Goal: Transaction & Acquisition: Purchase product/service

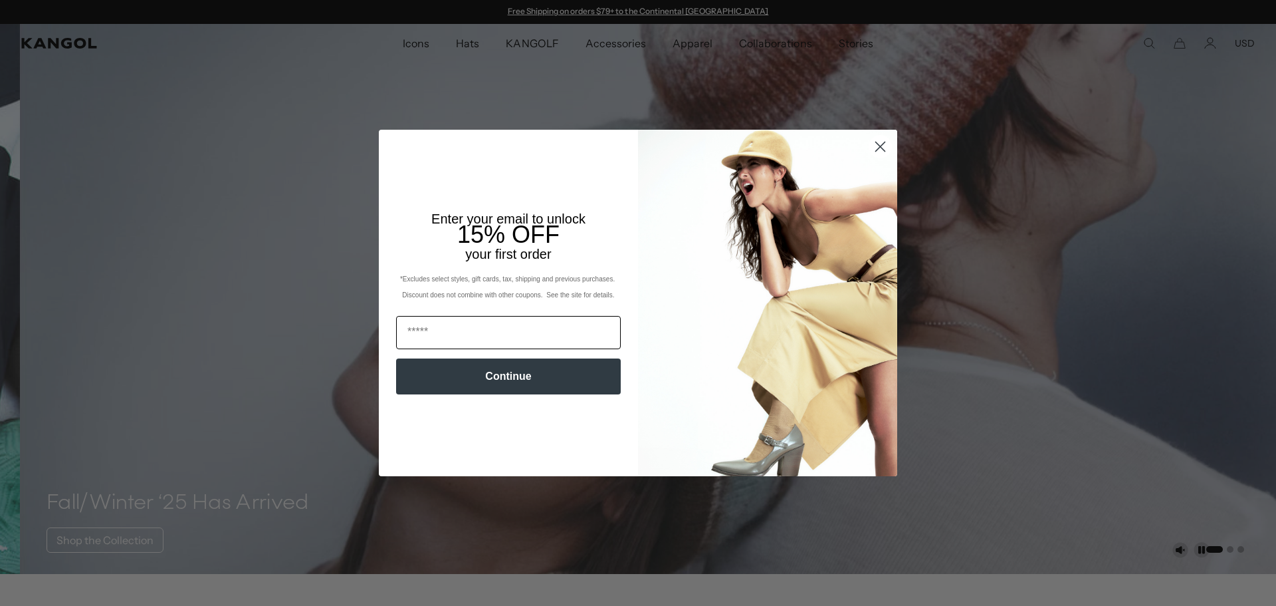
click at [433, 333] on input "Email" at bounding box center [508, 332] width 225 height 33
type input "**********"
click at [480, 379] on button "Continue" at bounding box center [508, 376] width 225 height 36
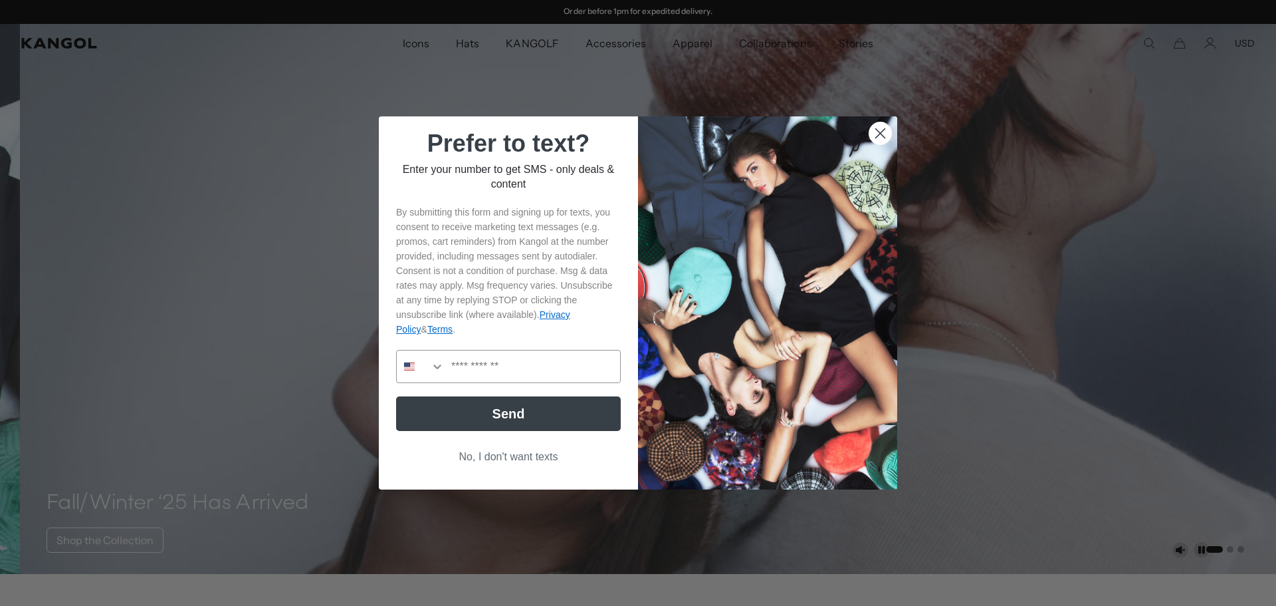
click at [484, 468] on button "No, I don't want texts" at bounding box center [508, 456] width 225 height 25
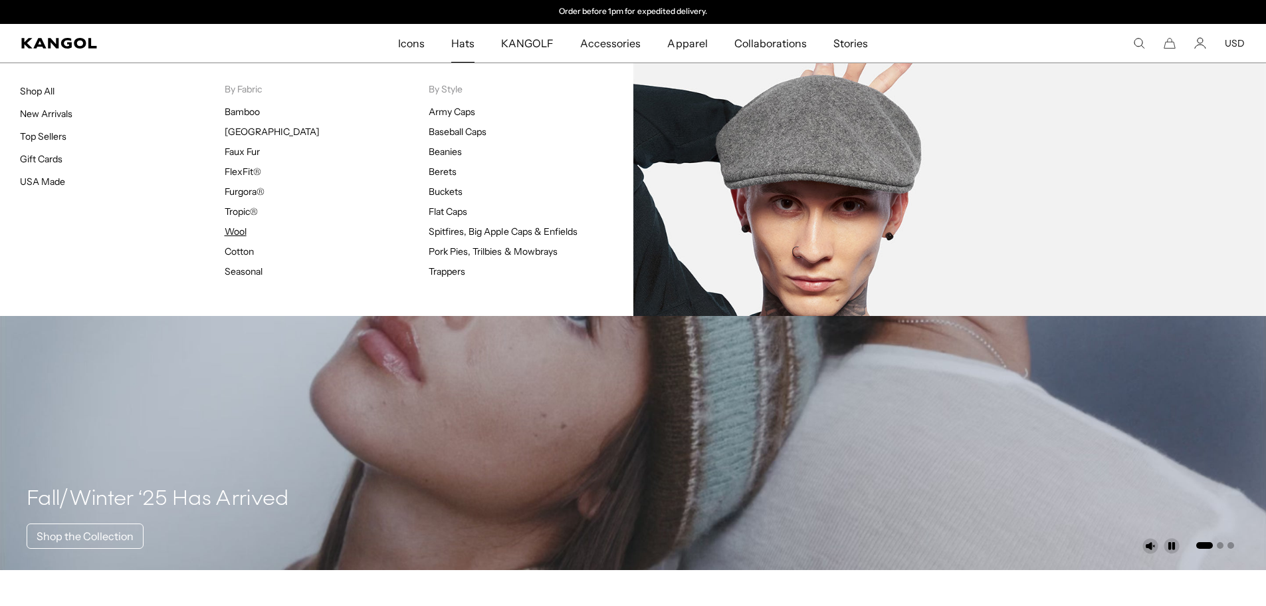
click at [235, 231] on link "Wool" at bounding box center [236, 231] width 22 height 12
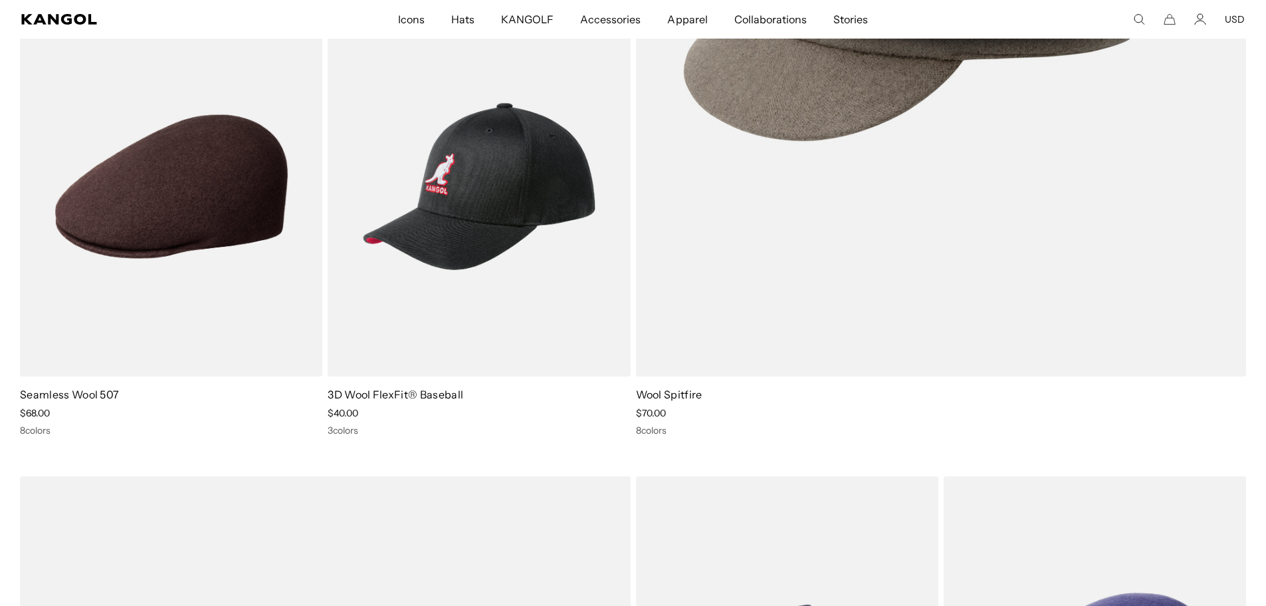
scroll to position [599, 0]
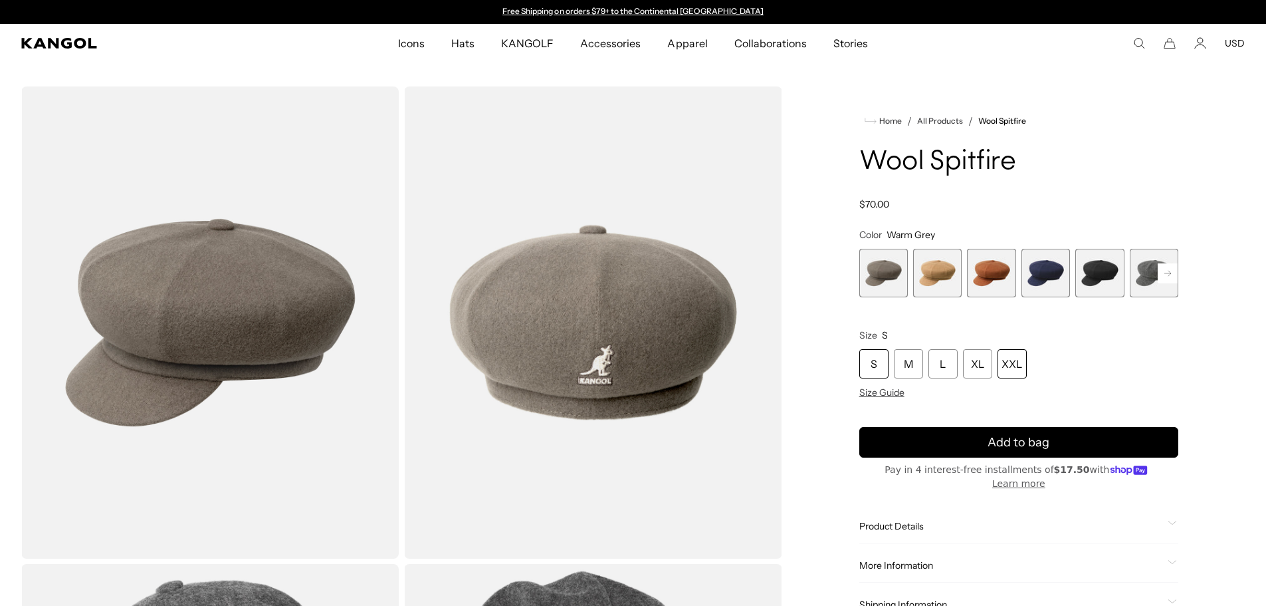
click at [1014, 368] on div "XXL" at bounding box center [1012, 363] width 29 height 29
click at [1167, 277] on rect at bounding box center [1168, 273] width 20 height 20
click at [1167, 277] on span "8 of 8" at bounding box center [1154, 273] width 49 height 49
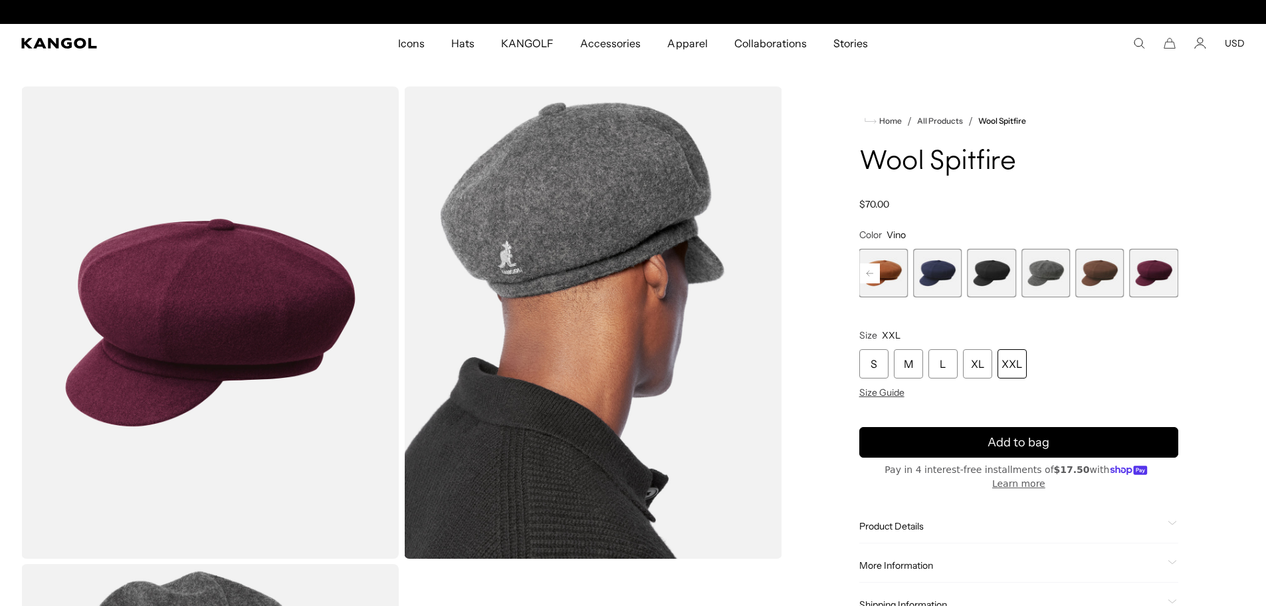
scroll to position [0, 274]
click at [1153, 271] on span "8 of 8" at bounding box center [1154, 273] width 49 height 49
click at [1105, 281] on span "7 of 8" at bounding box center [1100, 273] width 49 height 49
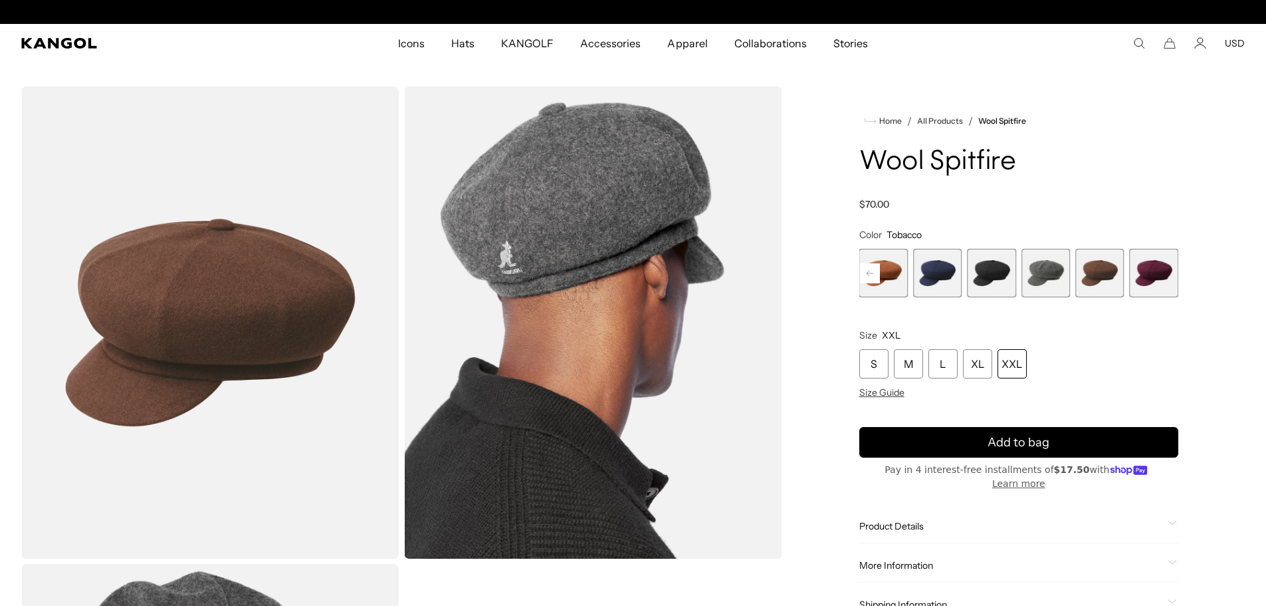
scroll to position [0, 274]
click at [1045, 284] on span "6 of 8" at bounding box center [1046, 273] width 49 height 49
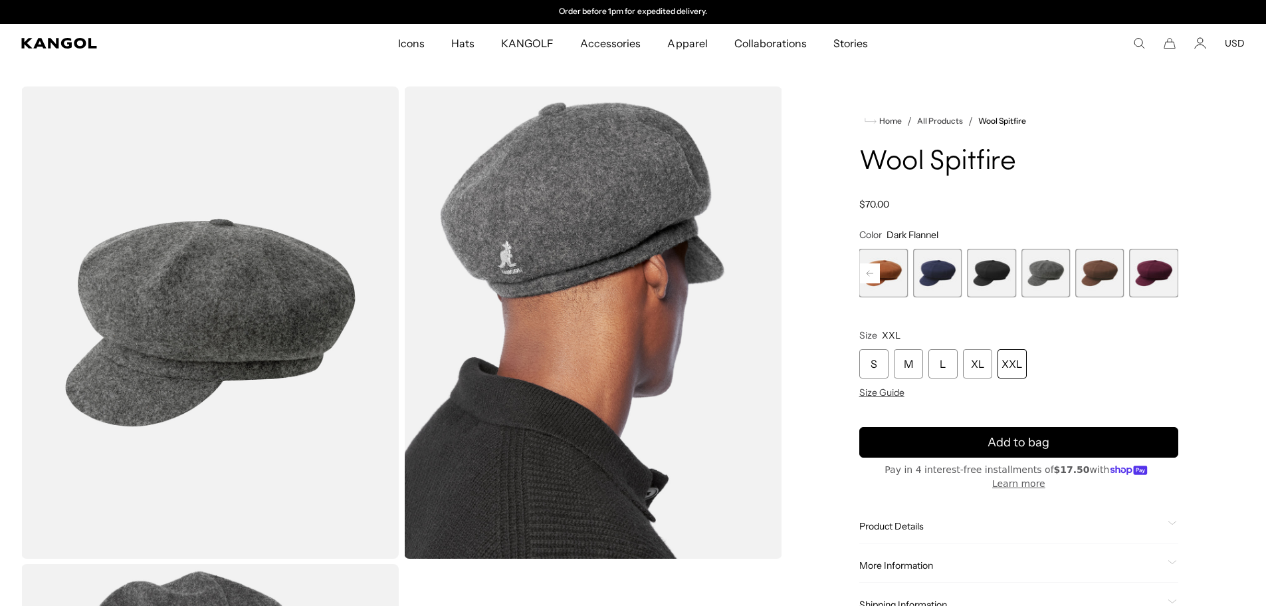
click at [1000, 273] on span "5 of 8" at bounding box center [991, 273] width 49 height 49
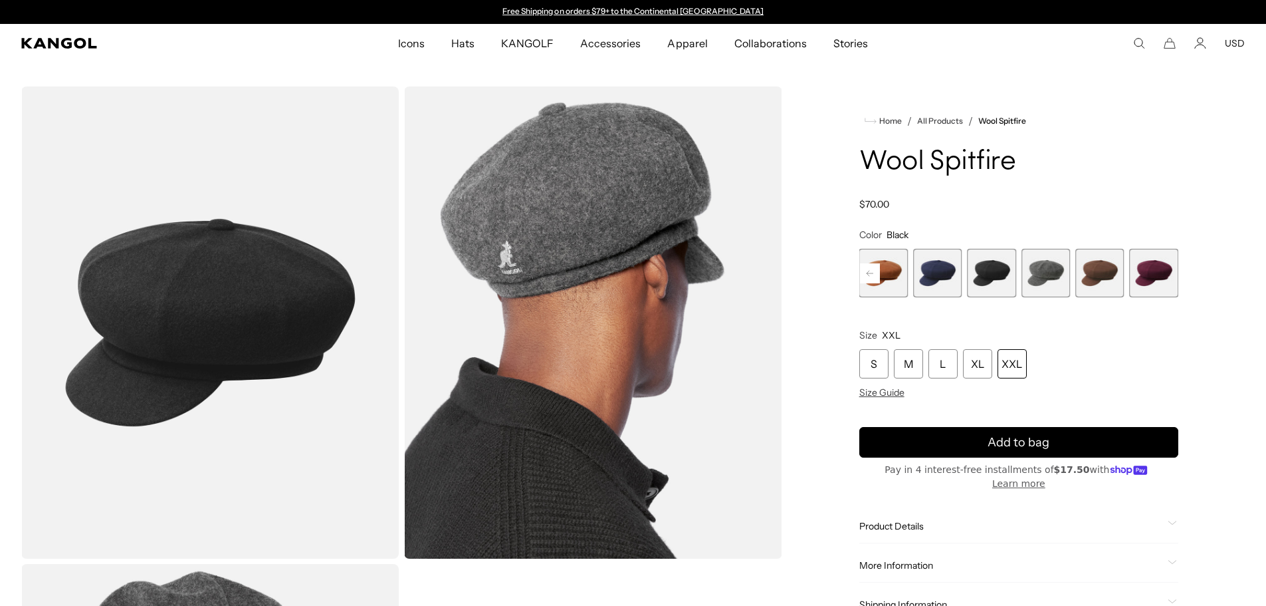
click at [940, 279] on span "4 of 8" at bounding box center [937, 273] width 49 height 49
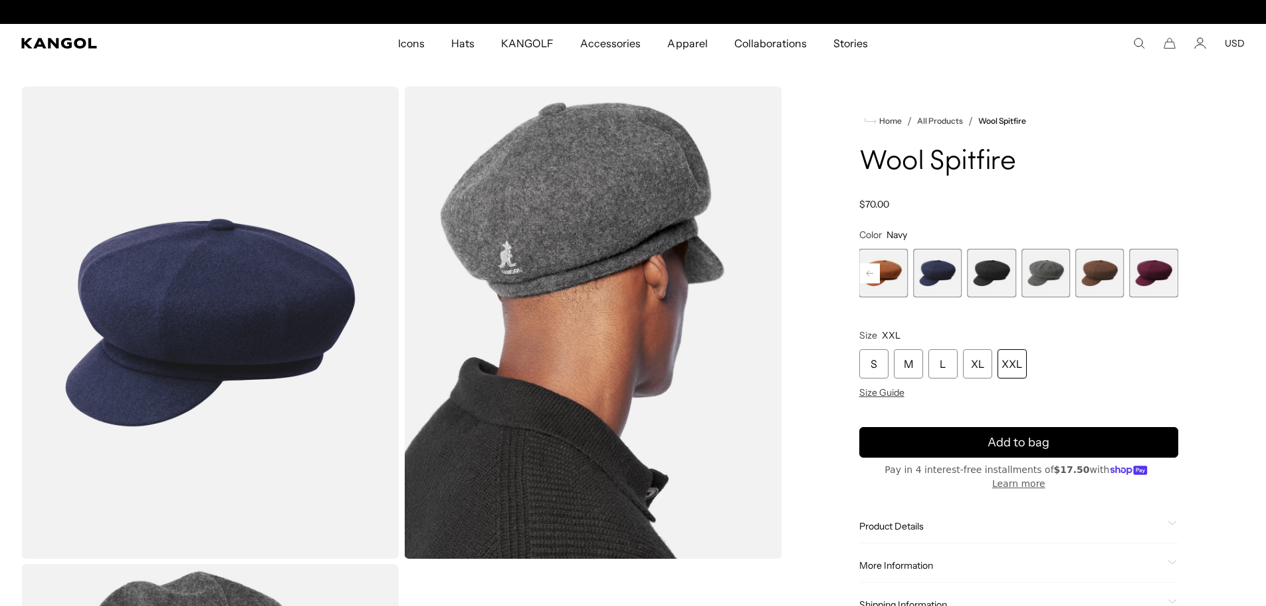
scroll to position [0, 274]
click at [888, 274] on span "3 of 8" at bounding box center [884, 273] width 49 height 49
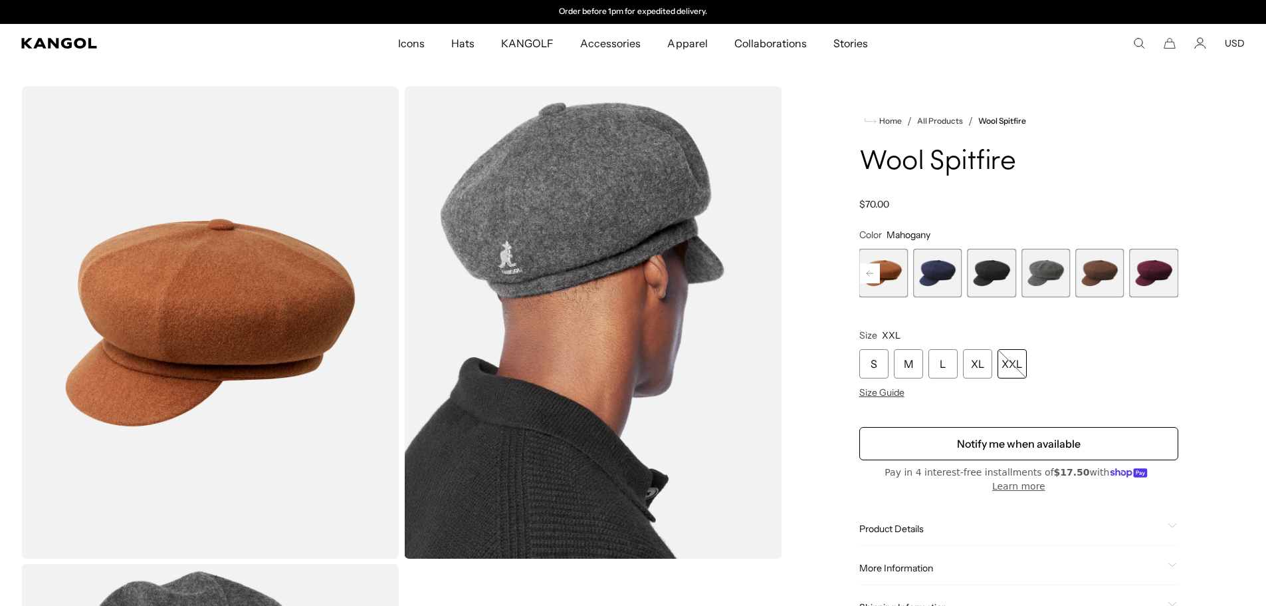
click at [872, 273] on rect at bounding box center [870, 273] width 20 height 20
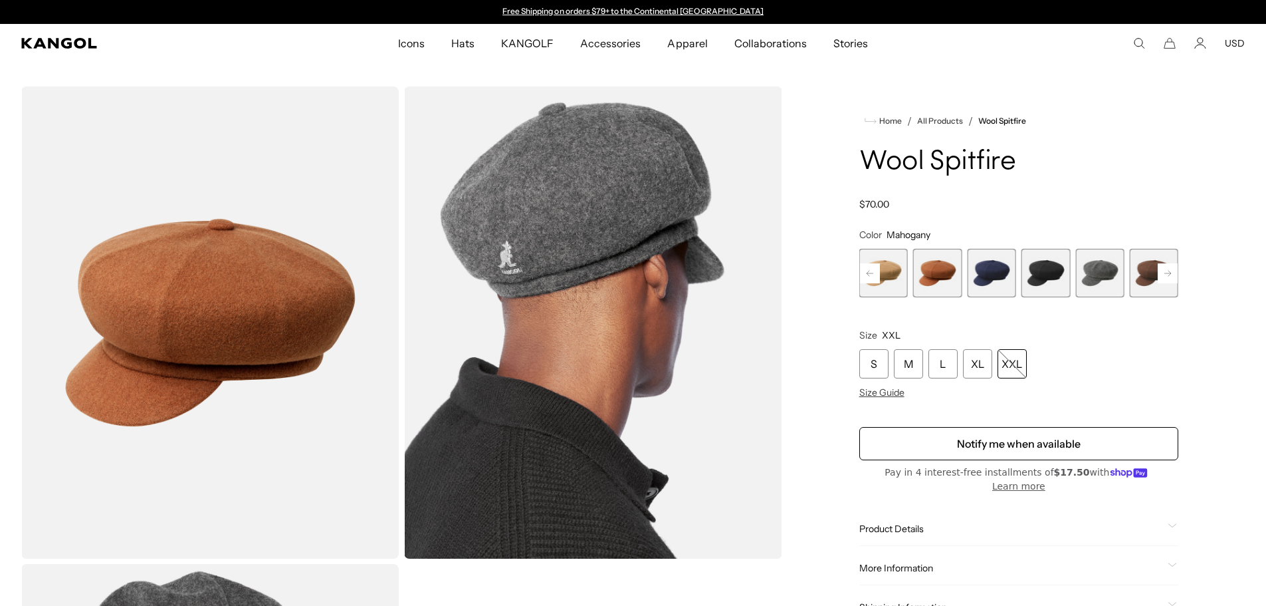
click at [899, 274] on span "2 of 8" at bounding box center [884, 273] width 49 height 49
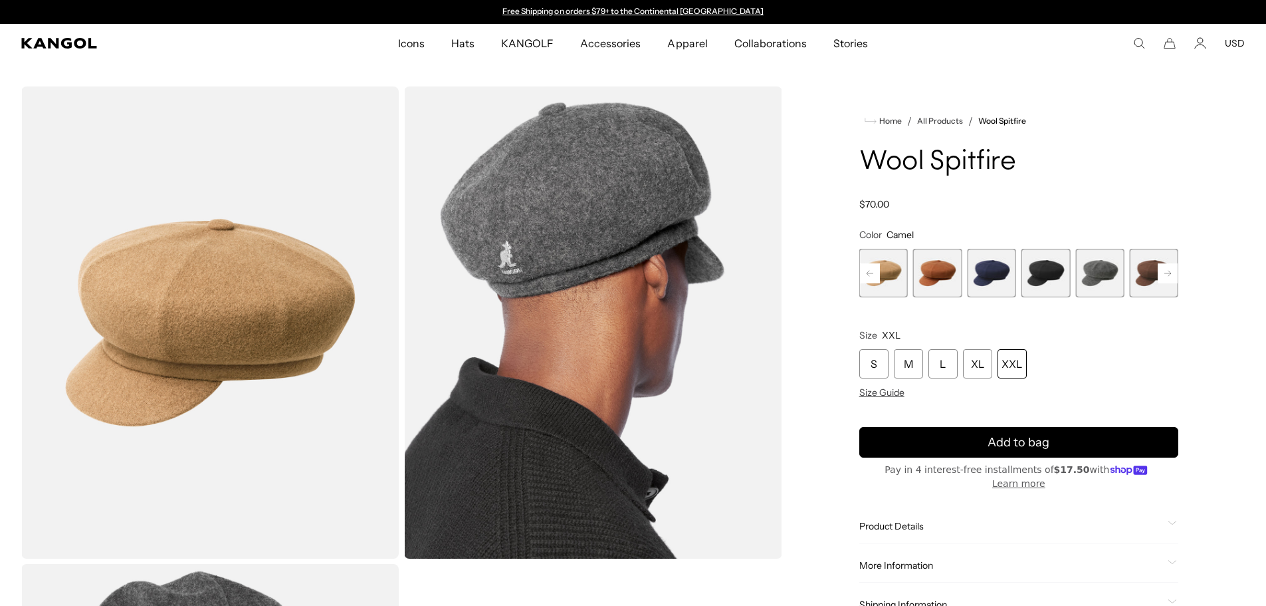
click at [868, 269] on rect at bounding box center [870, 273] width 20 height 20
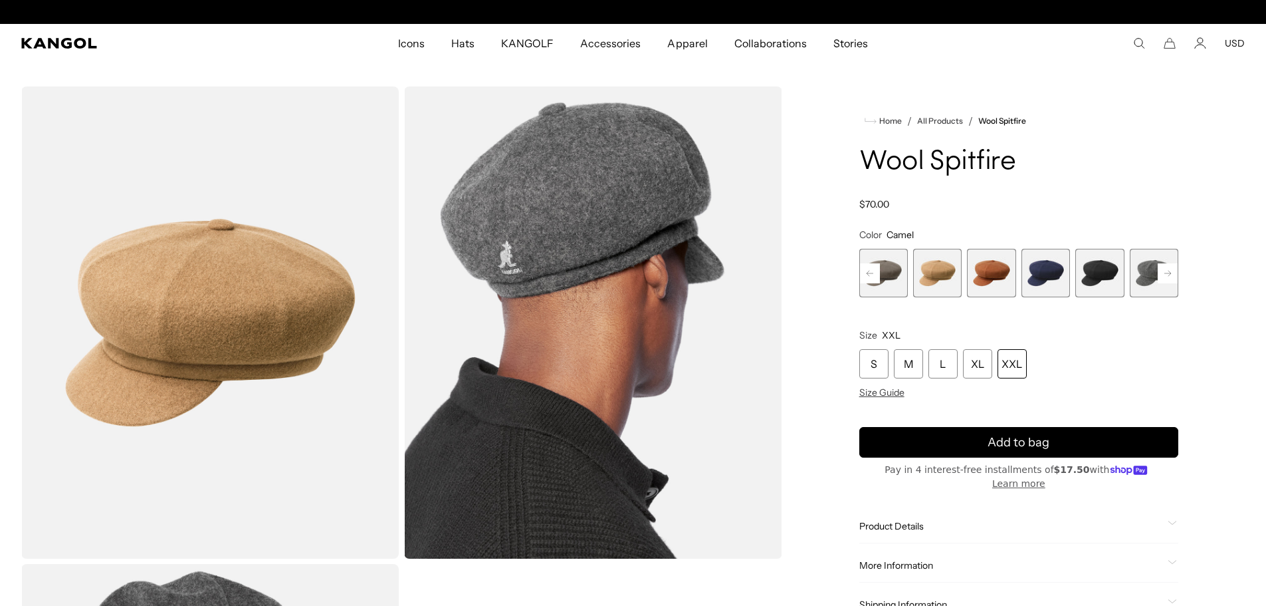
scroll to position [0, 274]
click at [880, 268] on span "1 of 8" at bounding box center [884, 273] width 49 height 49
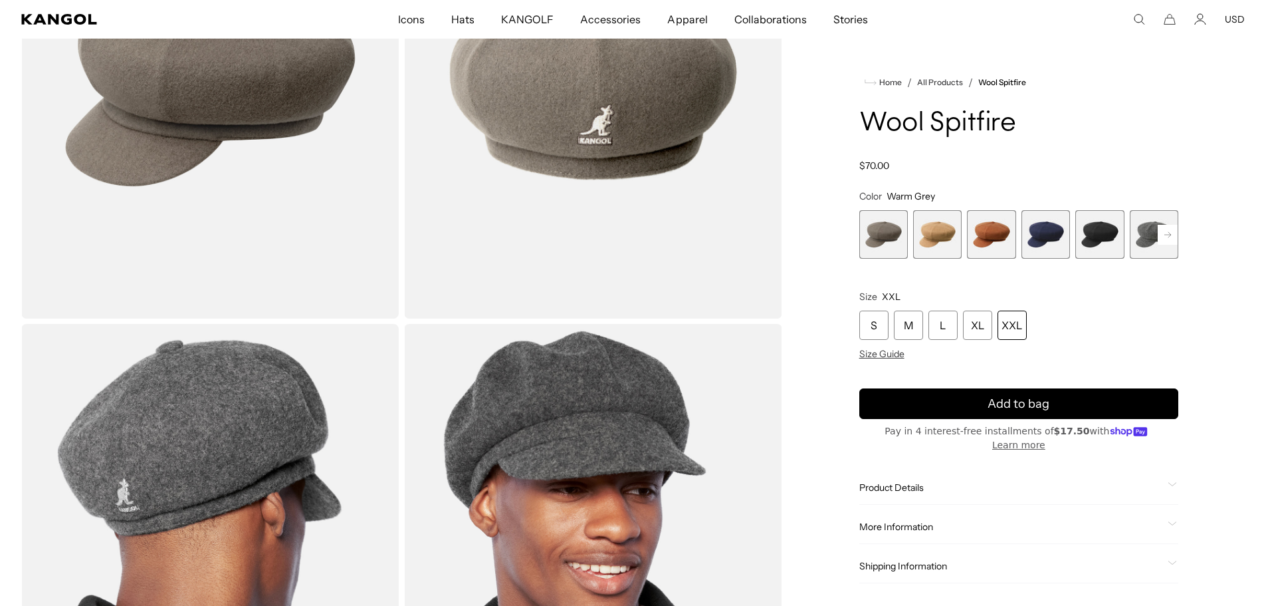
scroll to position [0, 274]
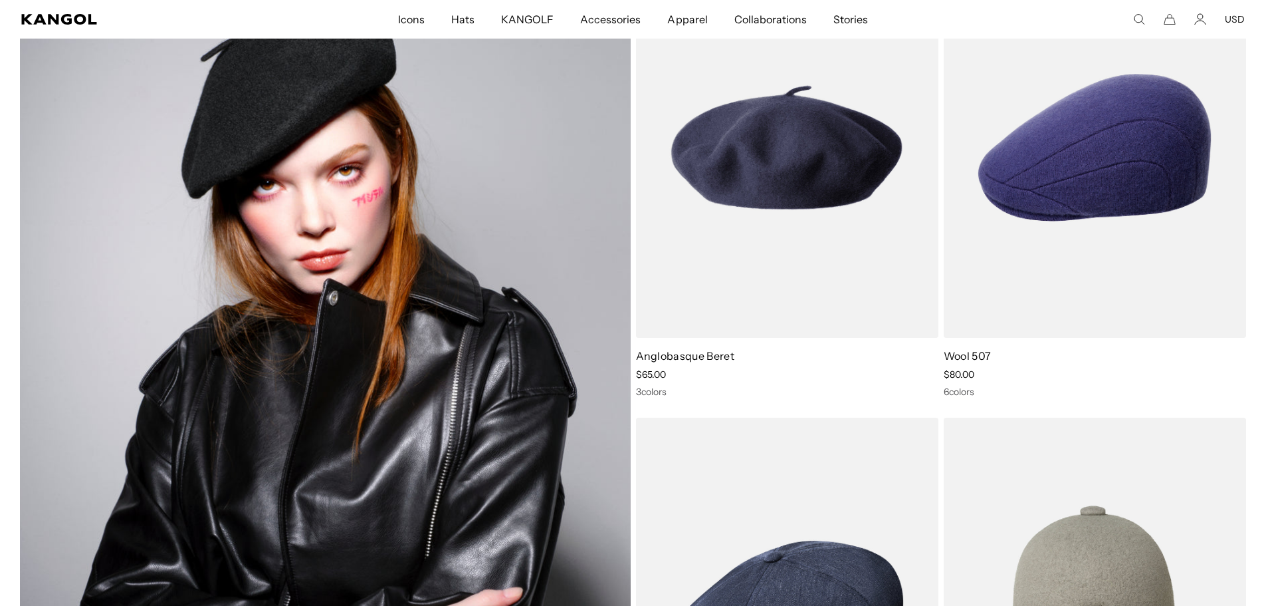
click at [259, 94] on img at bounding box center [325, 377] width 611 height 840
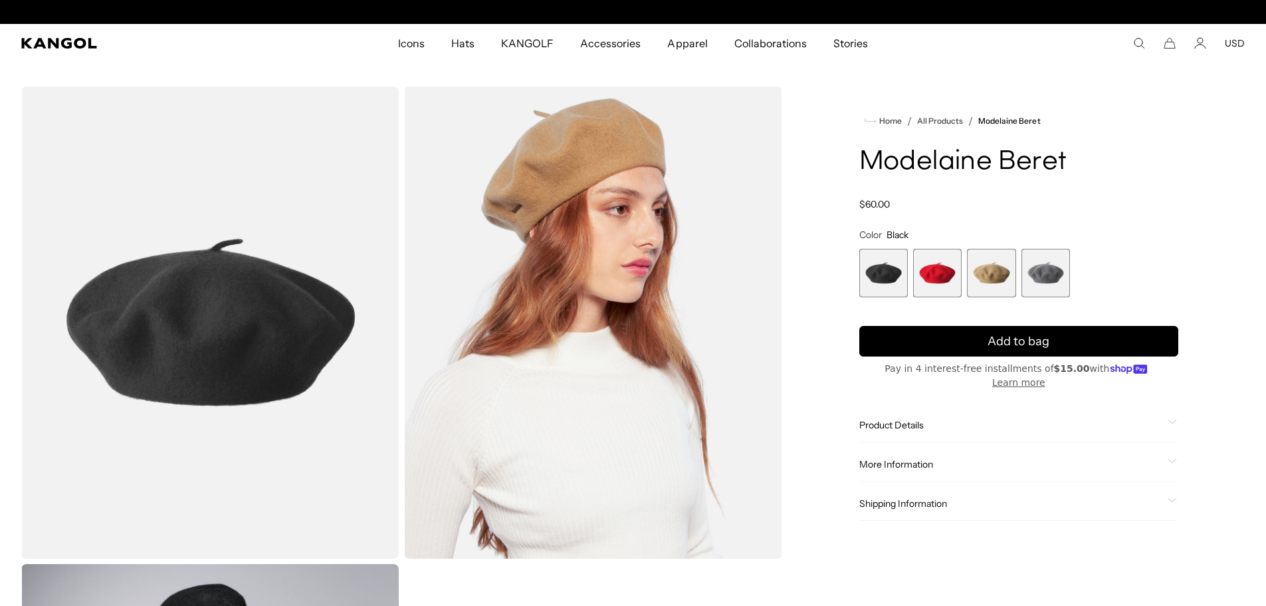
scroll to position [0, 274]
click at [1170, 420] on icon at bounding box center [1173, 421] width 8 height 3
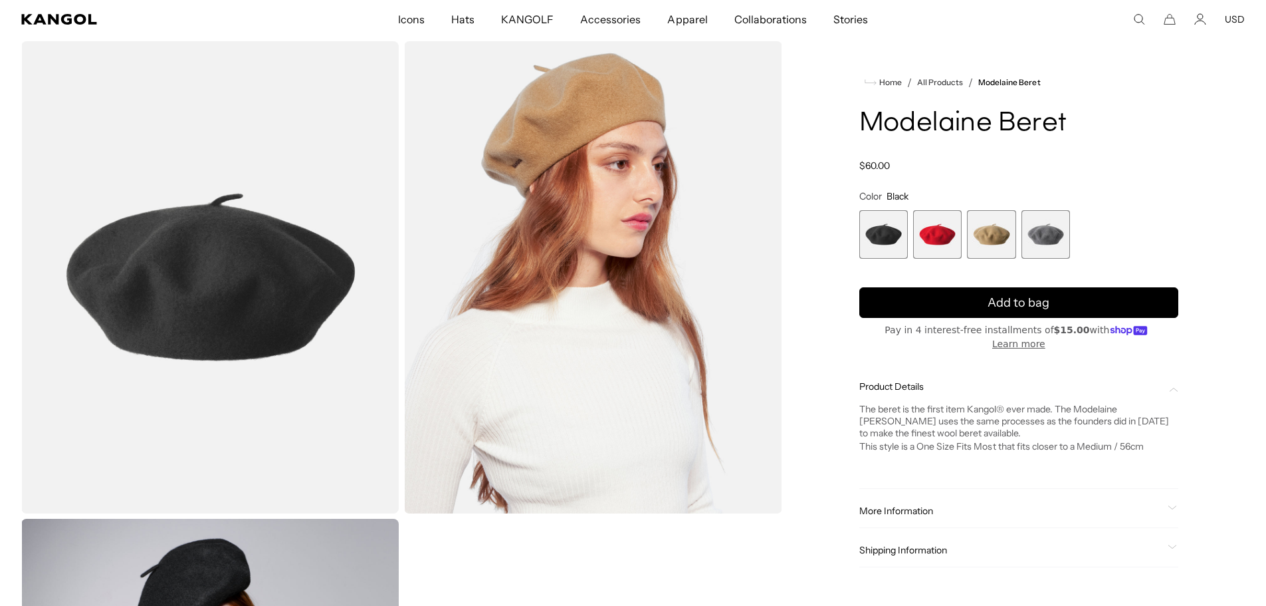
scroll to position [0, 0]
click at [1050, 231] on span "4 of 4" at bounding box center [1046, 234] width 49 height 49
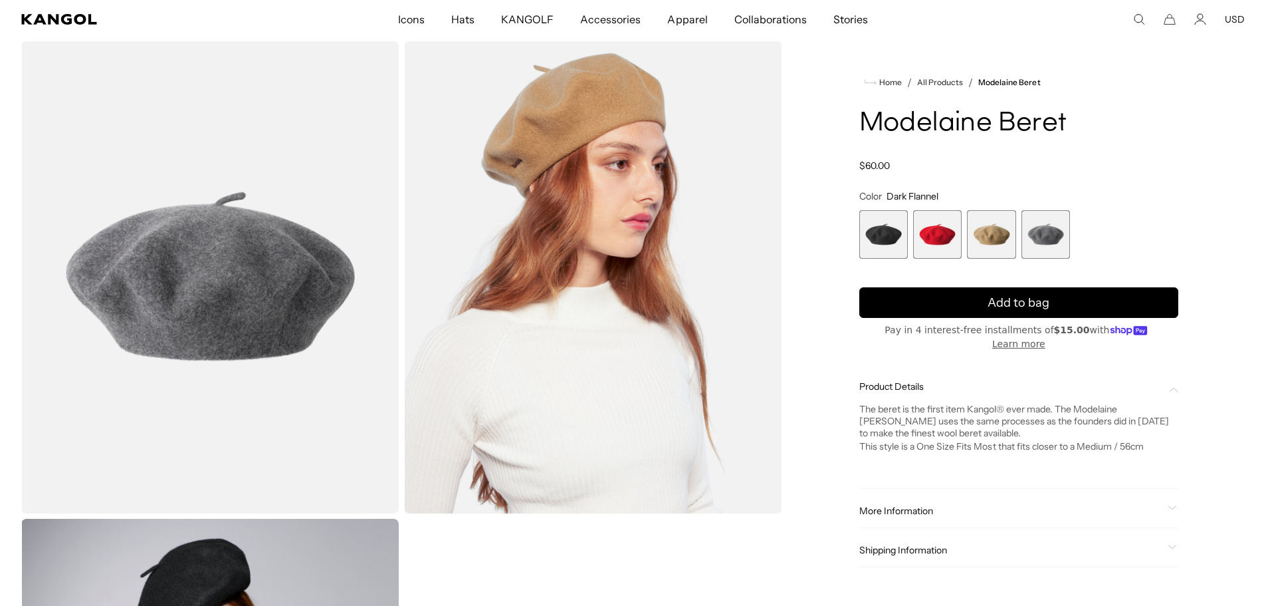
scroll to position [0, 274]
click at [983, 233] on span "3 of 4" at bounding box center [991, 234] width 49 height 49
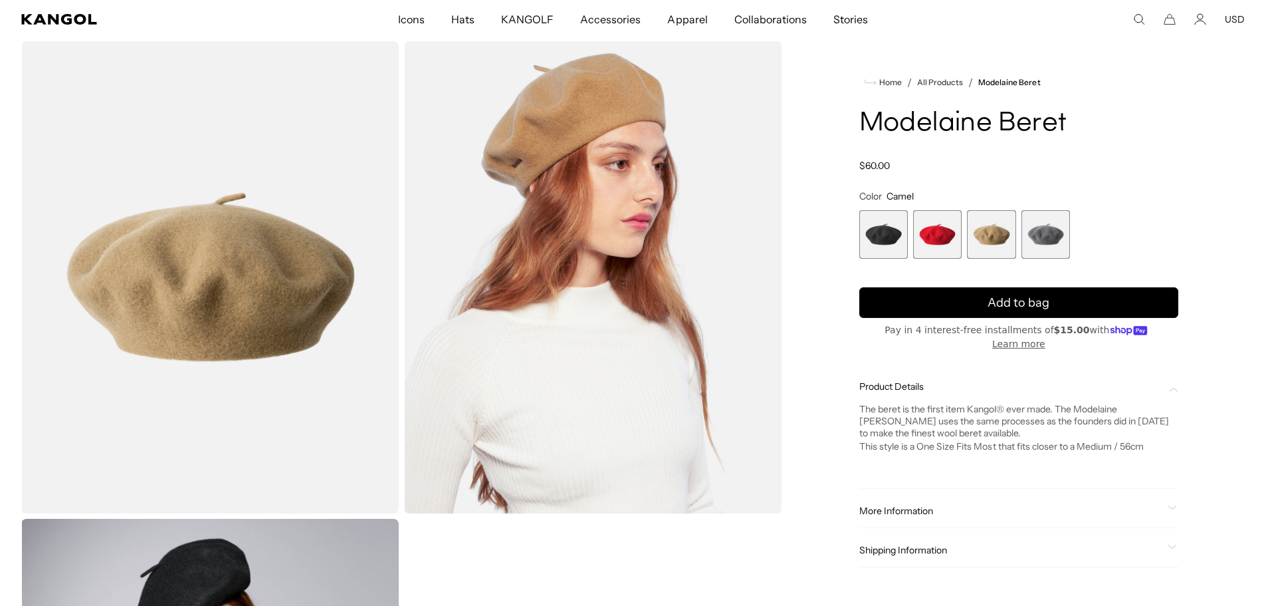
click at [939, 231] on span "2 of 4" at bounding box center [937, 234] width 49 height 49
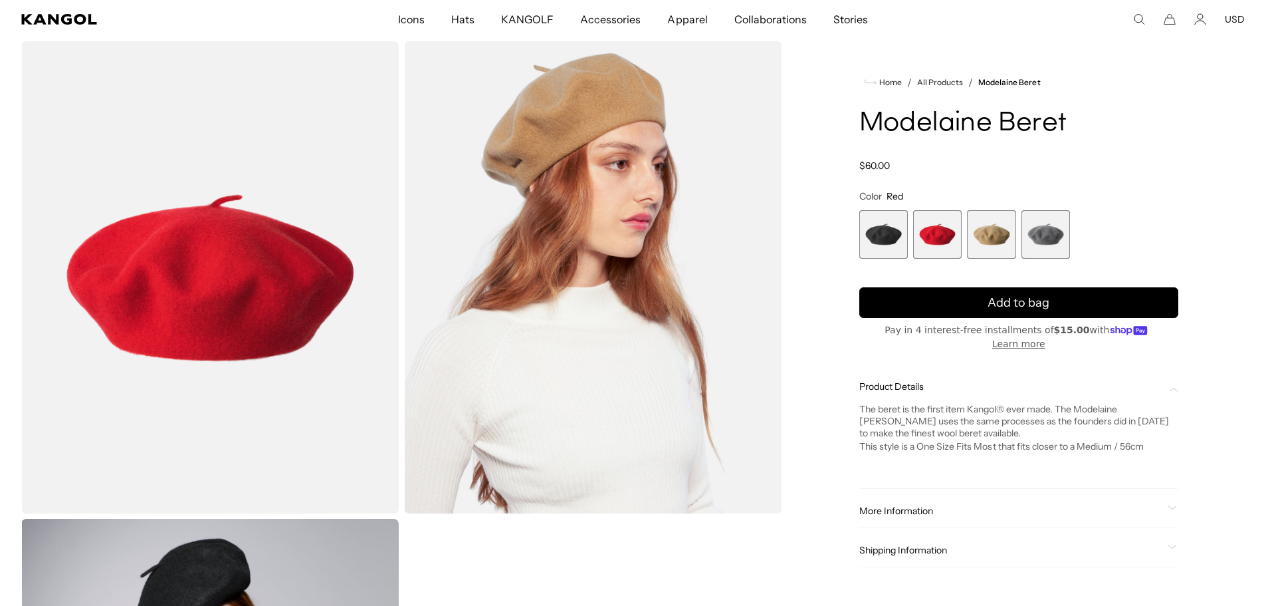
click at [868, 233] on span "1 of 4" at bounding box center [884, 234] width 49 height 49
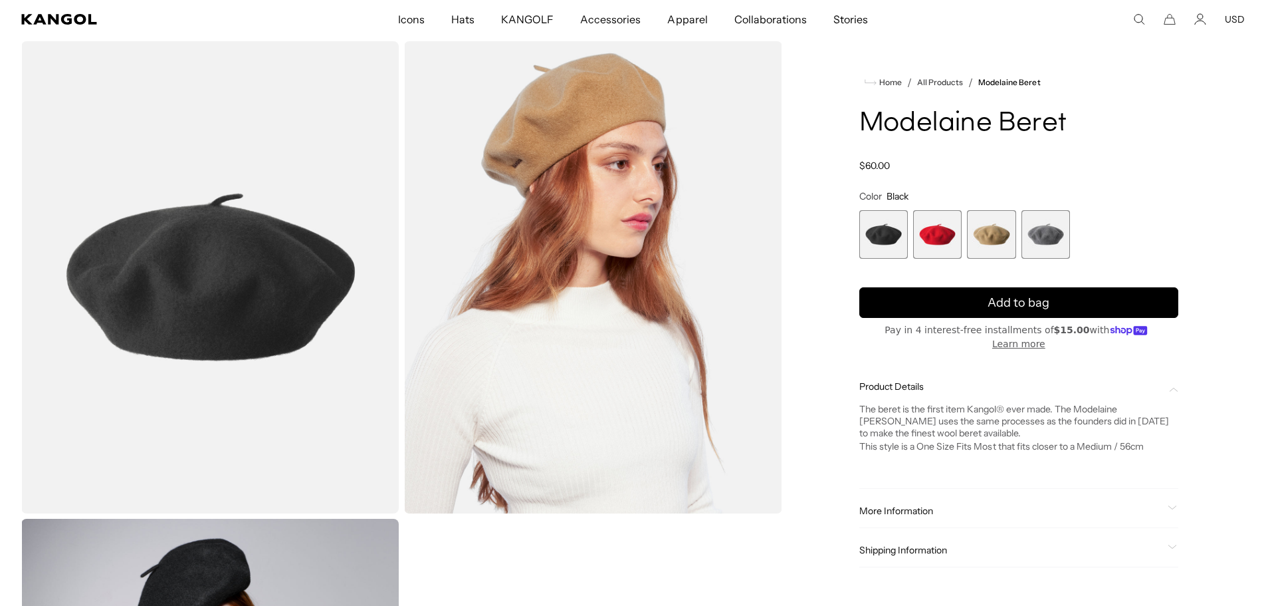
scroll to position [0, 274]
click at [1002, 241] on span "3 of 4" at bounding box center [991, 234] width 49 height 49
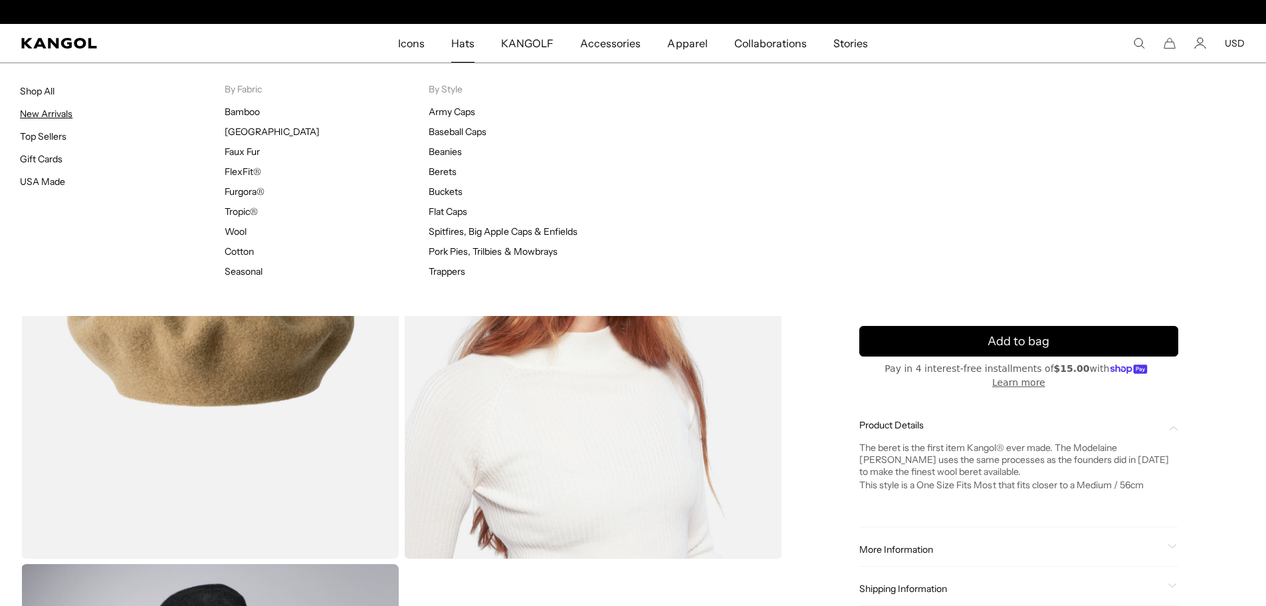
scroll to position [0, 274]
click at [72, 112] on link "New Arrivals" at bounding box center [46, 114] width 53 height 12
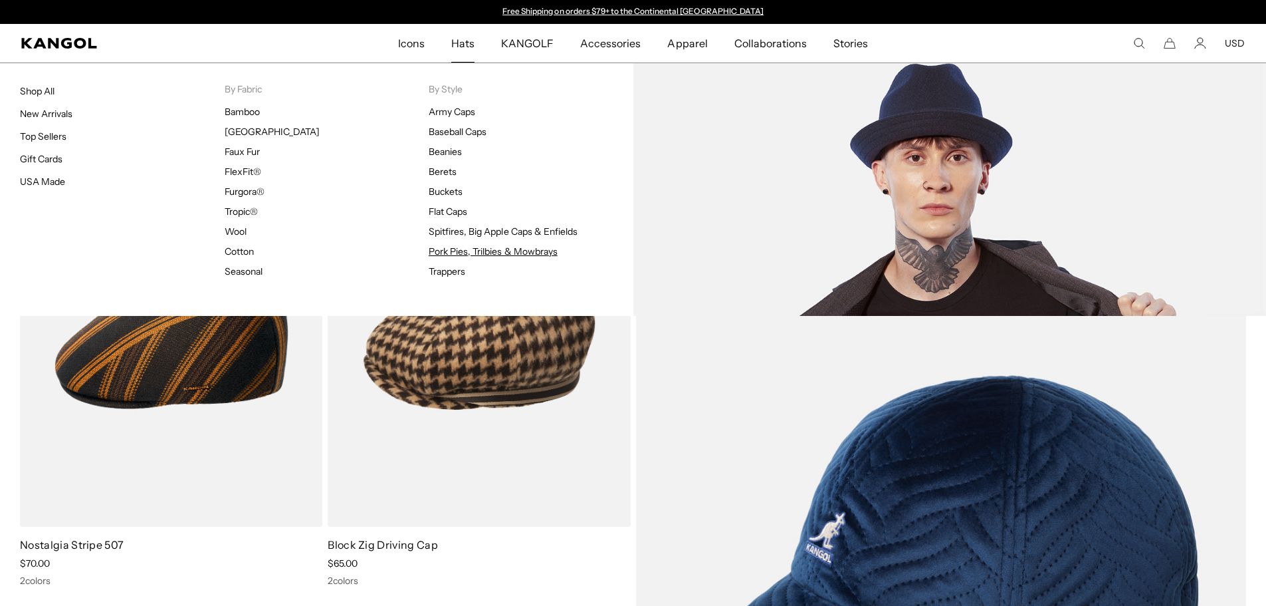
click at [435, 250] on link "Pork Pies, Trilbies & Mowbrays" at bounding box center [493, 251] width 129 height 12
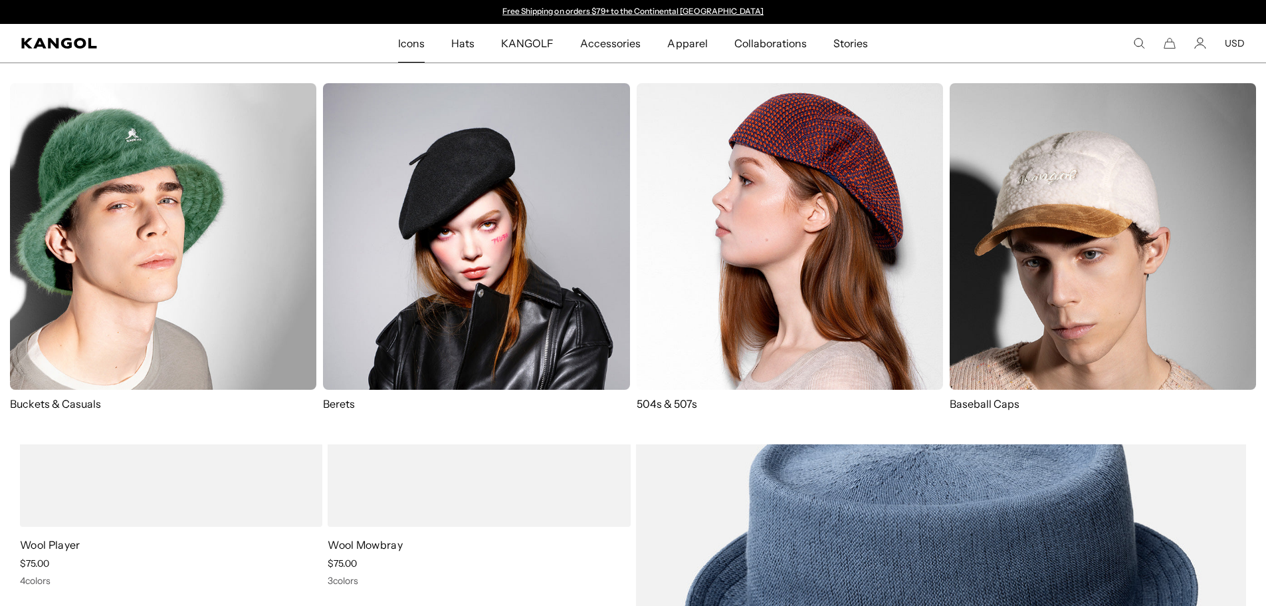
click at [414, 41] on span "Icons" at bounding box center [411, 43] width 27 height 39
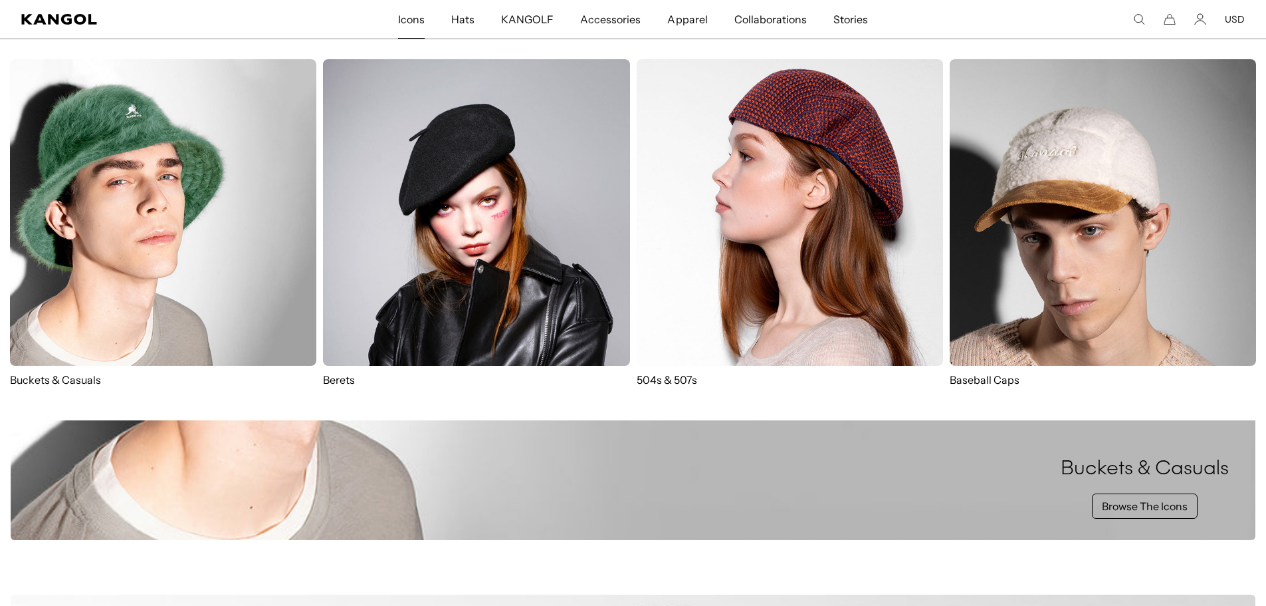
click at [798, 199] on img at bounding box center [790, 212] width 306 height 306
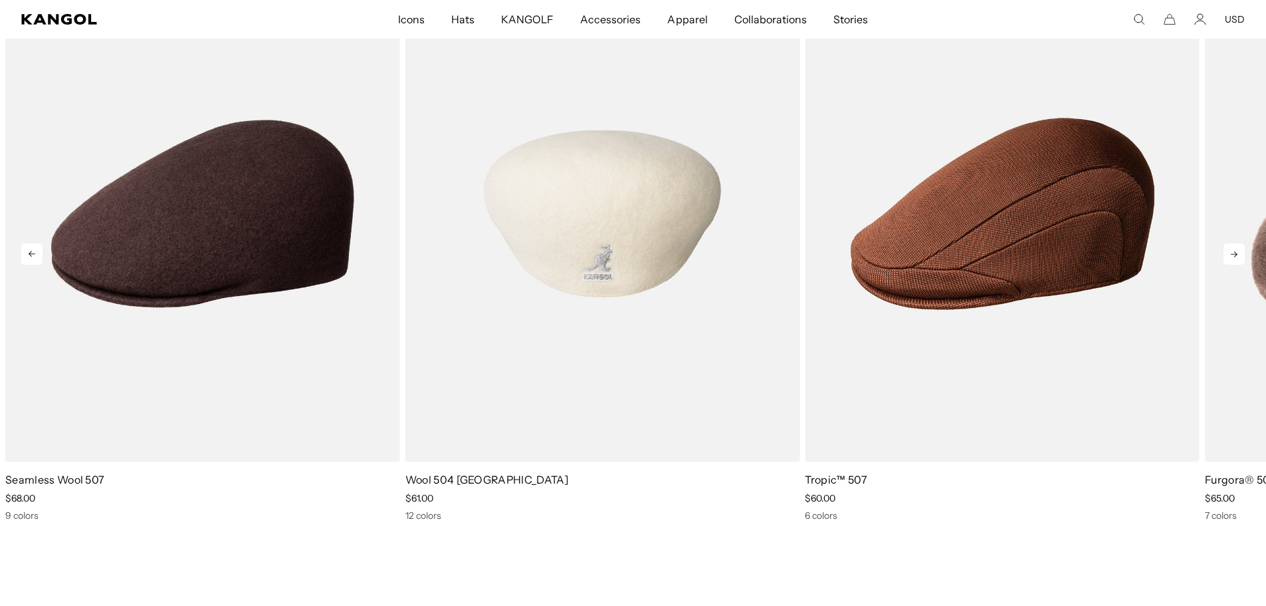
click at [568, 248] on img "7 of 10" at bounding box center [603, 213] width 395 height 495
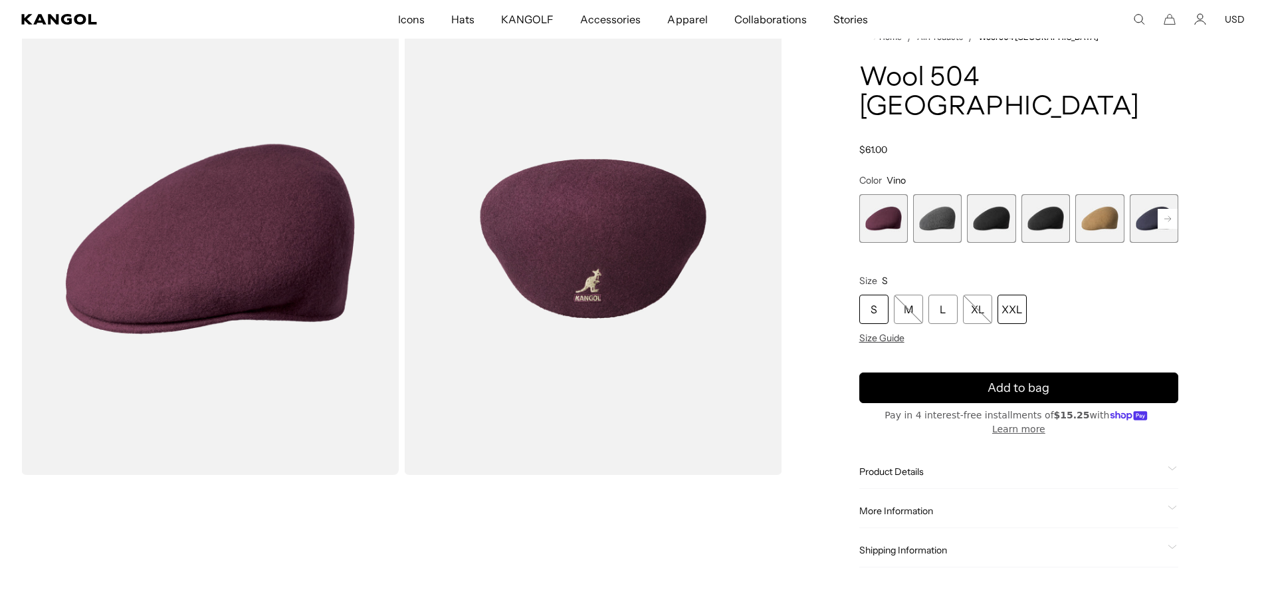
scroll to position [0, 274]
click at [1016, 295] on div "XXL" at bounding box center [1012, 309] width 29 height 29
click at [1163, 209] on rect at bounding box center [1168, 219] width 20 height 20
click at [1112, 194] on span "6 of 12" at bounding box center [1100, 218] width 49 height 49
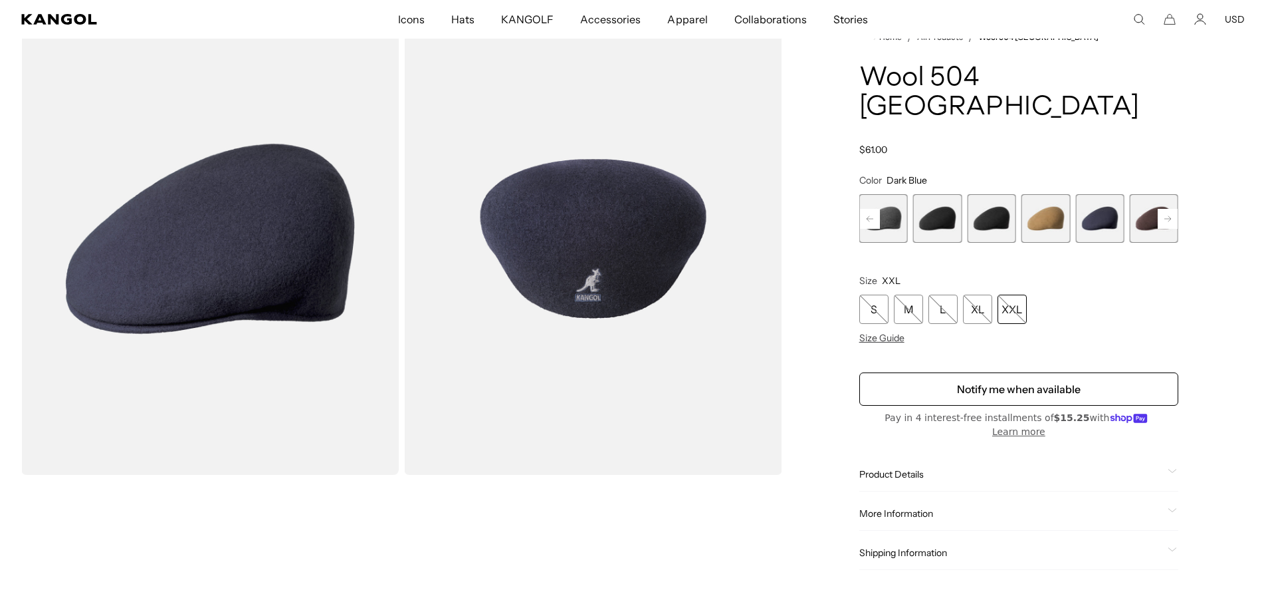
scroll to position [0, 274]
click at [1141, 194] on span "7 of 12" at bounding box center [1154, 218] width 49 height 49
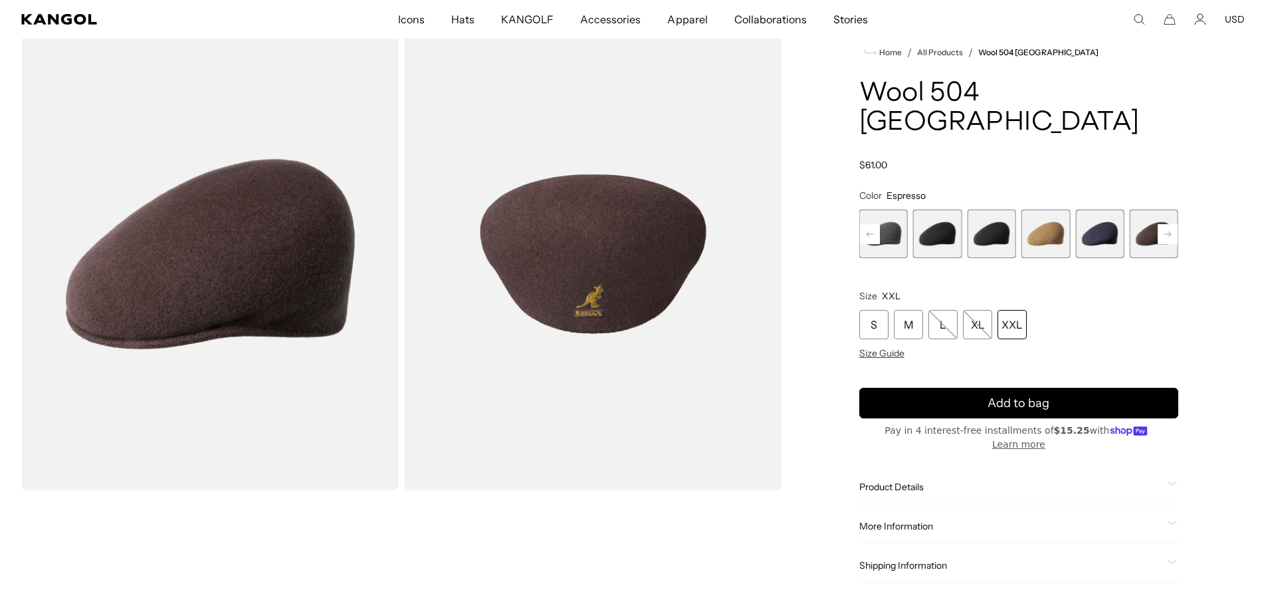
scroll to position [0, 274]
click at [1166, 224] on rect at bounding box center [1168, 234] width 20 height 20
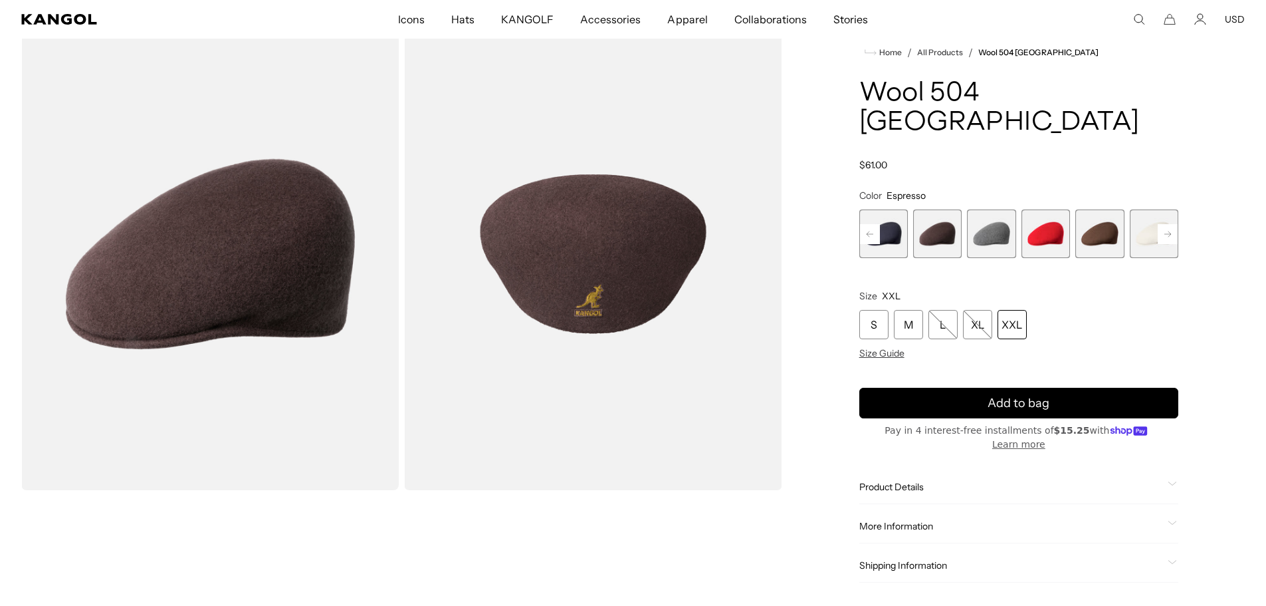
scroll to position [0, 0]
click at [1110, 210] on span "10 of 12" at bounding box center [1100, 233] width 49 height 49
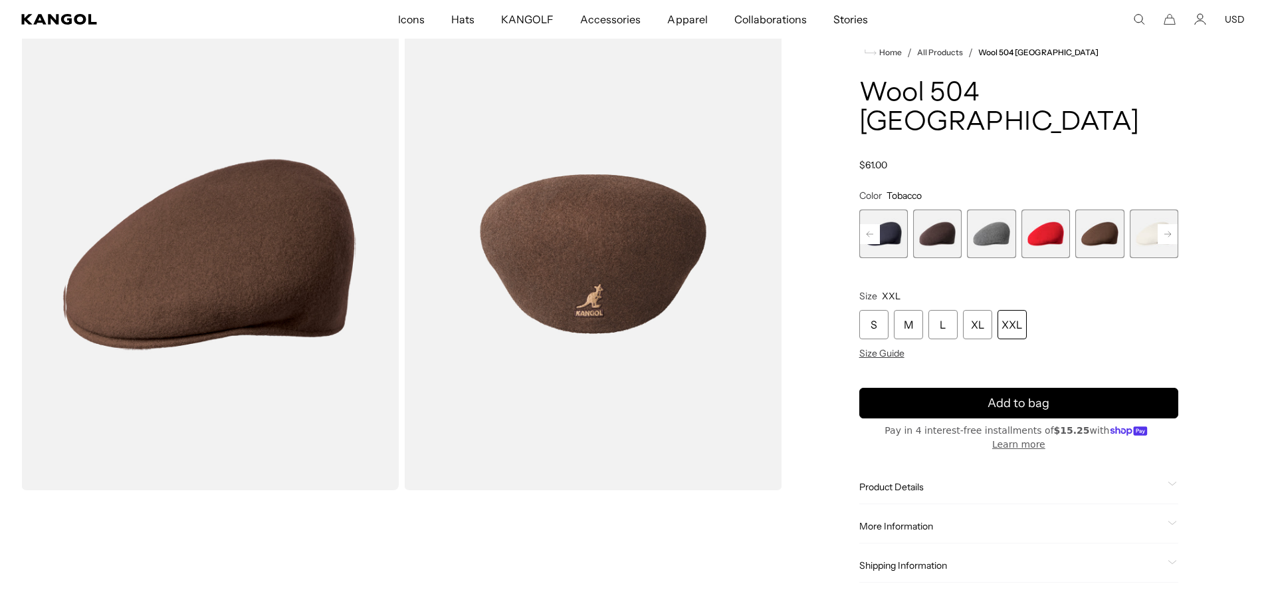
click at [1166, 224] on rect at bounding box center [1168, 234] width 20 height 20
click at [1166, 209] on span "12 of 12" at bounding box center [1154, 233] width 49 height 49
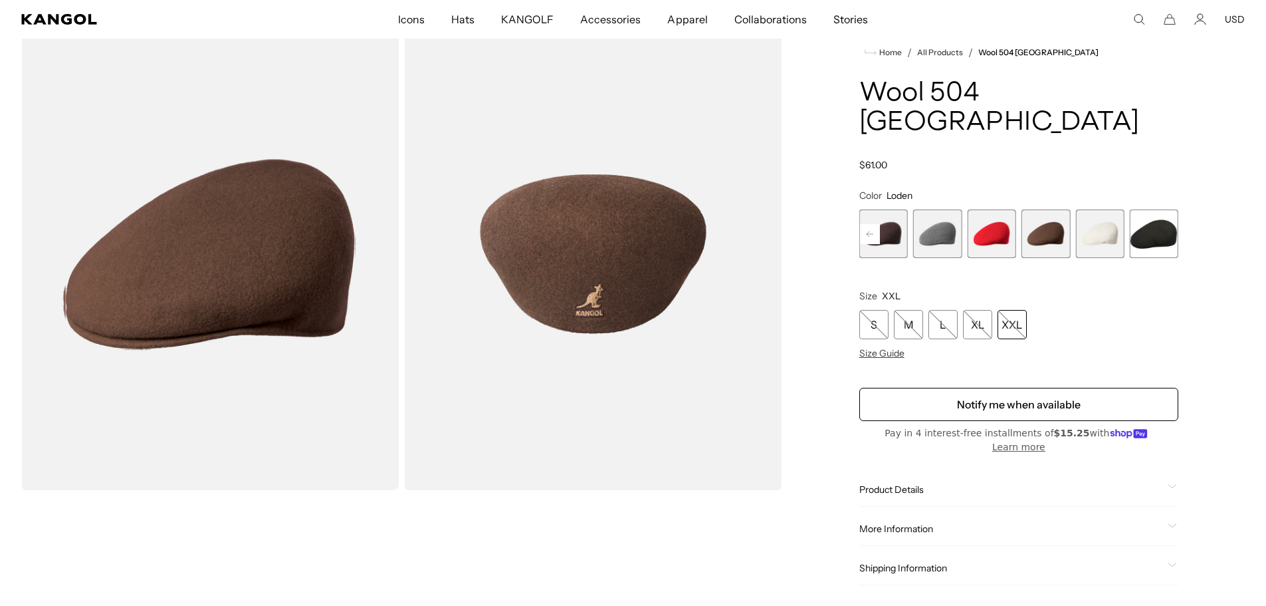
scroll to position [0, 0]
click at [1009, 310] on div "XXL" at bounding box center [1012, 324] width 29 height 29
click at [872, 224] on rect at bounding box center [870, 234] width 20 height 20
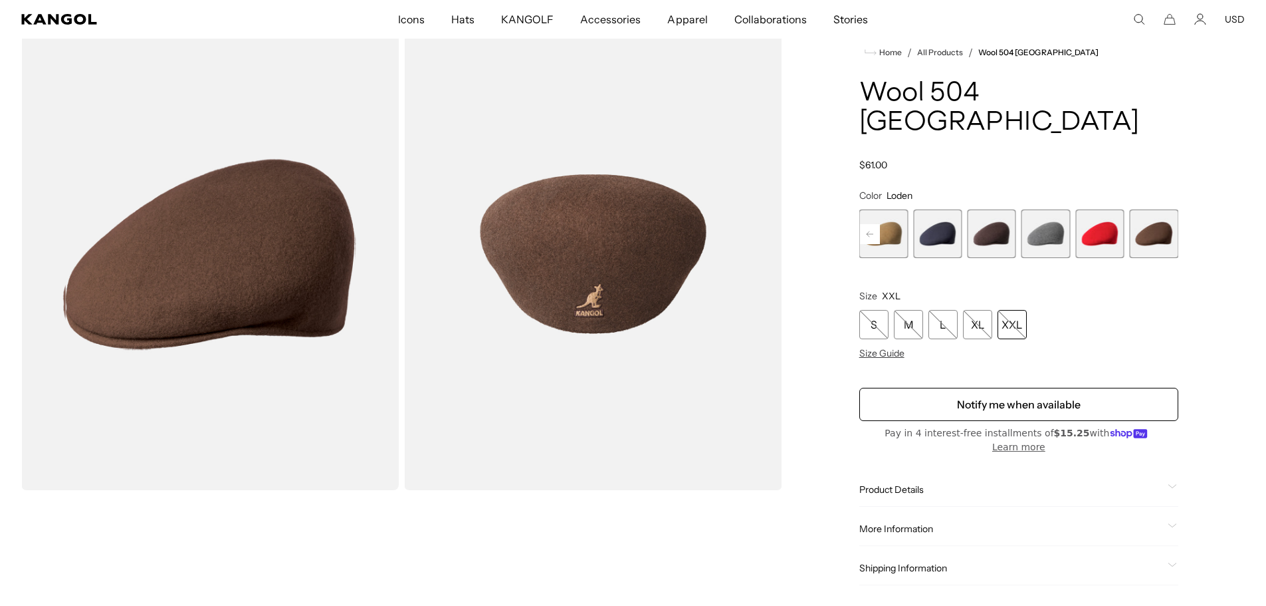
click at [872, 224] on rect at bounding box center [870, 234] width 20 height 20
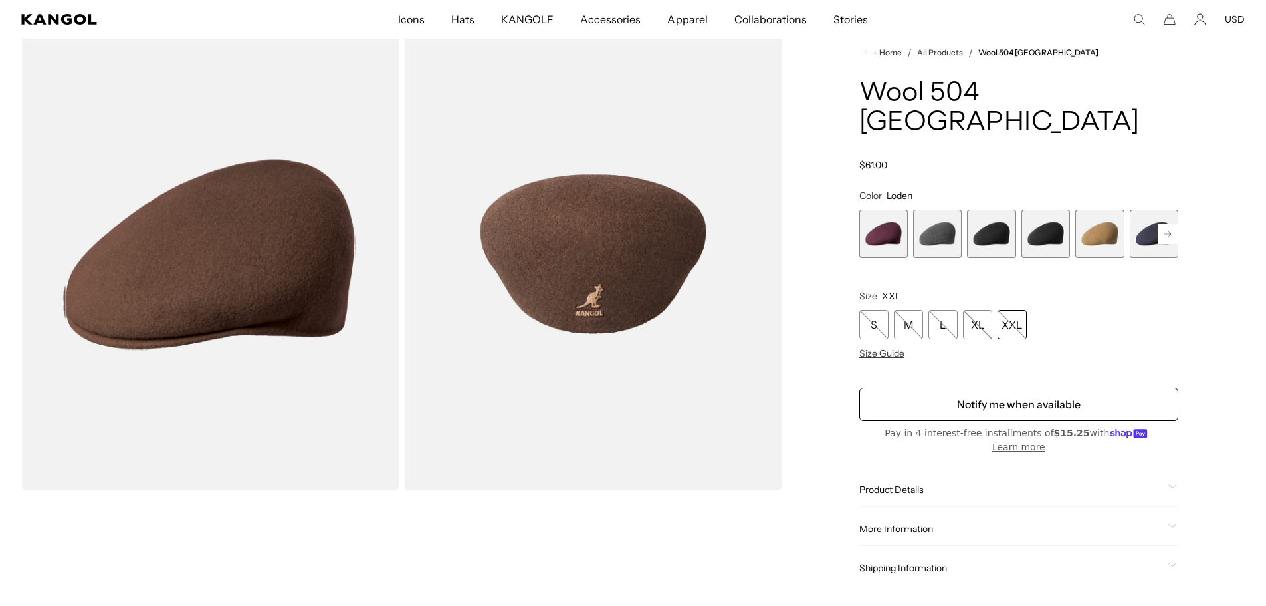
click at [872, 209] on div "Previous Next Vino Variant sold out or unavailable Dark Flannel Variant sold ou…" at bounding box center [1019, 233] width 319 height 49
click at [872, 209] on span "1 of 12" at bounding box center [884, 233] width 49 height 49
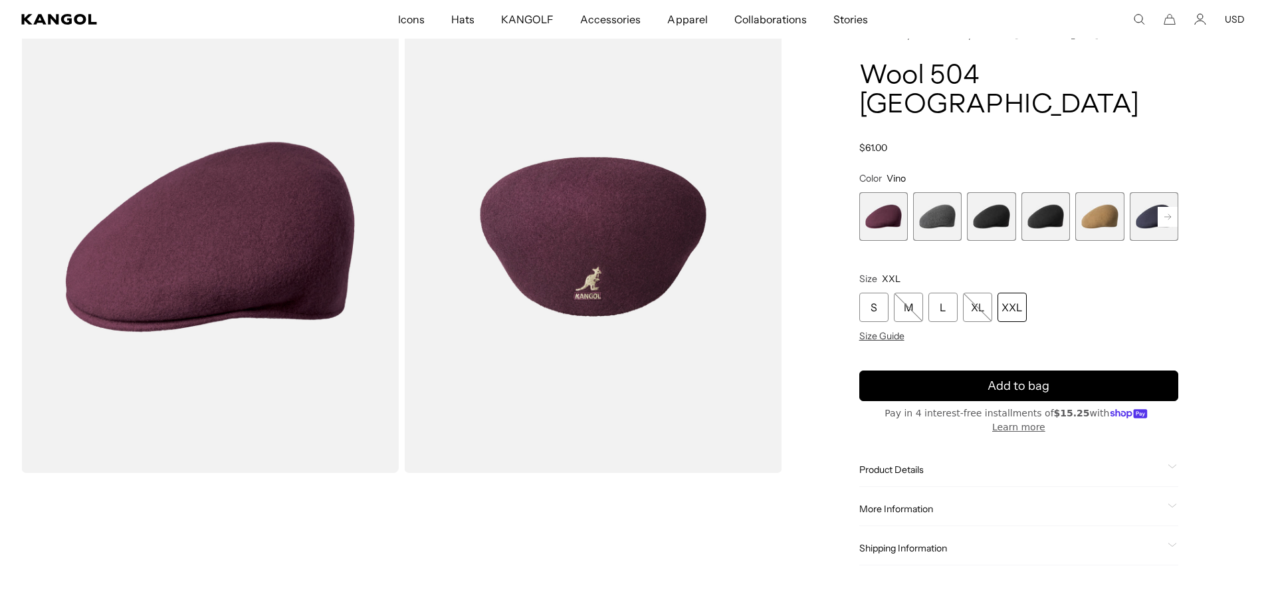
click at [934, 192] on span "2 of 12" at bounding box center [937, 216] width 49 height 49
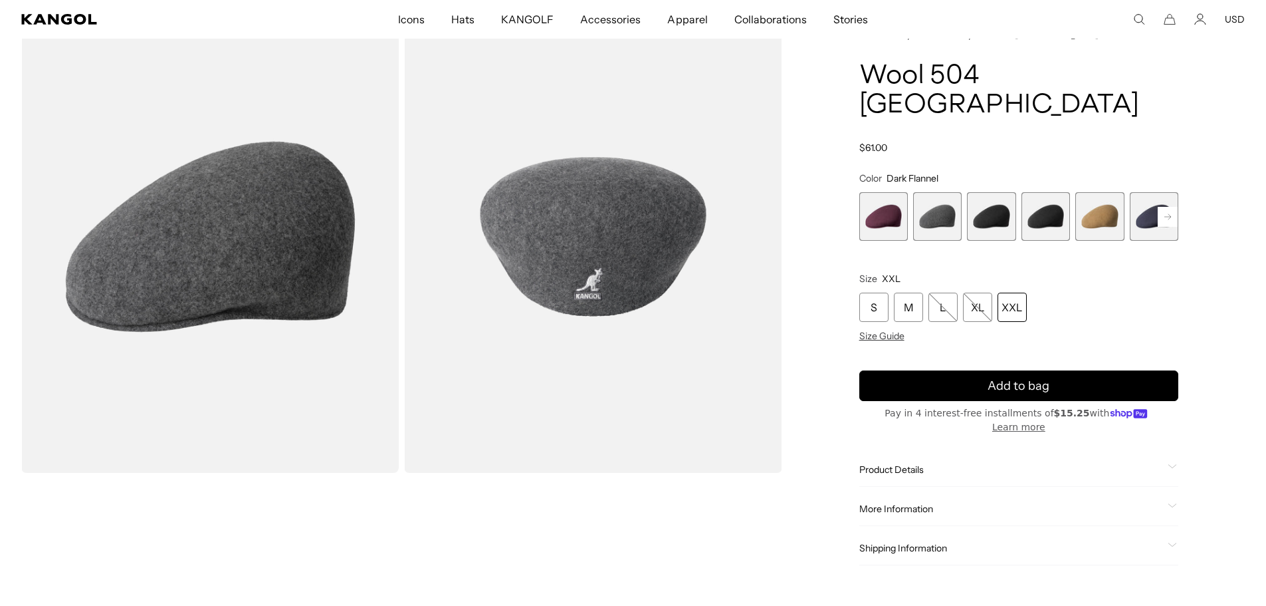
click at [979, 192] on span "3 of 12" at bounding box center [991, 216] width 49 height 49
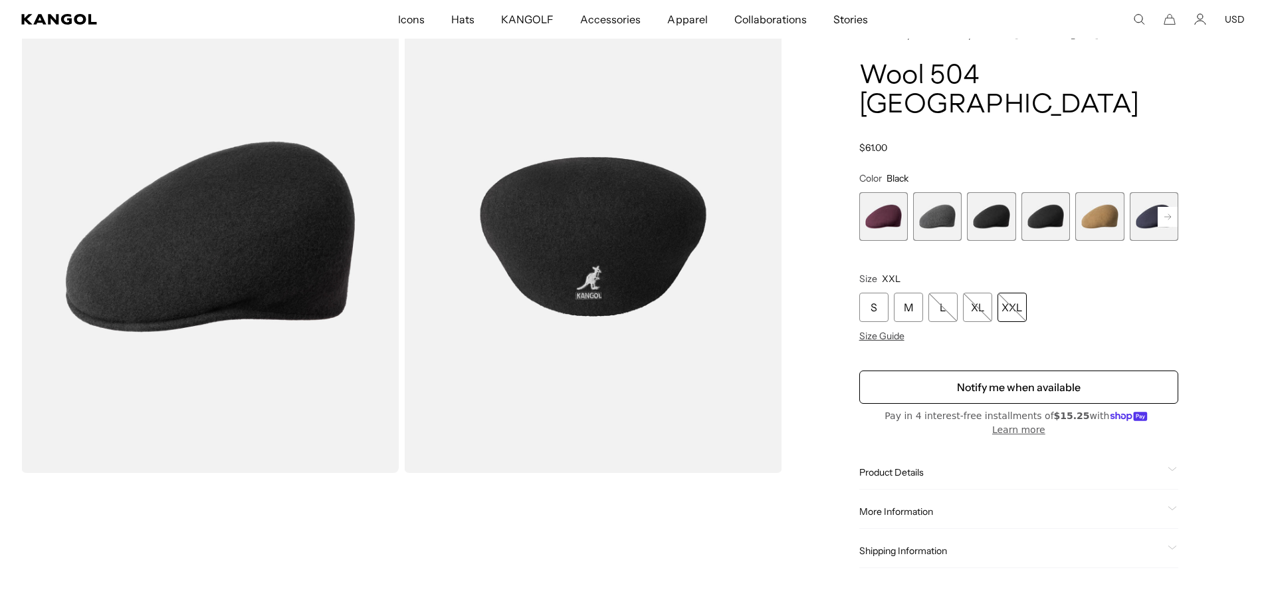
click at [1032, 192] on span "4 of 12" at bounding box center [1046, 216] width 49 height 49
click at [1045, 192] on span "4 of 12" at bounding box center [1046, 216] width 49 height 49
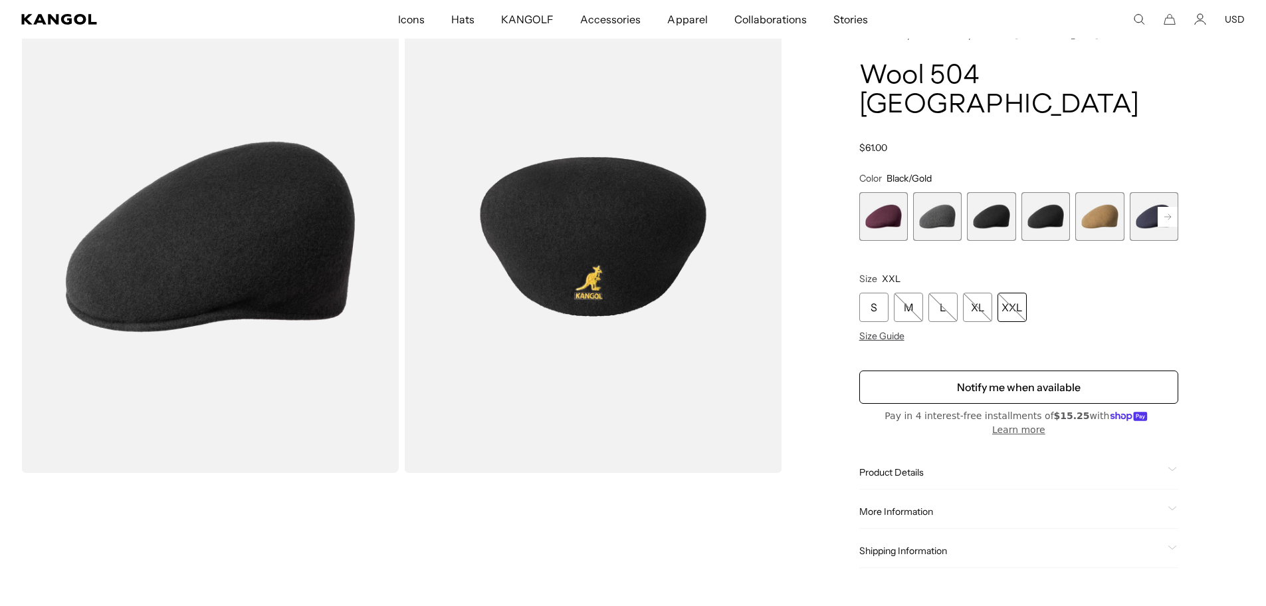
click at [1099, 193] on span "5 of 12" at bounding box center [1100, 216] width 49 height 49
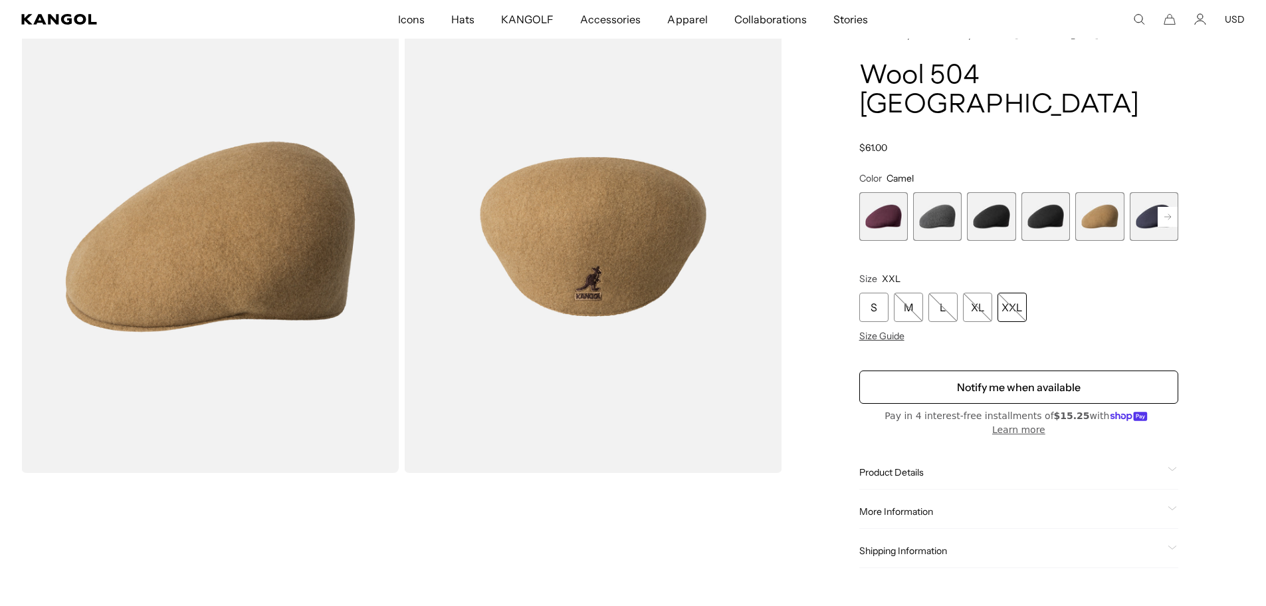
click at [1149, 195] on span "6 of 12" at bounding box center [1154, 216] width 49 height 49
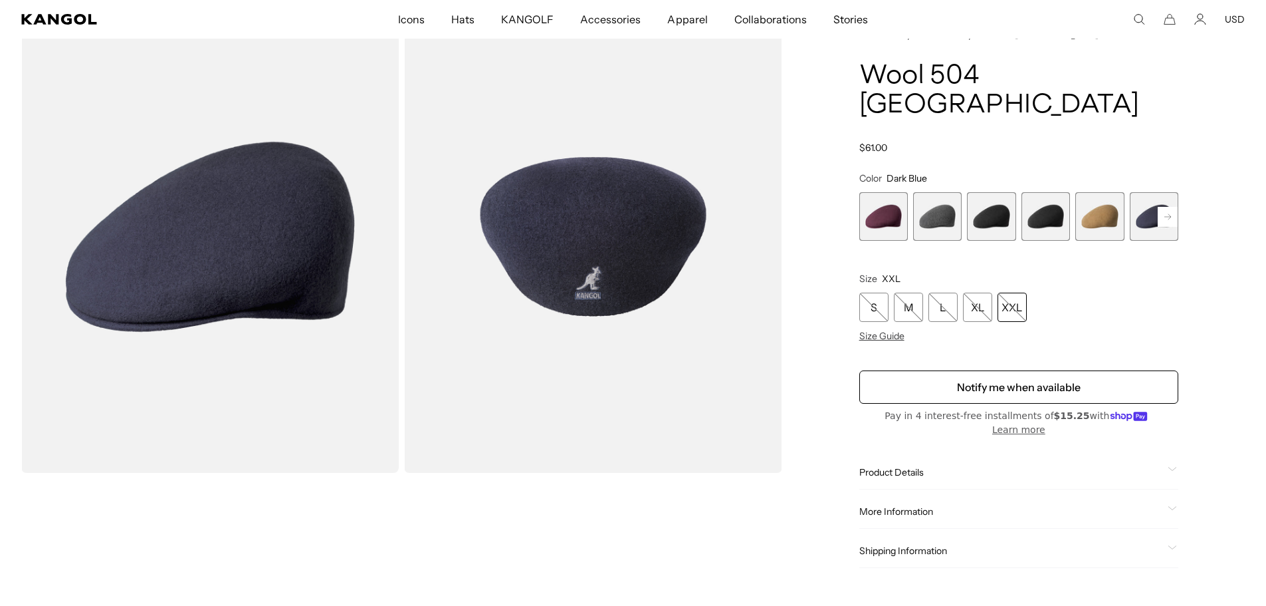
scroll to position [0, 274]
click at [1171, 467] on icon at bounding box center [1172, 469] width 9 height 5
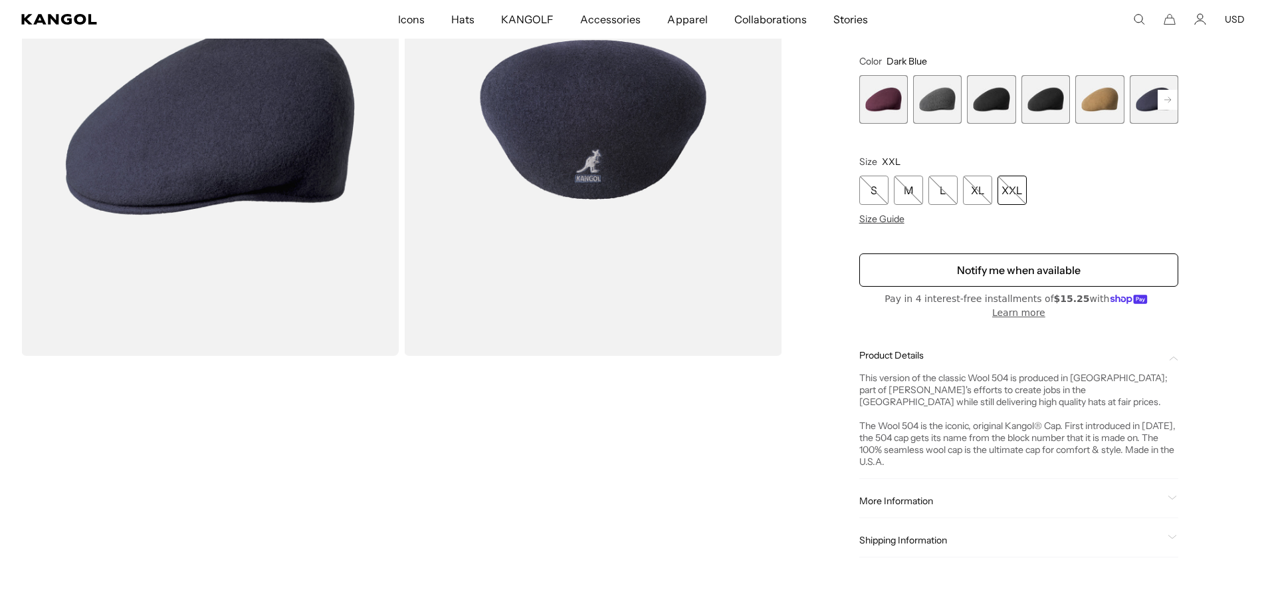
click at [1175, 495] on span at bounding box center [1173, 500] width 11 height 11
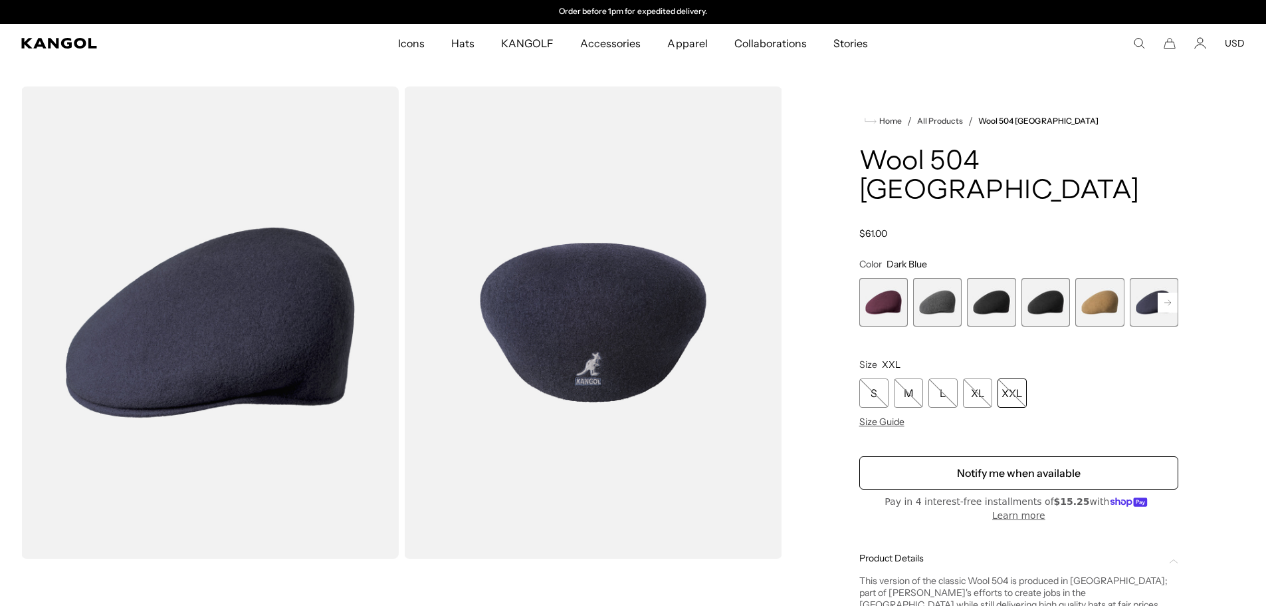
click at [1099, 278] on span "5 of 12" at bounding box center [1100, 302] width 49 height 49
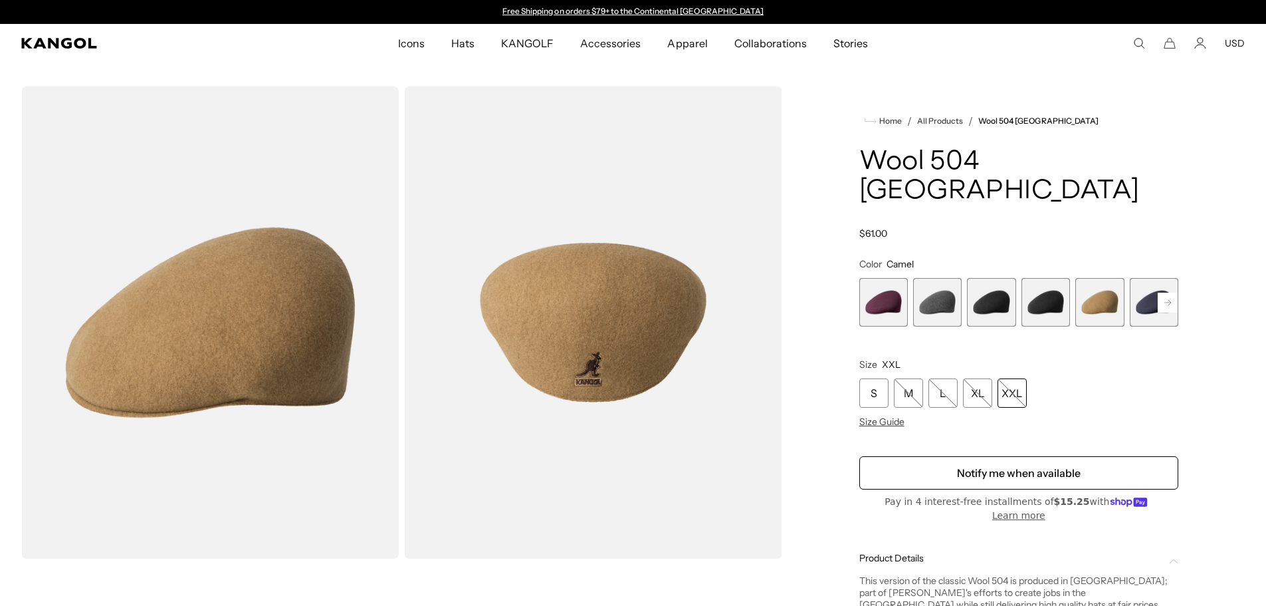
click at [1142, 278] on span "6 of 12" at bounding box center [1154, 302] width 49 height 49
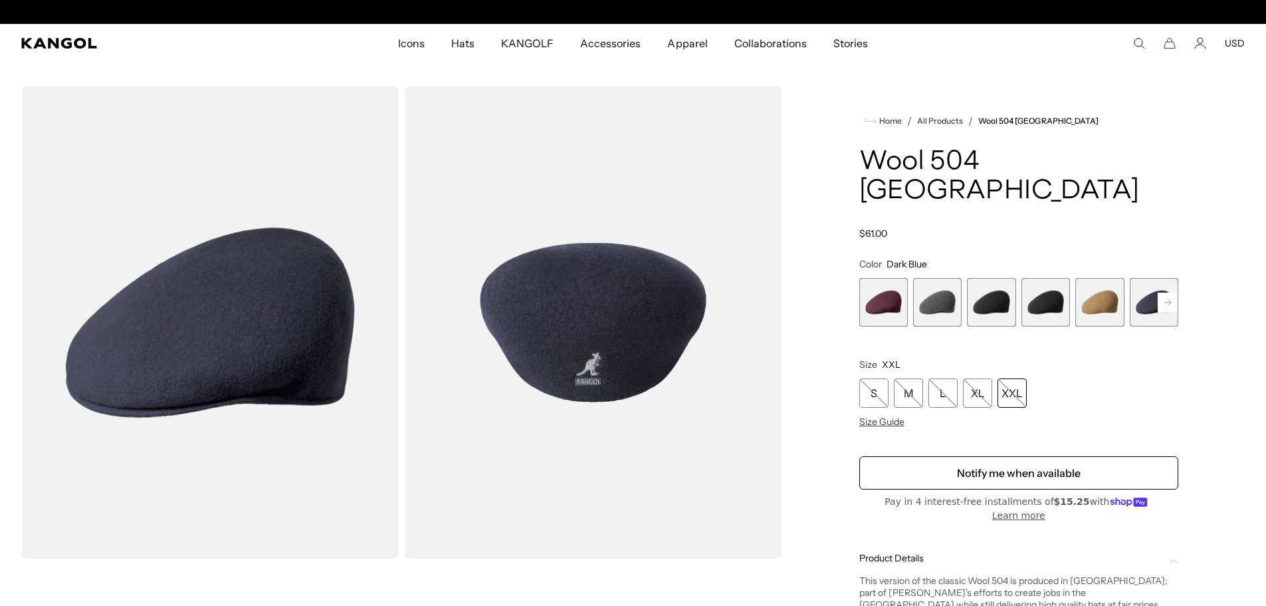
scroll to position [0, 274]
click at [1142, 278] on span "6 of 12" at bounding box center [1154, 302] width 49 height 49
click at [1172, 293] on rect at bounding box center [1168, 303] width 20 height 20
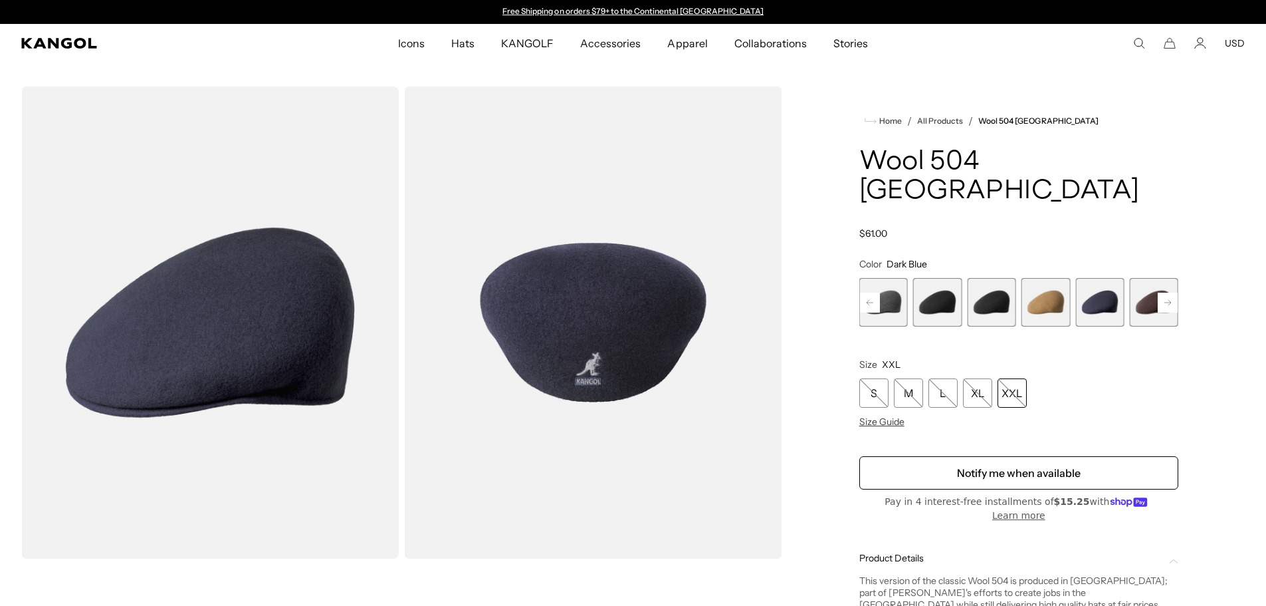
click at [1147, 287] on span "7 of 12" at bounding box center [1154, 302] width 49 height 49
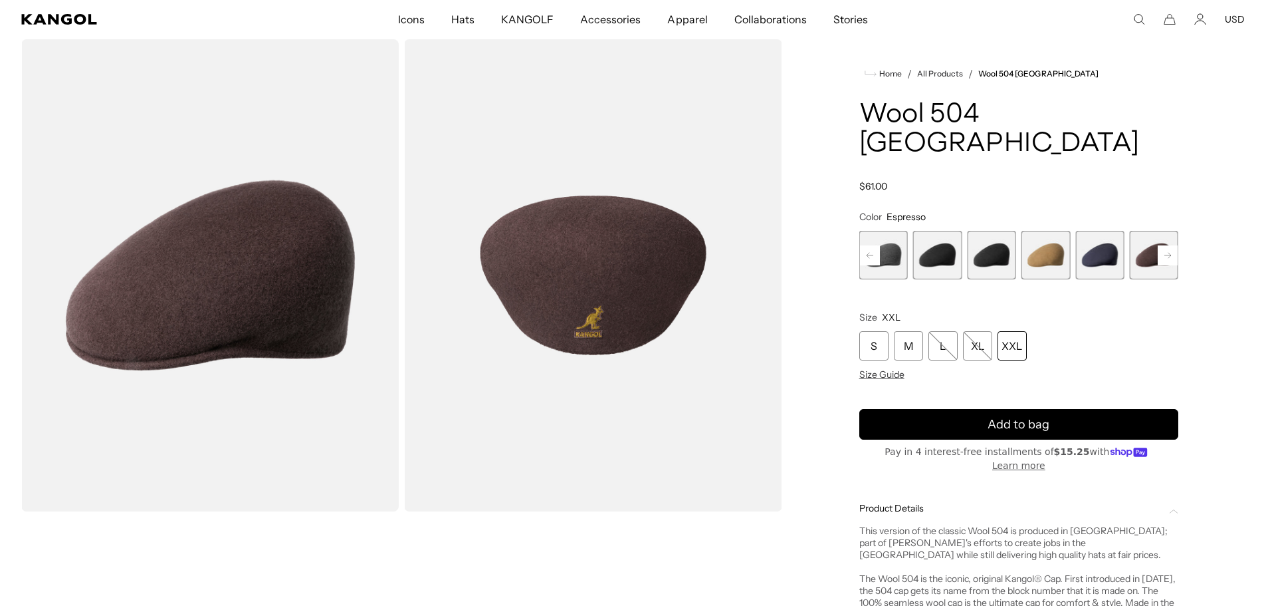
click at [1164, 245] on rect at bounding box center [1168, 255] width 20 height 20
click at [1166, 252] on icon at bounding box center [1168, 254] width 7 height 5
click at [1144, 231] on span "9 of 12" at bounding box center [1154, 255] width 49 height 49
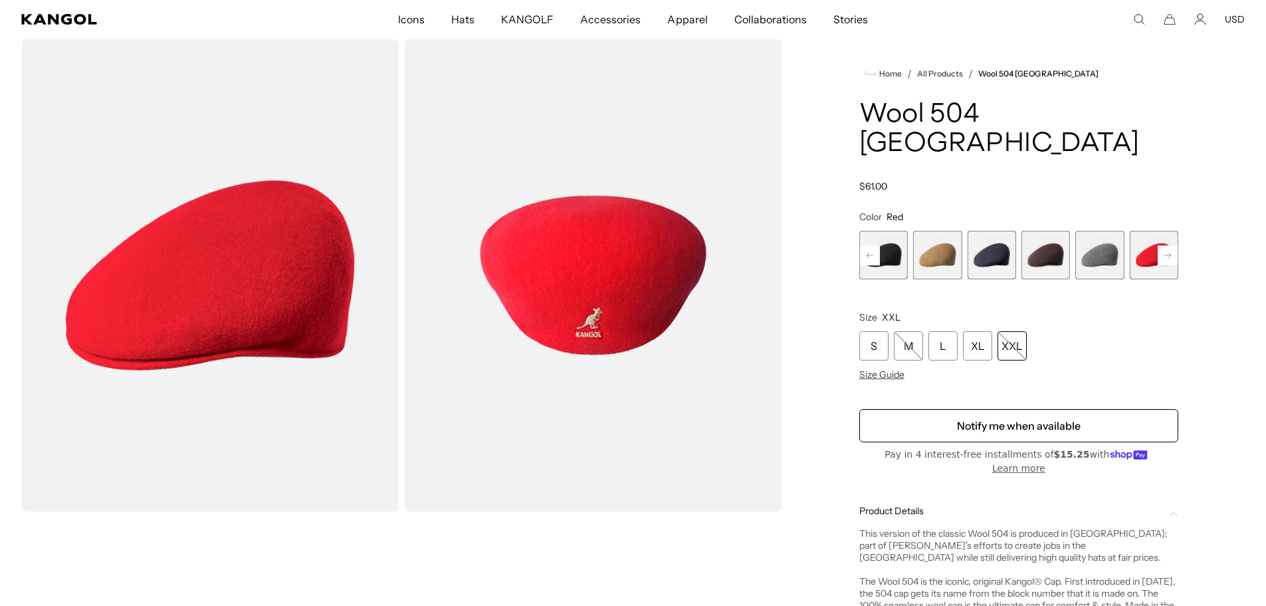
click at [1173, 245] on rect at bounding box center [1168, 255] width 20 height 20
click at [1142, 231] on span "10 of 12" at bounding box center [1154, 255] width 49 height 49
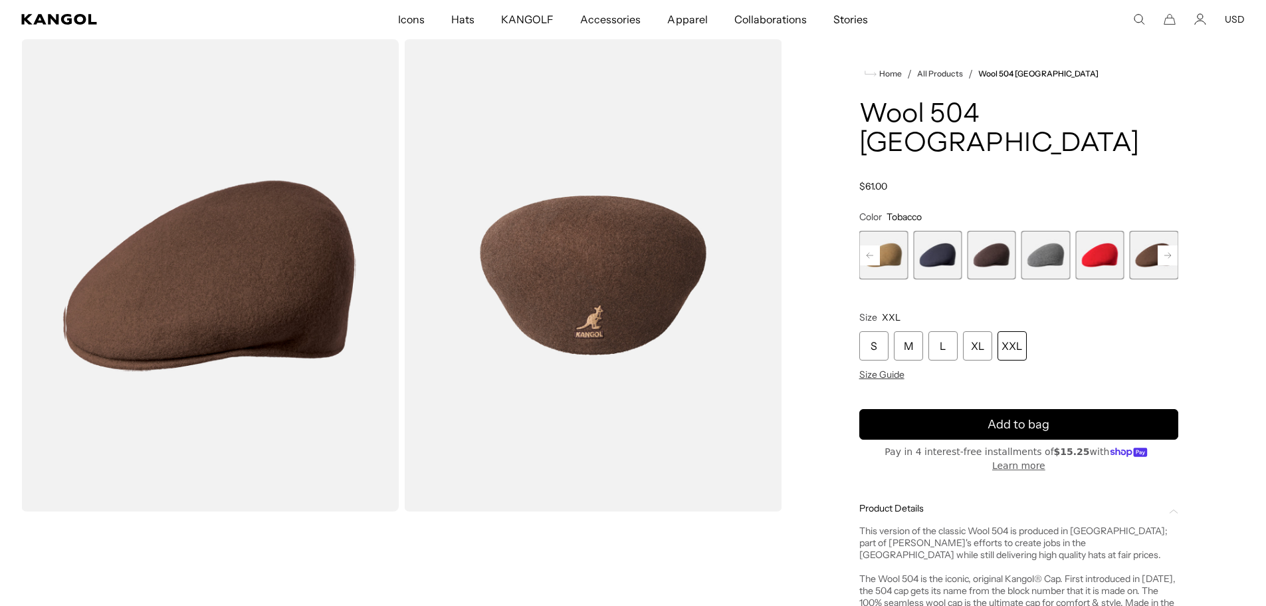
scroll to position [0, 274]
click at [1167, 245] on rect at bounding box center [1168, 255] width 20 height 20
click at [1168, 245] on rect at bounding box center [1168, 255] width 20 height 20
click at [1168, 231] on span "12 of 12" at bounding box center [1154, 255] width 49 height 49
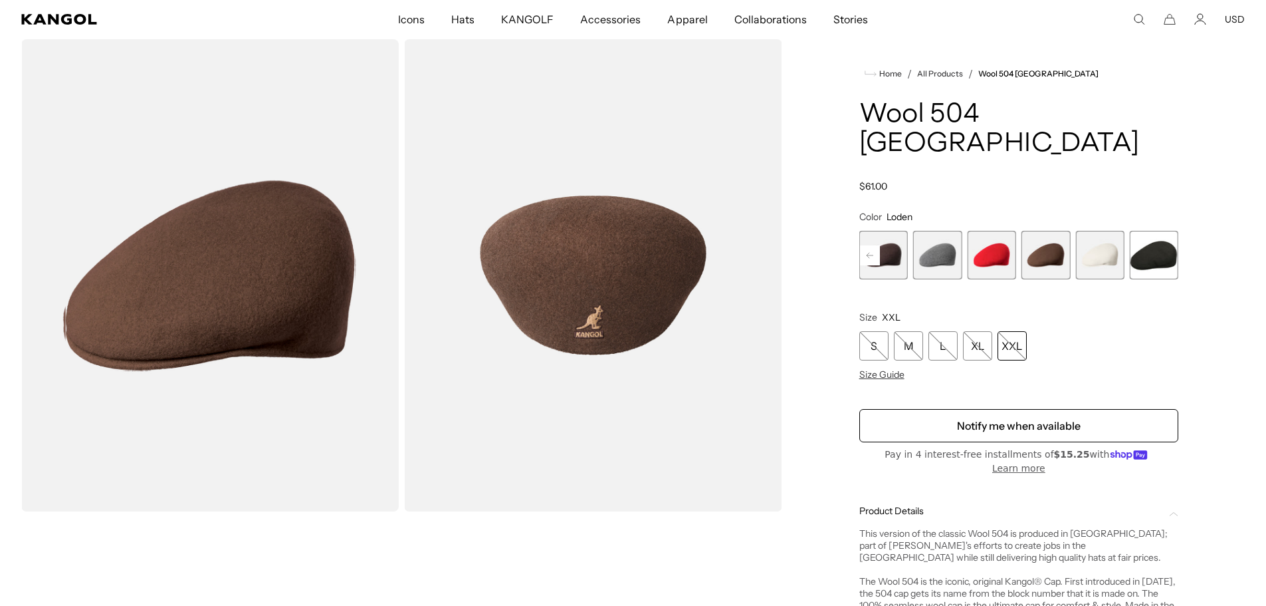
scroll to position [0, 274]
click at [1110, 231] on span "11 of 12" at bounding box center [1100, 255] width 49 height 49
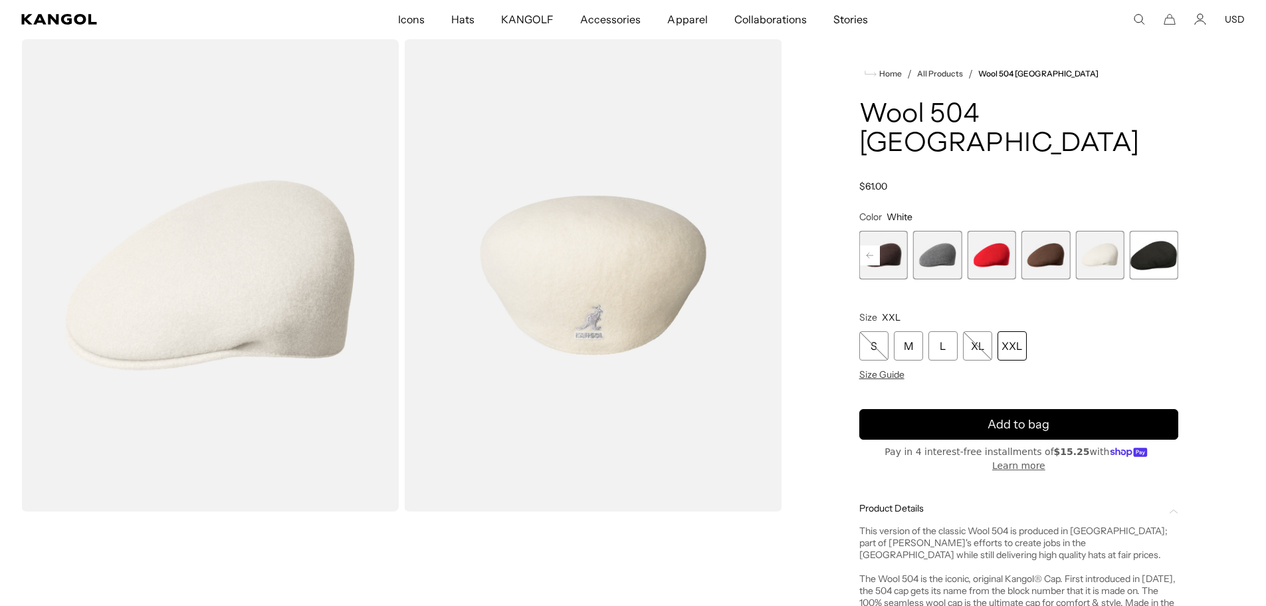
click at [1048, 231] on span "10 of 12" at bounding box center [1046, 255] width 49 height 49
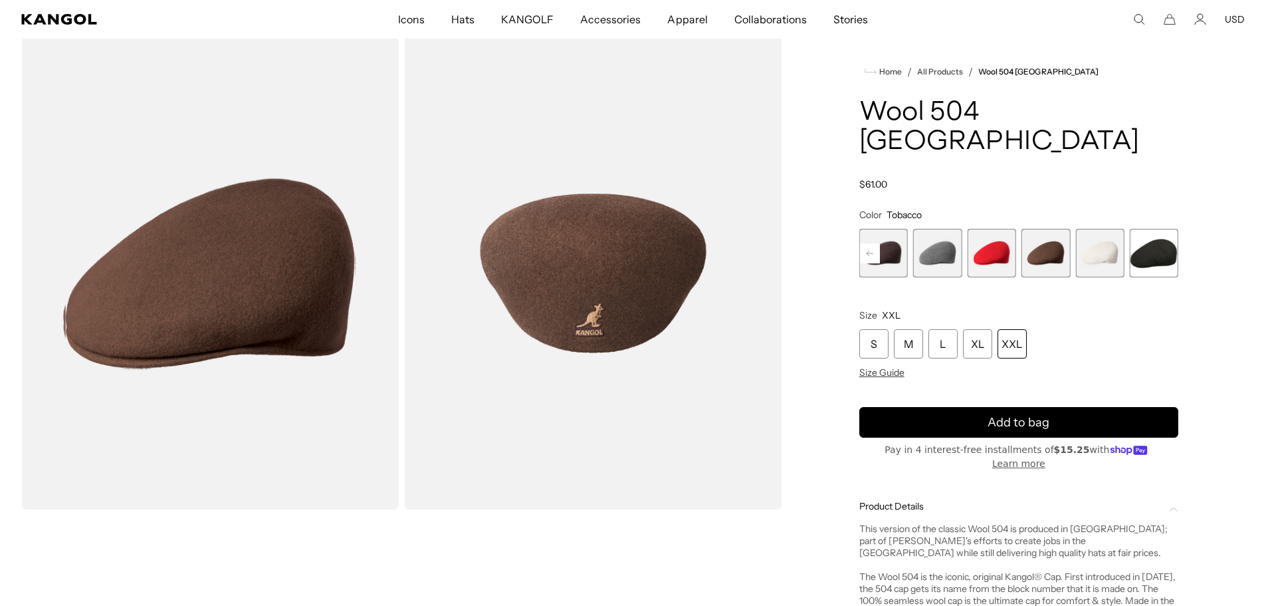
scroll to position [0, 274]
click at [1011, 329] on div "XXL" at bounding box center [1012, 343] width 29 height 29
click at [986, 229] on span "9 of 12" at bounding box center [991, 253] width 49 height 49
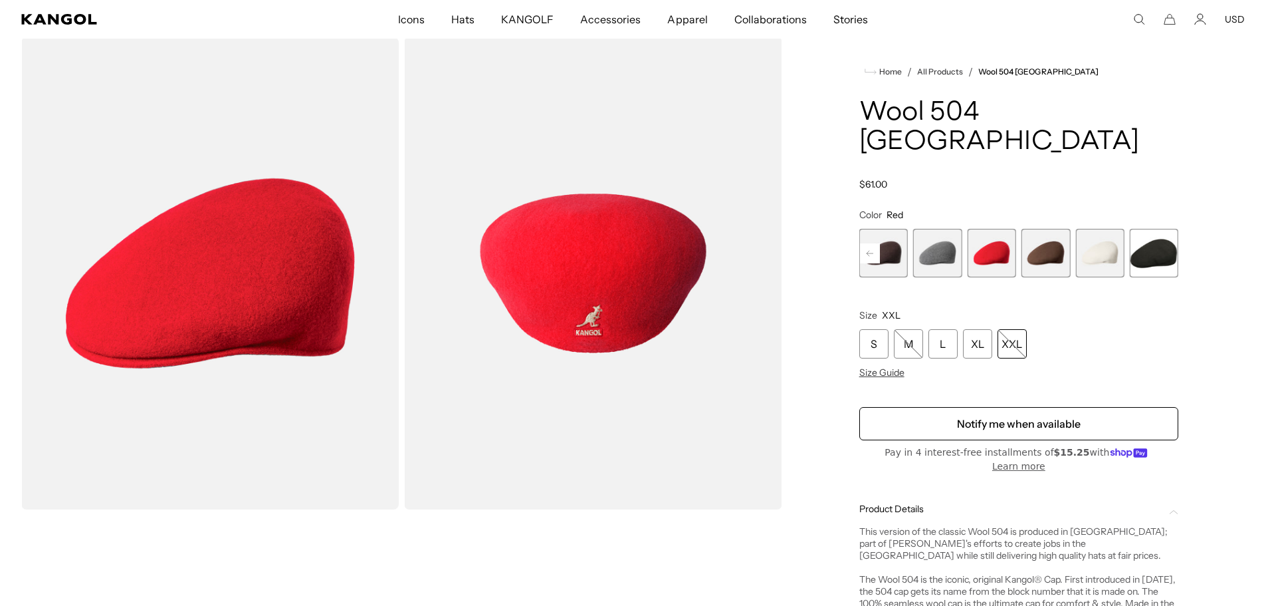
scroll to position [0, 274]
click at [948, 229] on span "8 of 12" at bounding box center [937, 253] width 49 height 49
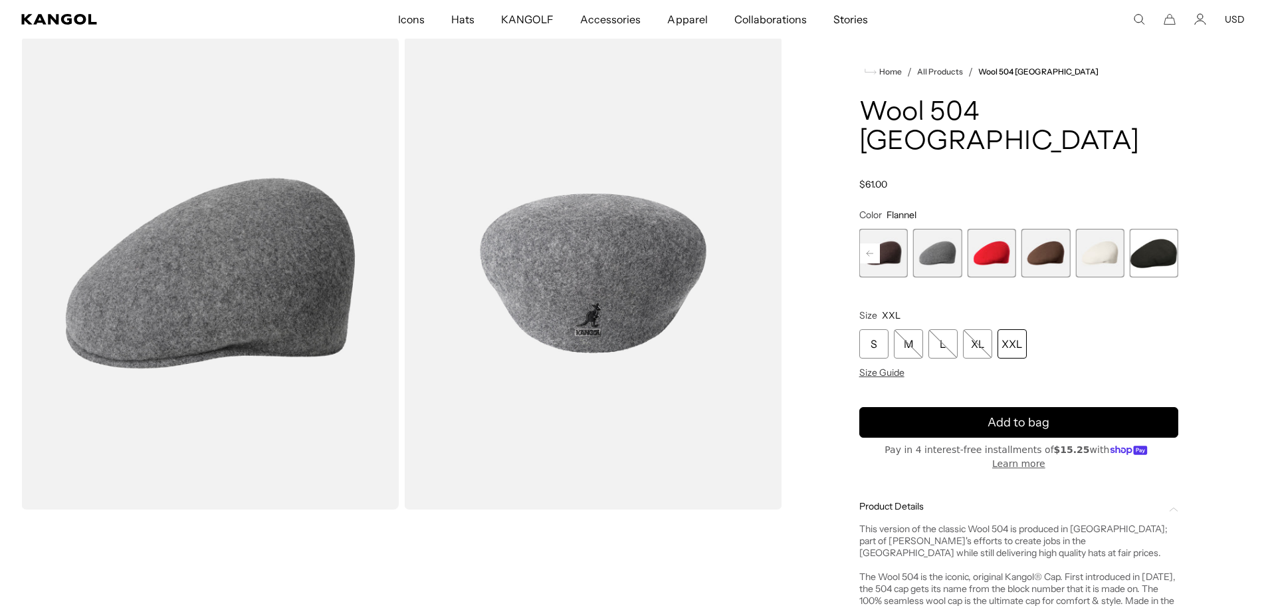
click at [872, 243] on rect at bounding box center [870, 253] width 20 height 20
click at [923, 229] on span "7 of 12" at bounding box center [937, 253] width 49 height 49
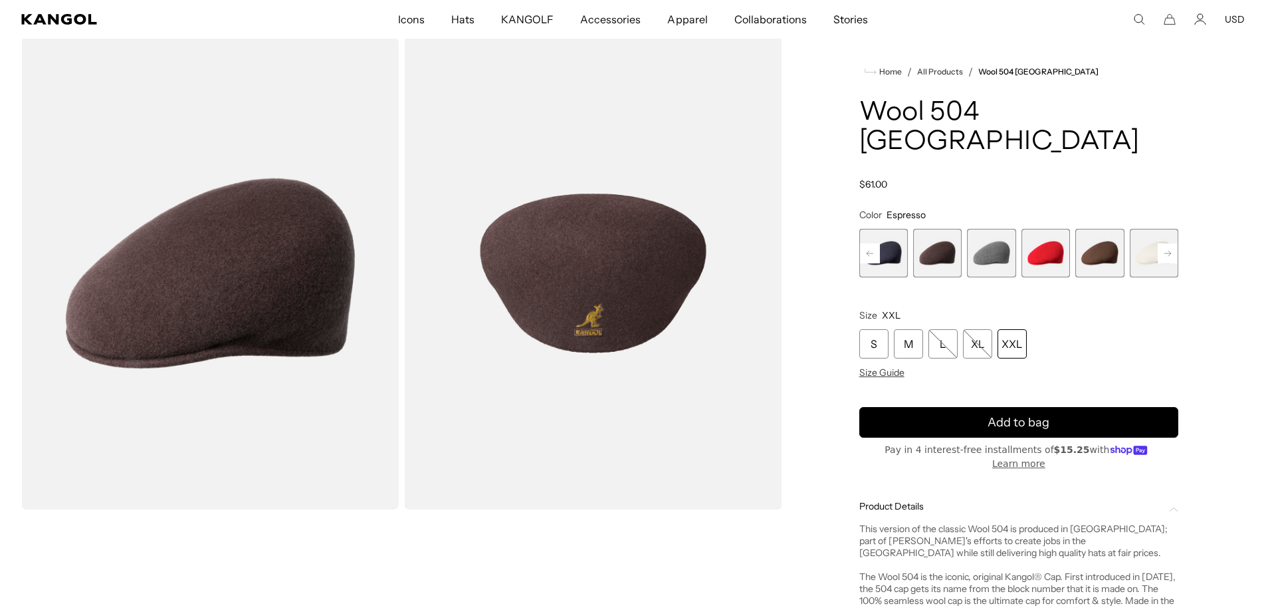
click at [872, 243] on rect at bounding box center [870, 253] width 20 height 20
click at [927, 231] on span "6 of 12" at bounding box center [937, 253] width 49 height 49
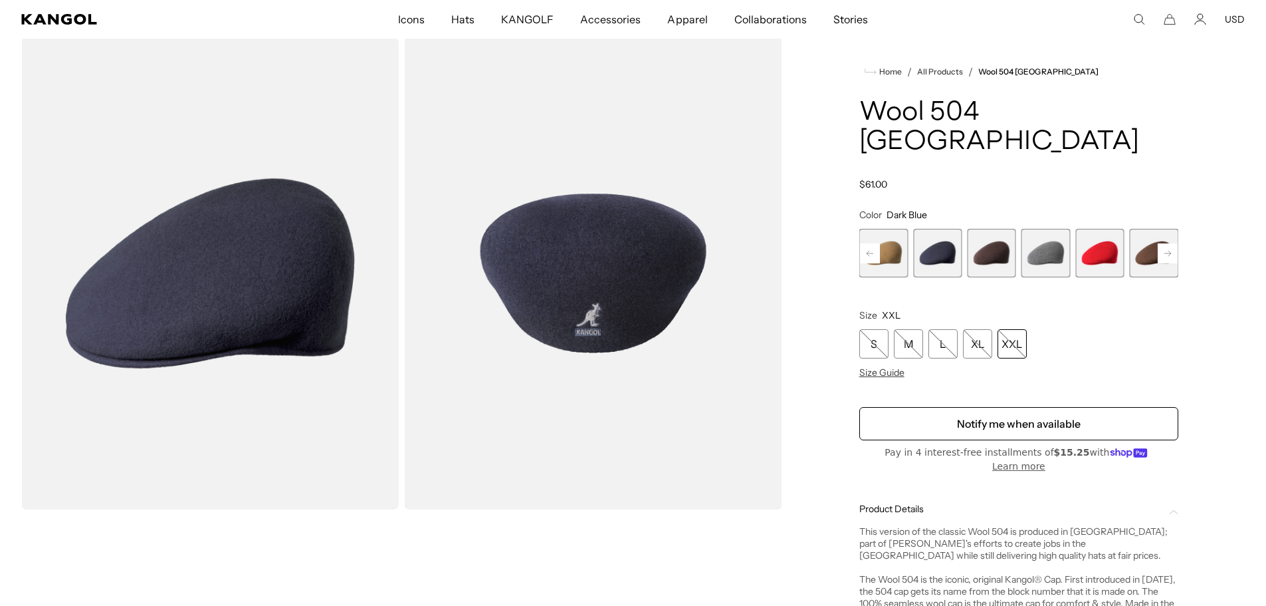
click at [886, 229] on span "5 of 12" at bounding box center [884, 253] width 49 height 49
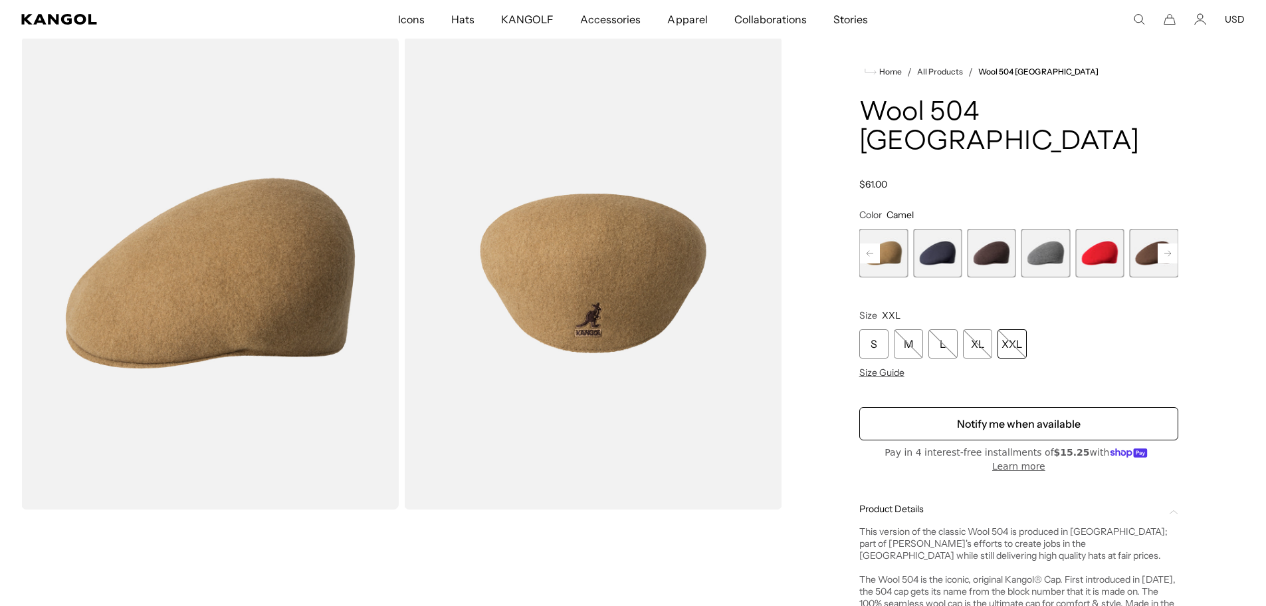
click at [868, 243] on rect at bounding box center [870, 253] width 20 height 20
click at [891, 229] on span "4 of 12" at bounding box center [884, 253] width 49 height 49
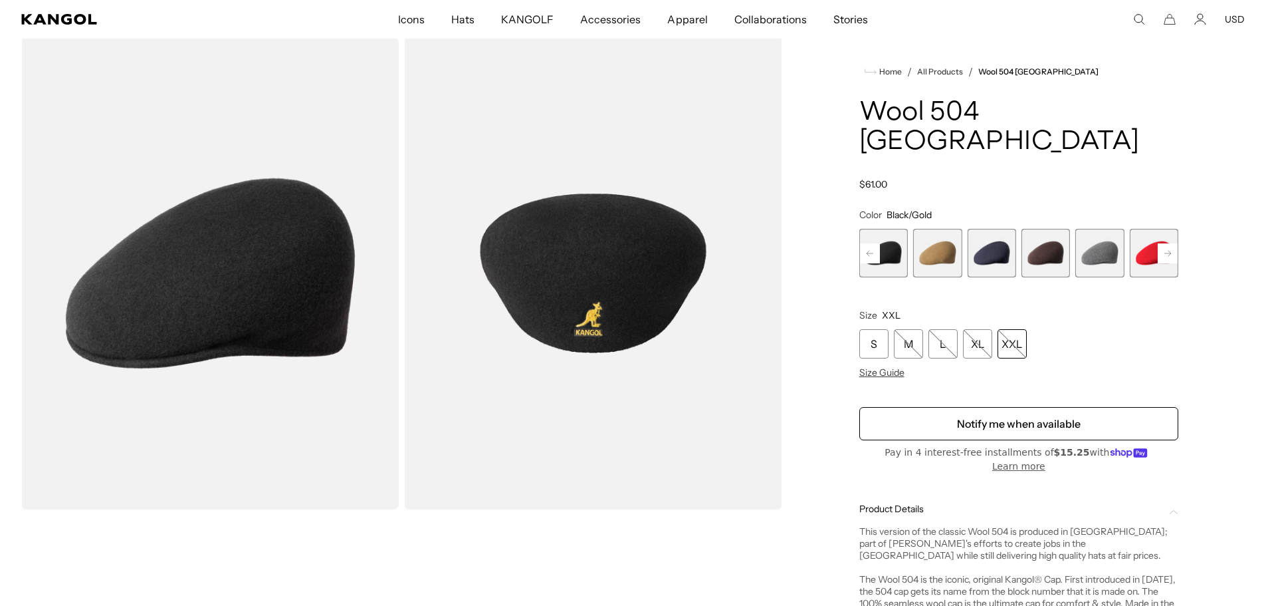
scroll to position [0, 274]
click at [864, 243] on rect at bounding box center [870, 253] width 20 height 20
click at [902, 229] on span "3 of 12" at bounding box center [884, 253] width 49 height 49
click at [869, 243] on rect at bounding box center [870, 253] width 20 height 20
click at [896, 229] on span "2 of 12" at bounding box center [884, 253] width 49 height 49
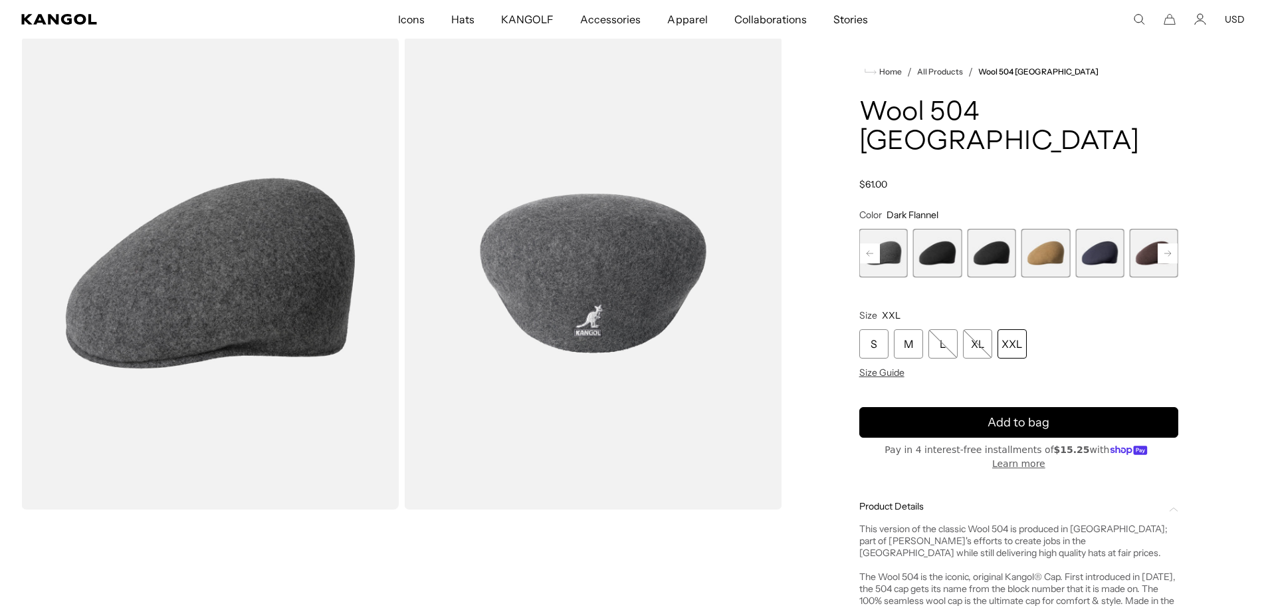
scroll to position [0, 274]
click at [876, 243] on rect at bounding box center [870, 253] width 20 height 20
click at [894, 229] on span "1 of 12" at bounding box center [884, 253] width 49 height 49
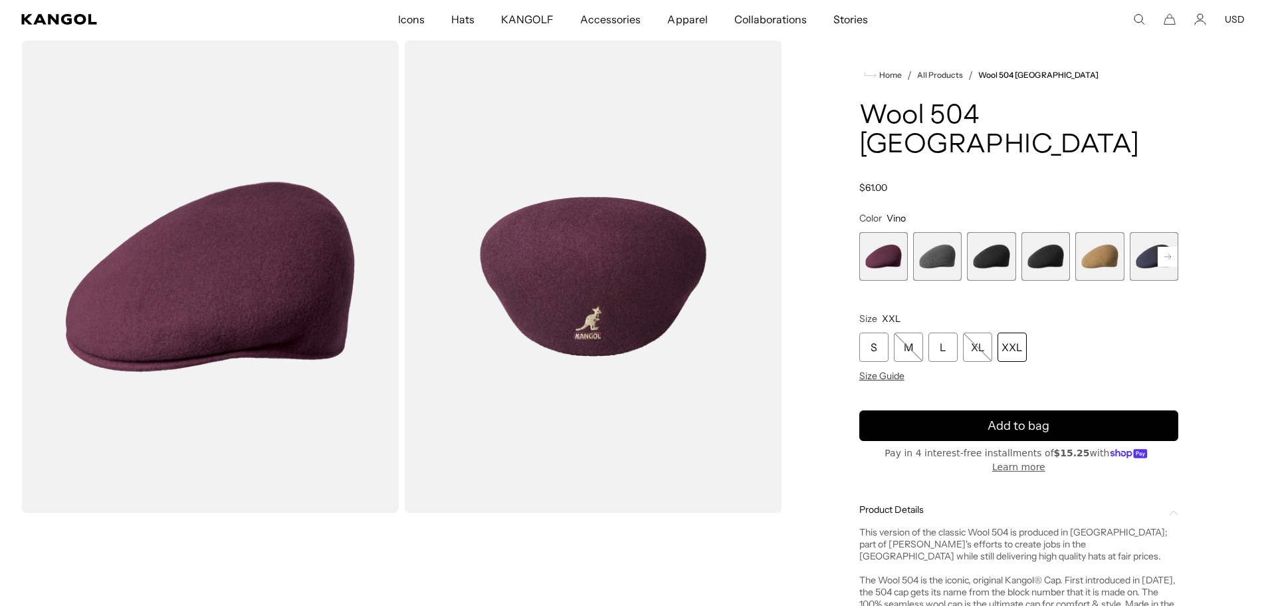
click at [1008, 332] on div "XXL" at bounding box center [1012, 346] width 29 height 29
click at [892, 232] on span "1 of 12" at bounding box center [884, 256] width 49 height 49
click at [1010, 332] on div "XXL" at bounding box center [1012, 346] width 29 height 29
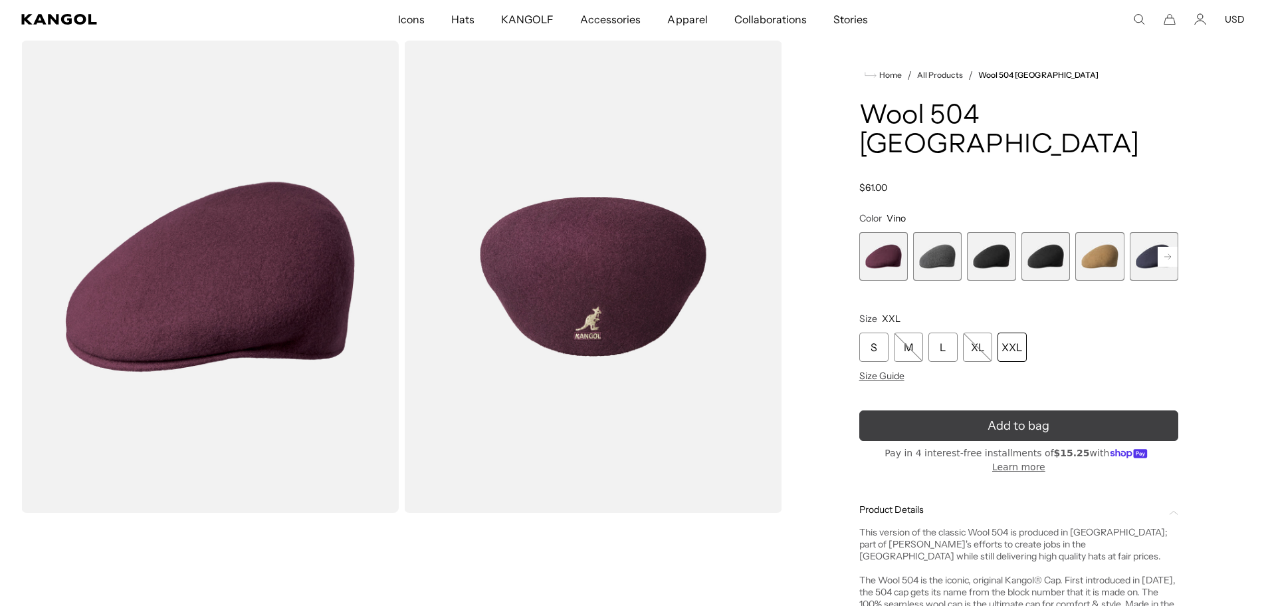
click at [974, 410] on button "Add to bag" at bounding box center [1019, 425] width 319 height 31
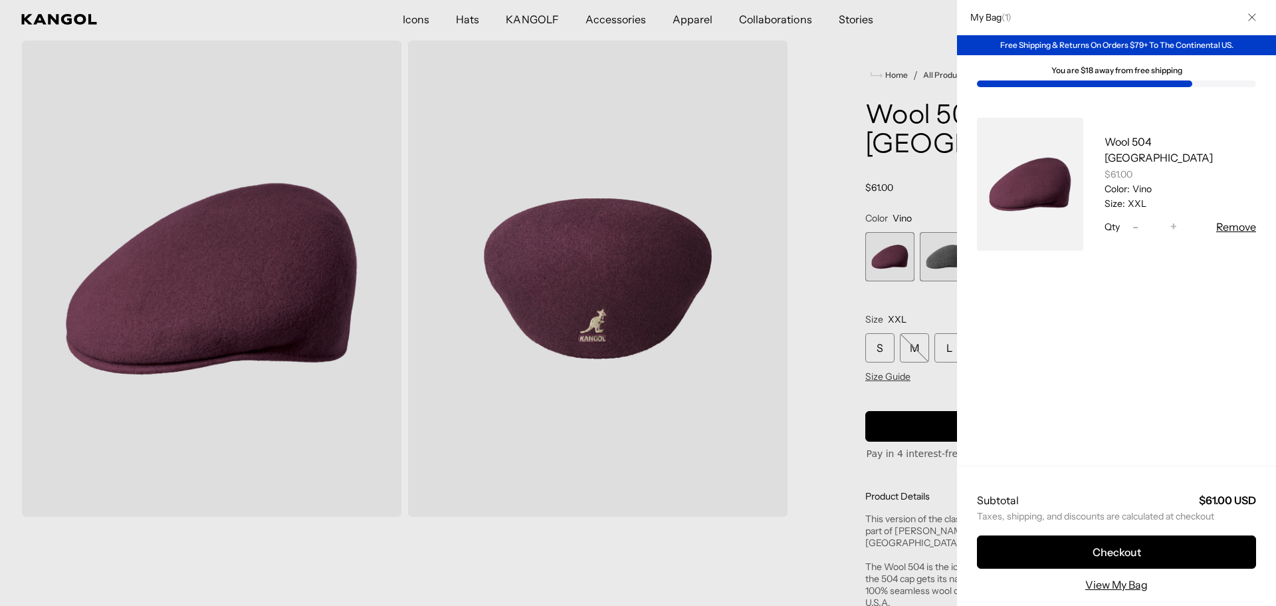
click at [937, 25] on div at bounding box center [638, 303] width 1276 height 606
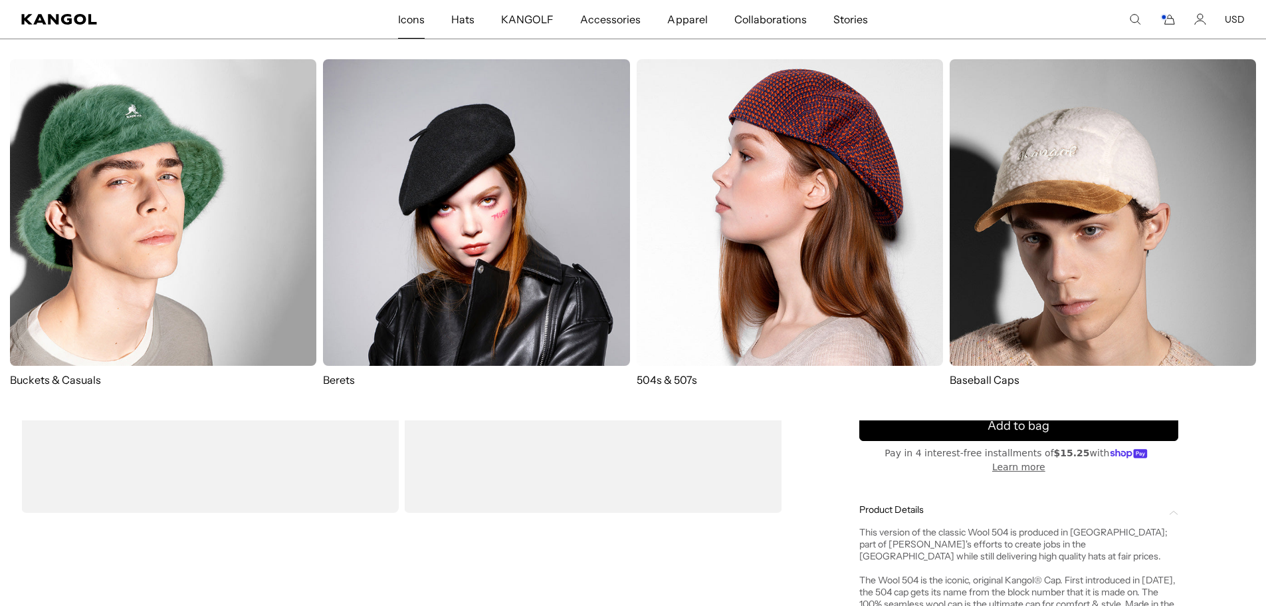
scroll to position [0, 274]
click at [800, 209] on img at bounding box center [790, 212] width 306 height 306
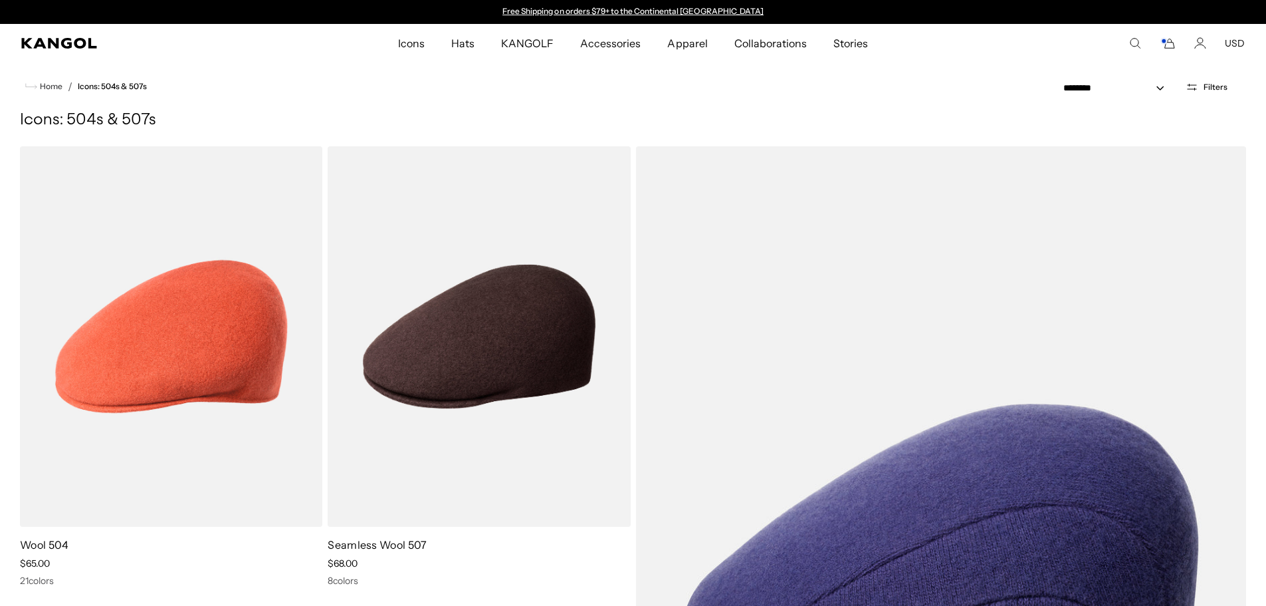
click at [1137, 44] on icon "Search here" at bounding box center [1136, 43] width 12 height 12
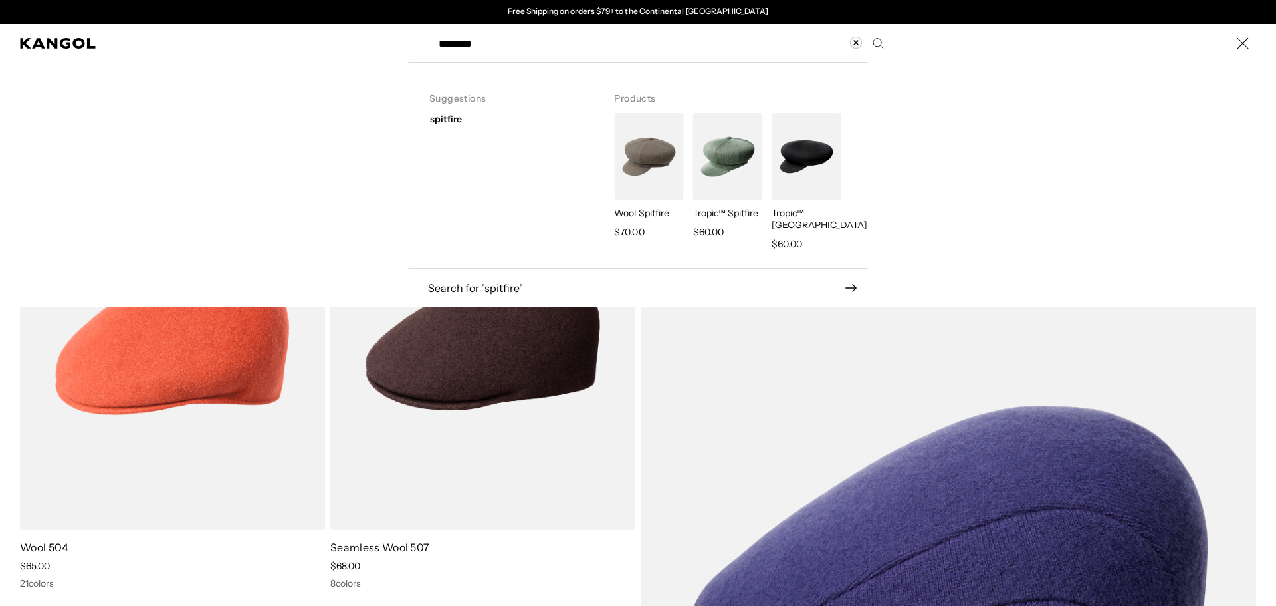
type input "********"
click at [640, 146] on img "Search here" at bounding box center [648, 156] width 69 height 87
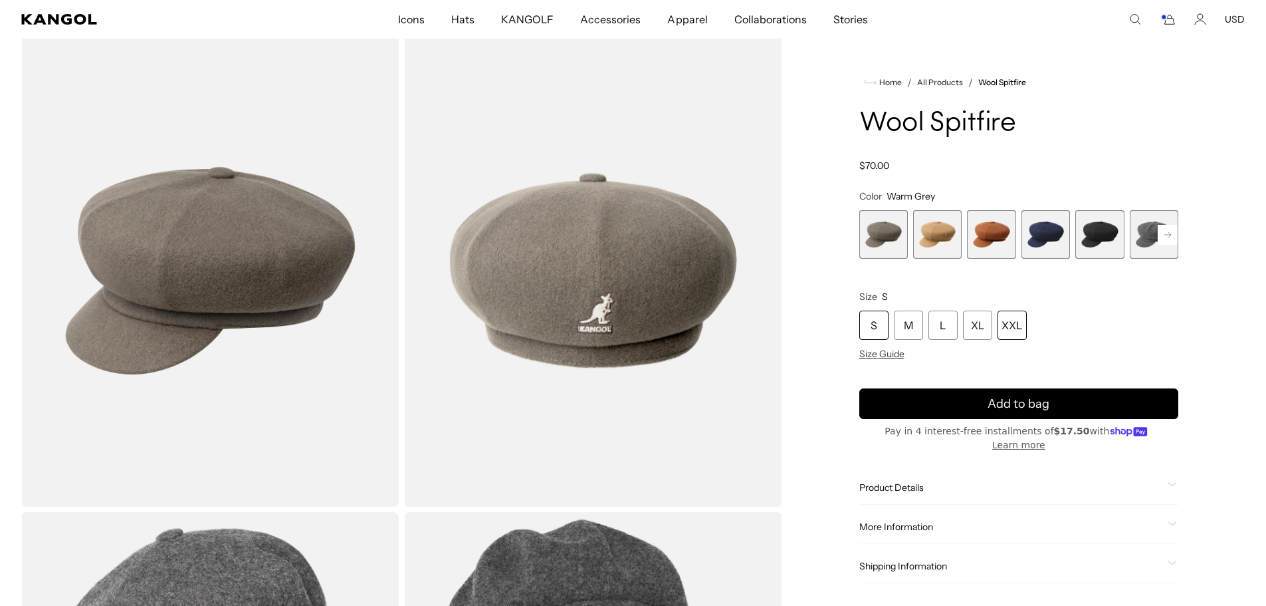
scroll to position [0, 274]
click at [1003, 325] on div "XXL" at bounding box center [1012, 324] width 29 height 29
click at [887, 227] on span "1 of 8" at bounding box center [884, 234] width 49 height 49
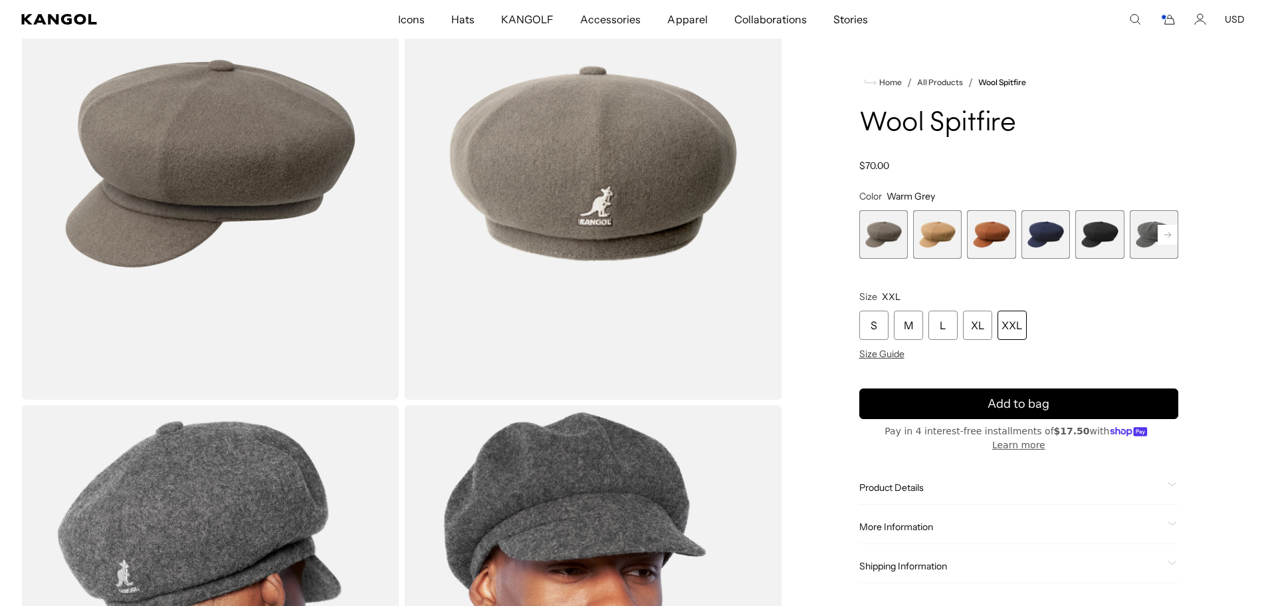
scroll to position [158, 0]
click at [938, 228] on span "2 of 8" at bounding box center [937, 234] width 49 height 49
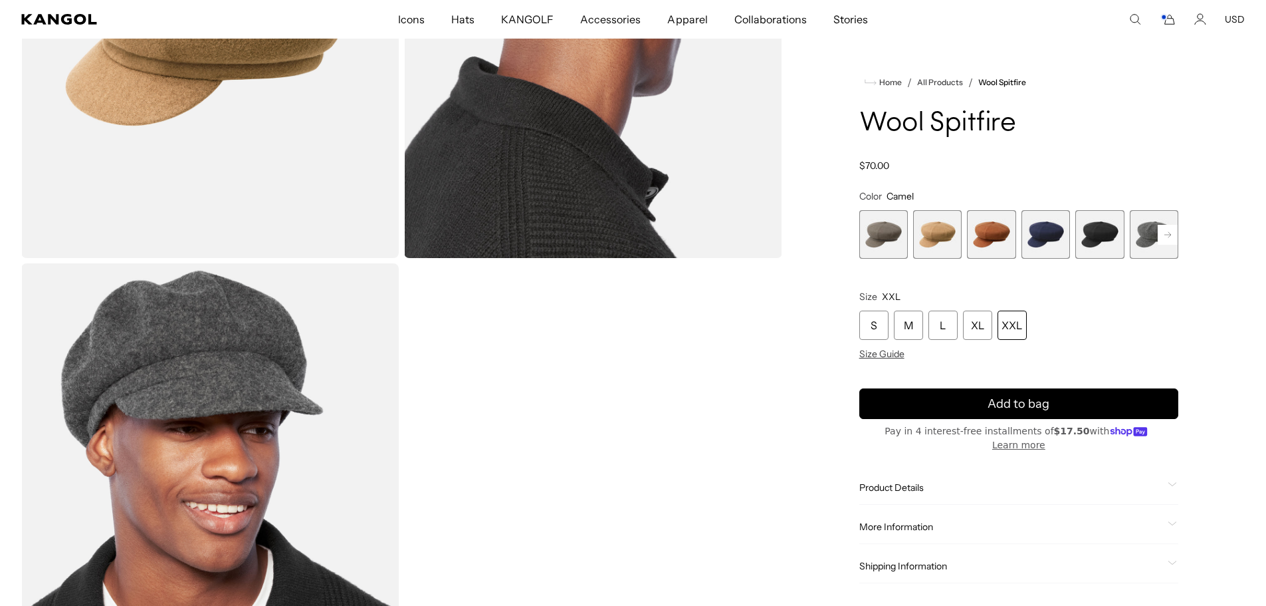
scroll to position [0, 274]
click at [1001, 225] on span "3 of 8" at bounding box center [991, 234] width 49 height 49
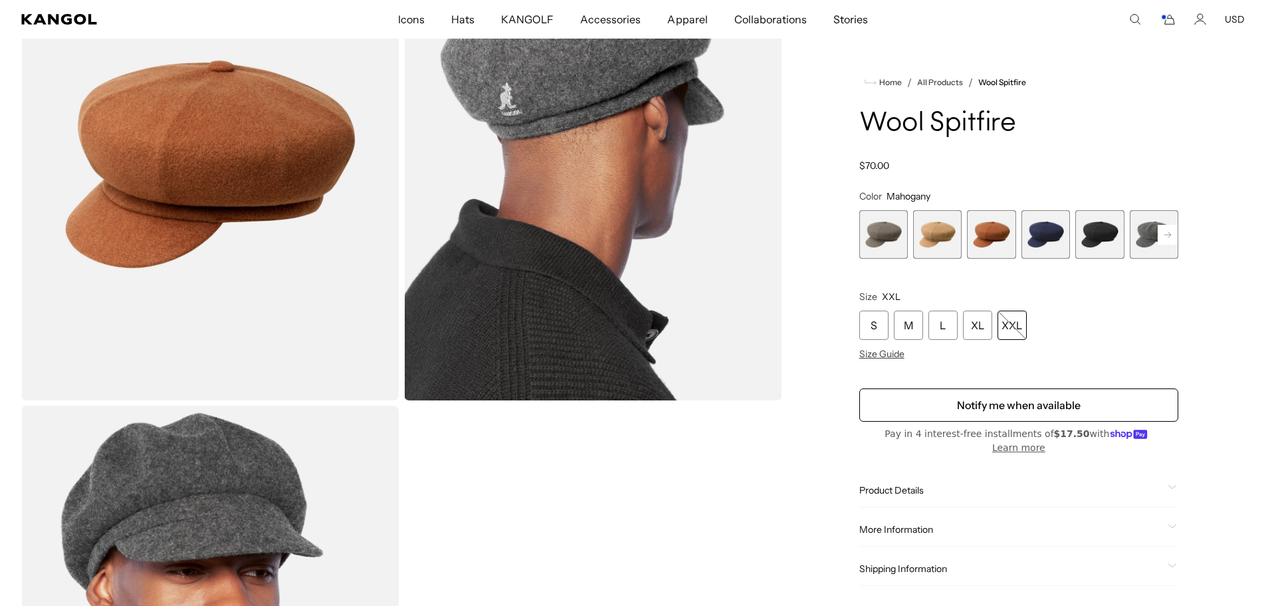
scroll to position [158, 0]
click at [1042, 230] on span "4 of 8" at bounding box center [1046, 234] width 49 height 49
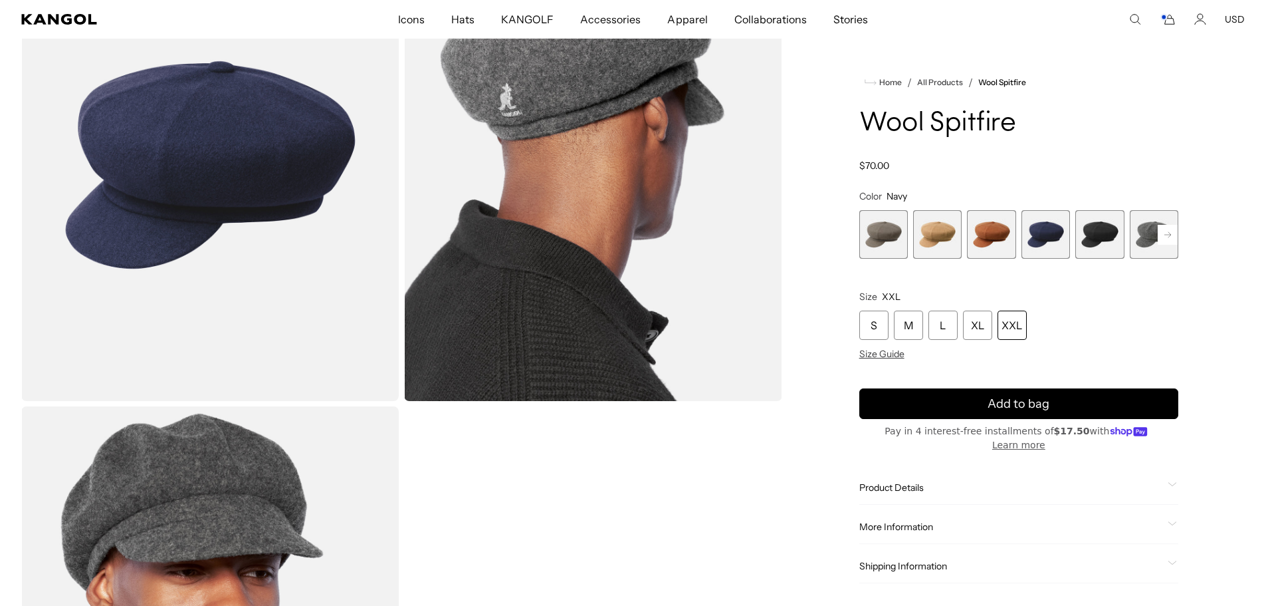
scroll to position [0, 274]
click at [1096, 229] on span "5 of 8" at bounding box center [1100, 234] width 49 height 49
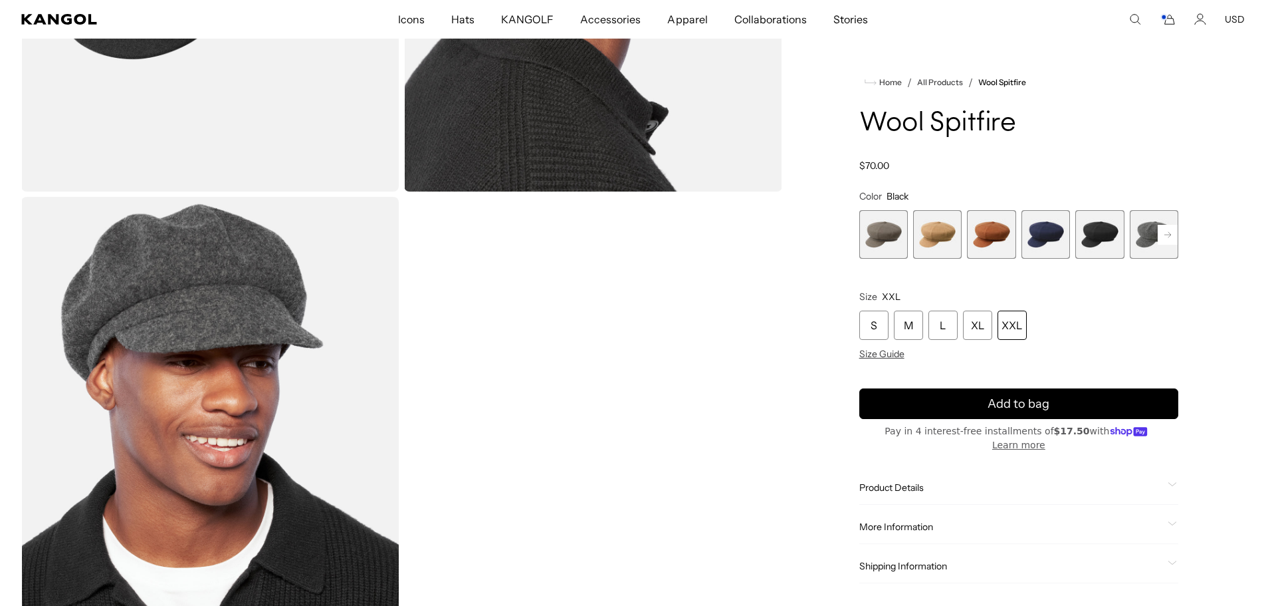
scroll to position [0, 274]
click at [1153, 231] on span "6 of 8" at bounding box center [1154, 234] width 49 height 49
click at [1173, 232] on rect at bounding box center [1168, 235] width 20 height 20
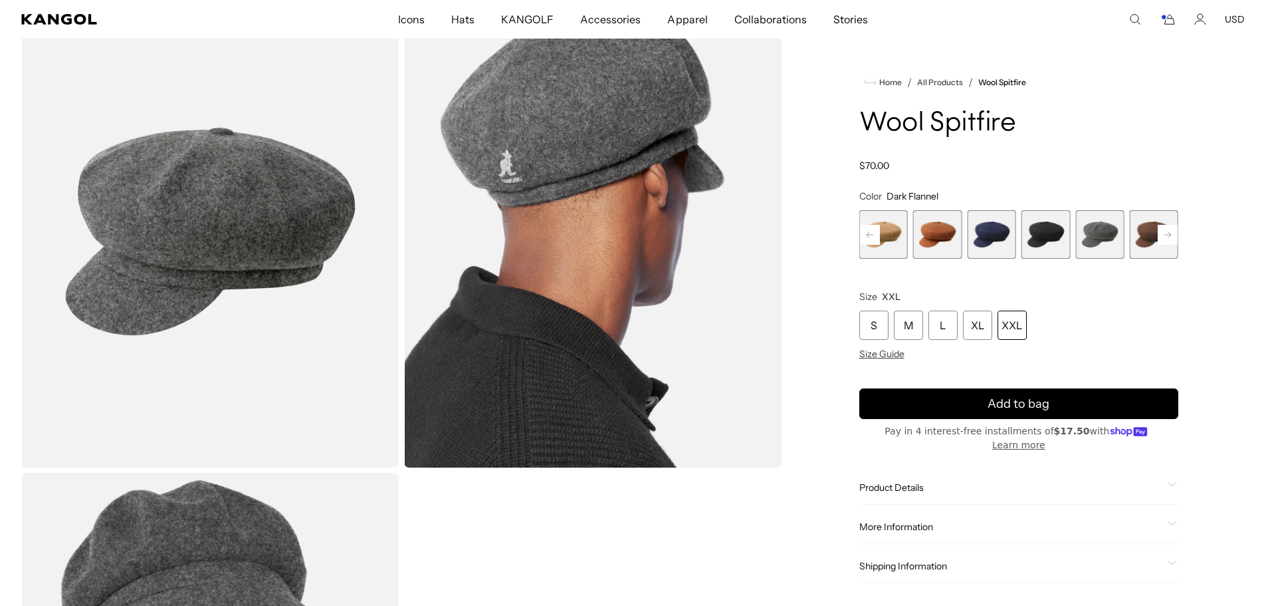
scroll to position [0, 274]
click at [1173, 239] on rect at bounding box center [1168, 235] width 20 height 20
click at [1173, 239] on div "Previous Next Warm Grey Variant sold out or unavailable Camel Variant sold out …" at bounding box center [1019, 234] width 319 height 49
click at [1111, 236] on span "7 of 8" at bounding box center [1100, 234] width 49 height 49
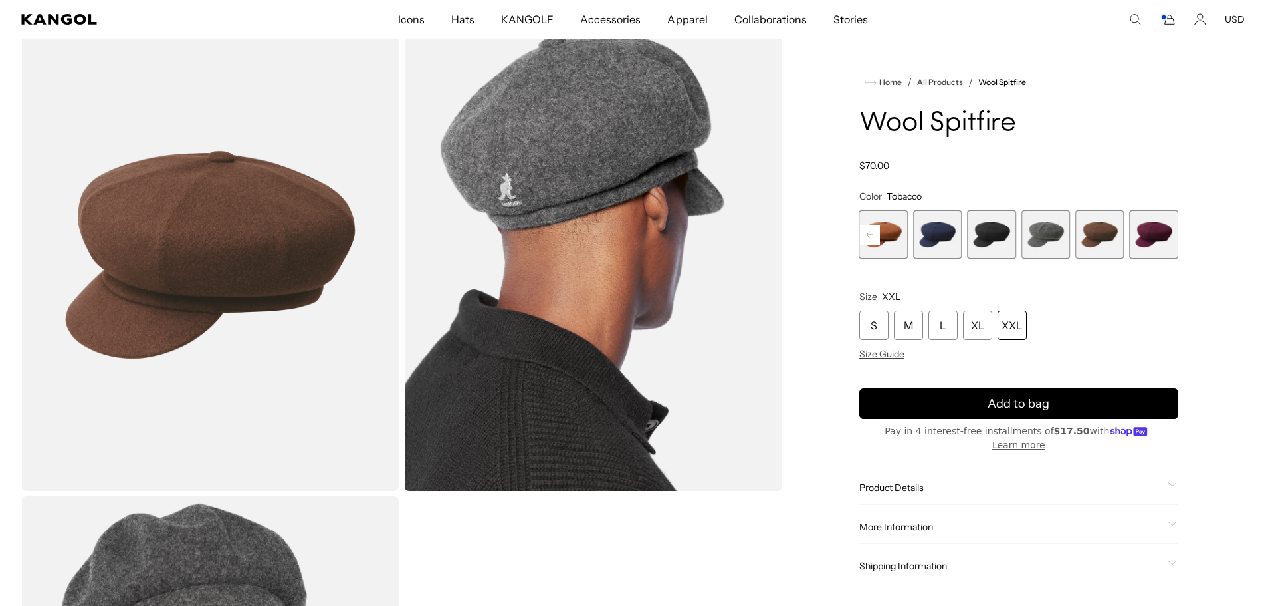
click at [1149, 227] on span "8 of 8" at bounding box center [1154, 234] width 49 height 49
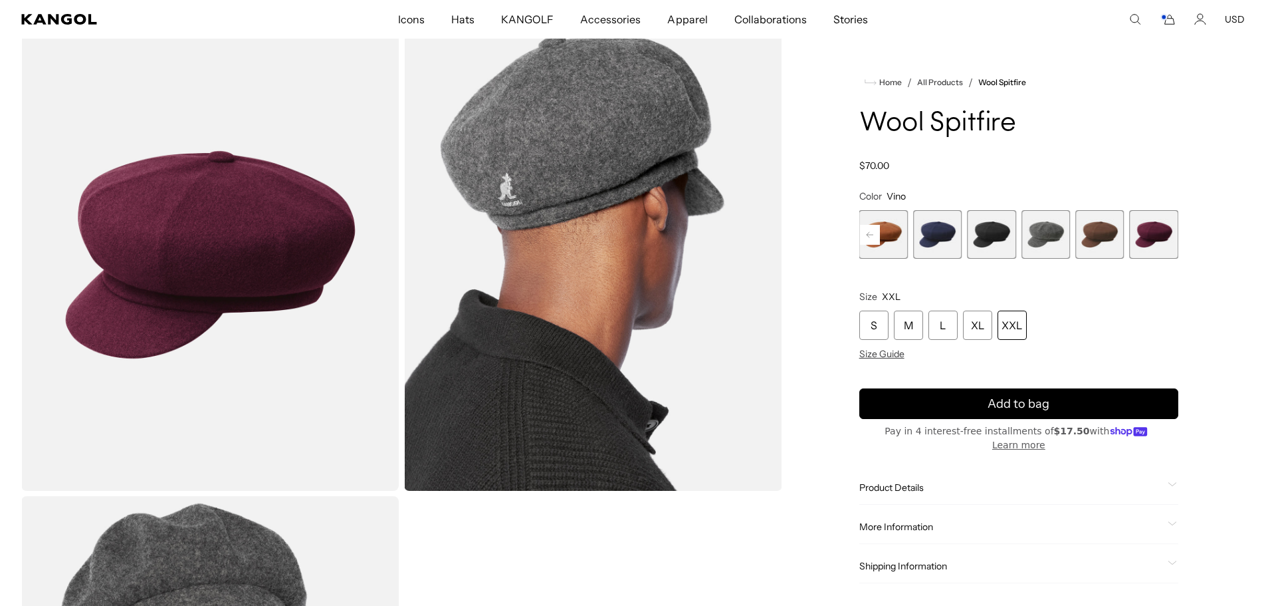
click at [1098, 231] on span "7 of 8" at bounding box center [1100, 234] width 49 height 49
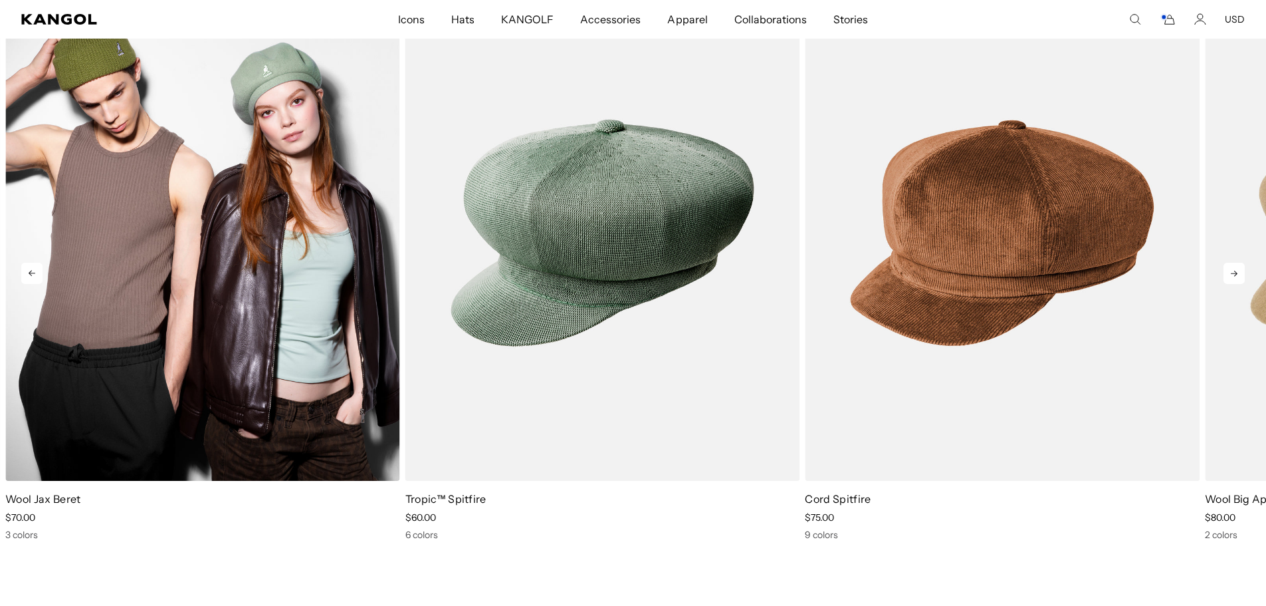
scroll to position [0, 274]
click at [252, 227] on img "5 of 5" at bounding box center [202, 232] width 395 height 495
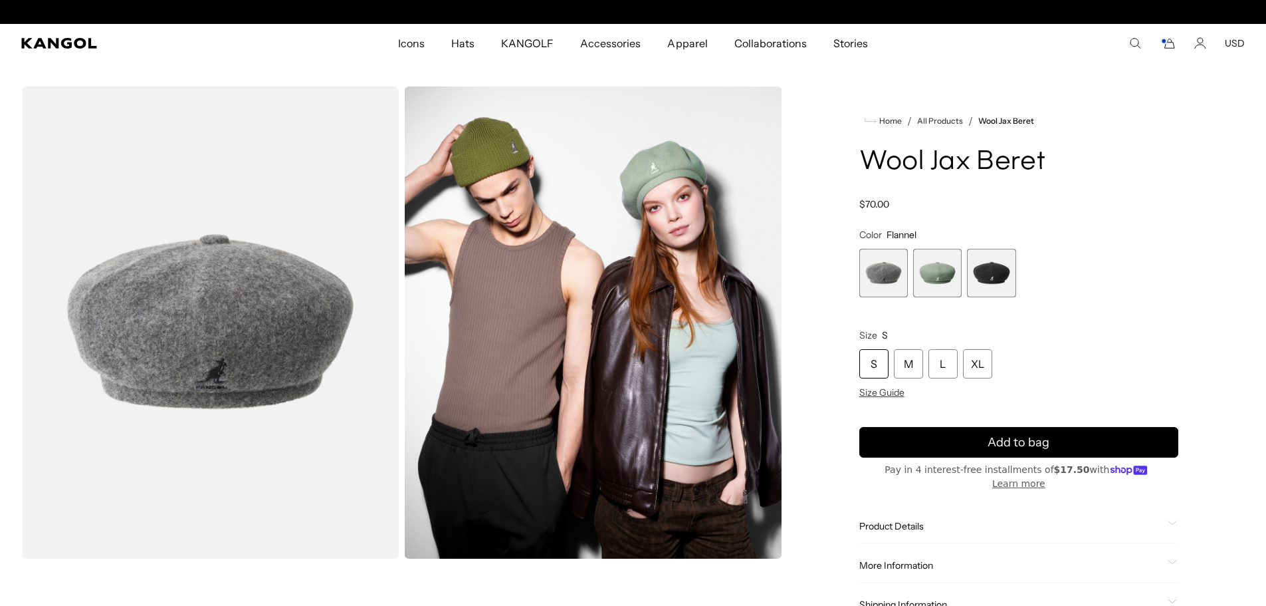
click at [66, 0] on div "Free Shipping on orders $79+ to the Continental US Free Shipping on orders $79+…" at bounding box center [633, 12] width 1266 height 24
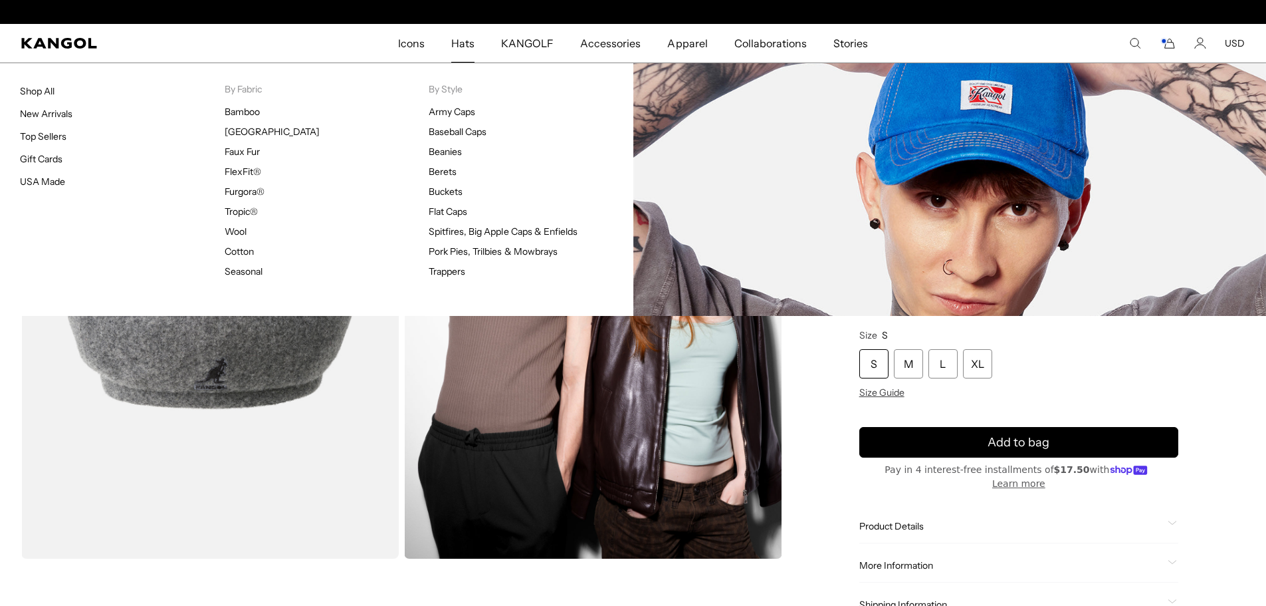
scroll to position [0, 274]
click at [245, 250] on link "Cotton" at bounding box center [239, 251] width 29 height 12
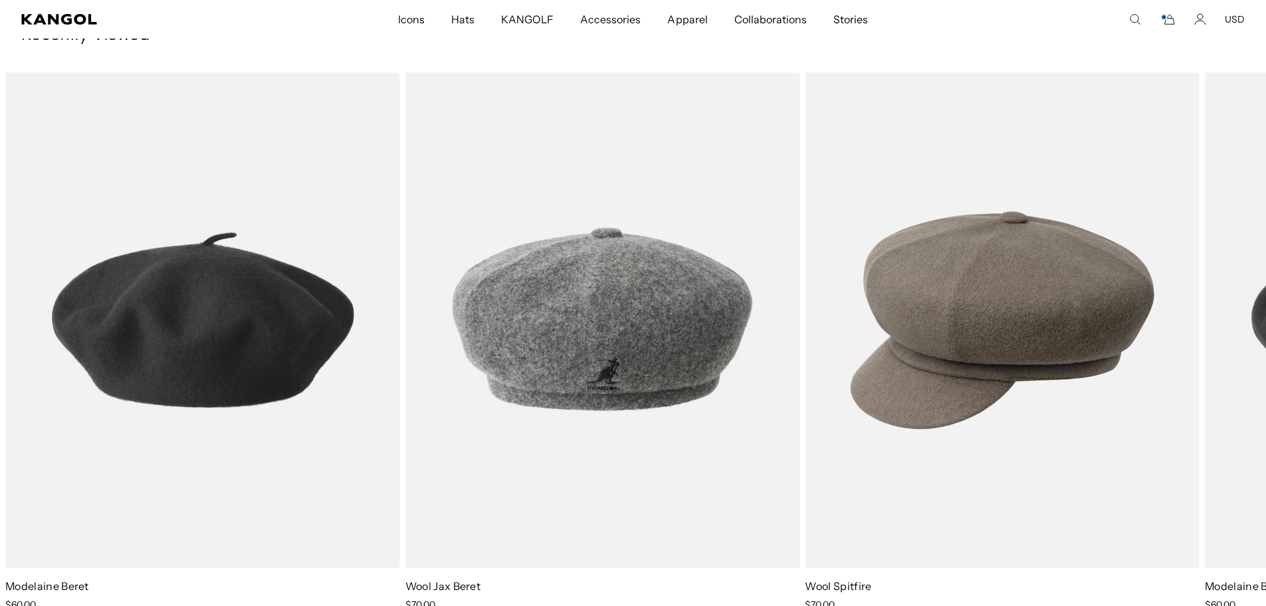
scroll to position [0, 274]
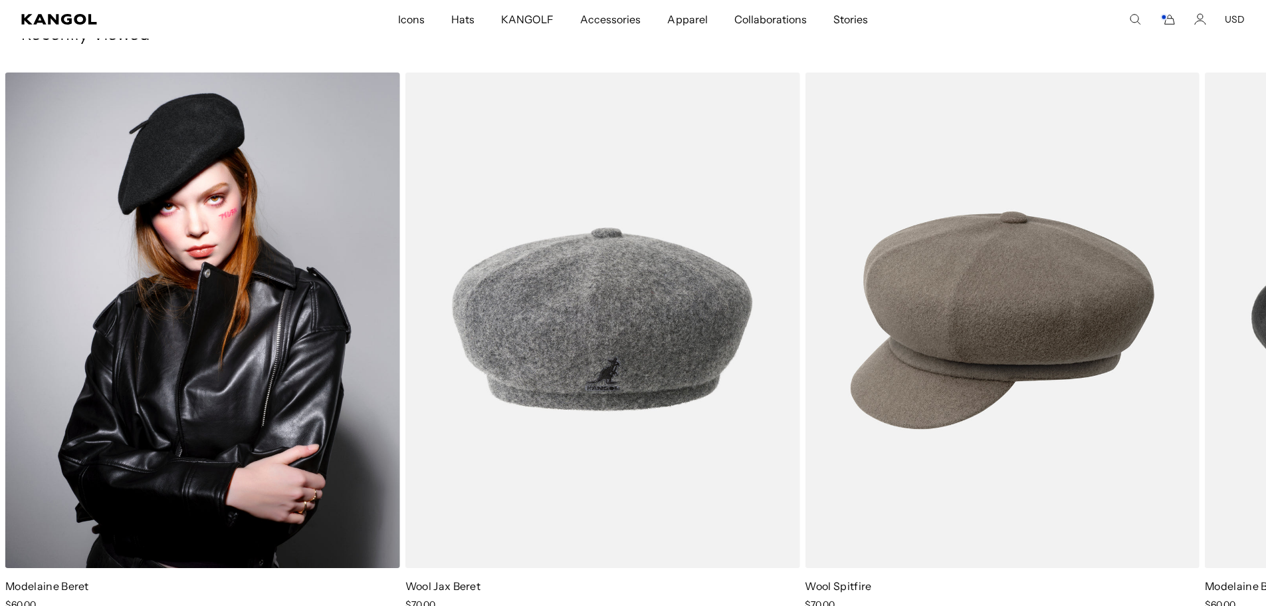
click at [110, 423] on img "3 of 3" at bounding box center [202, 319] width 395 height 495
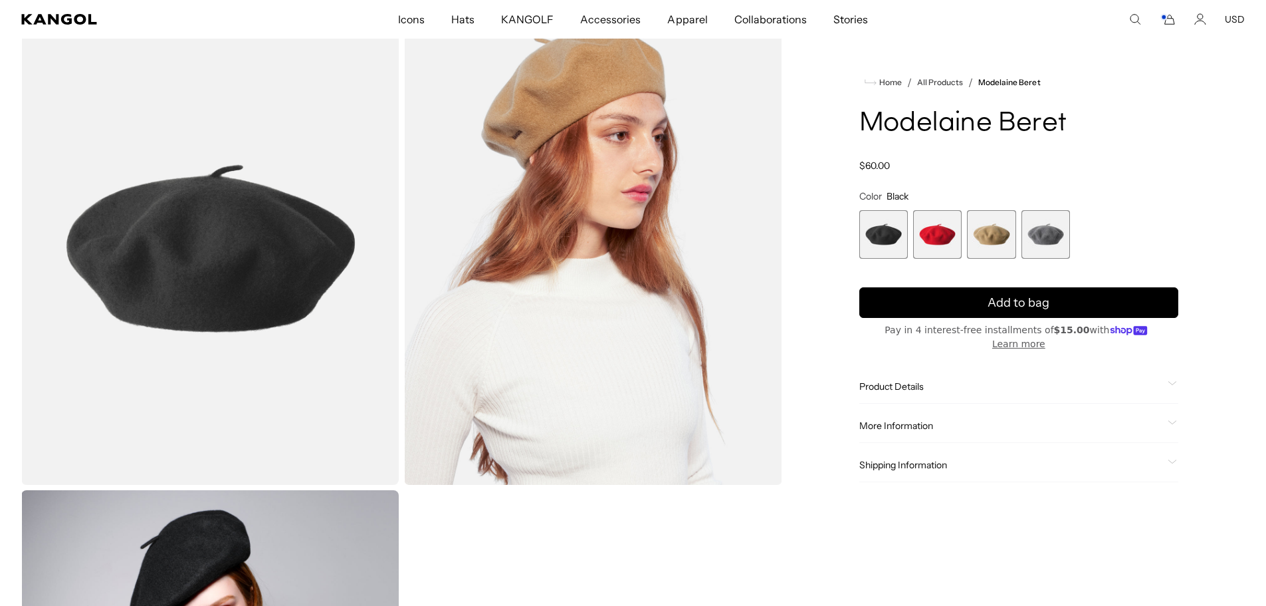
click at [1169, 420] on icon at bounding box center [1172, 422] width 9 height 5
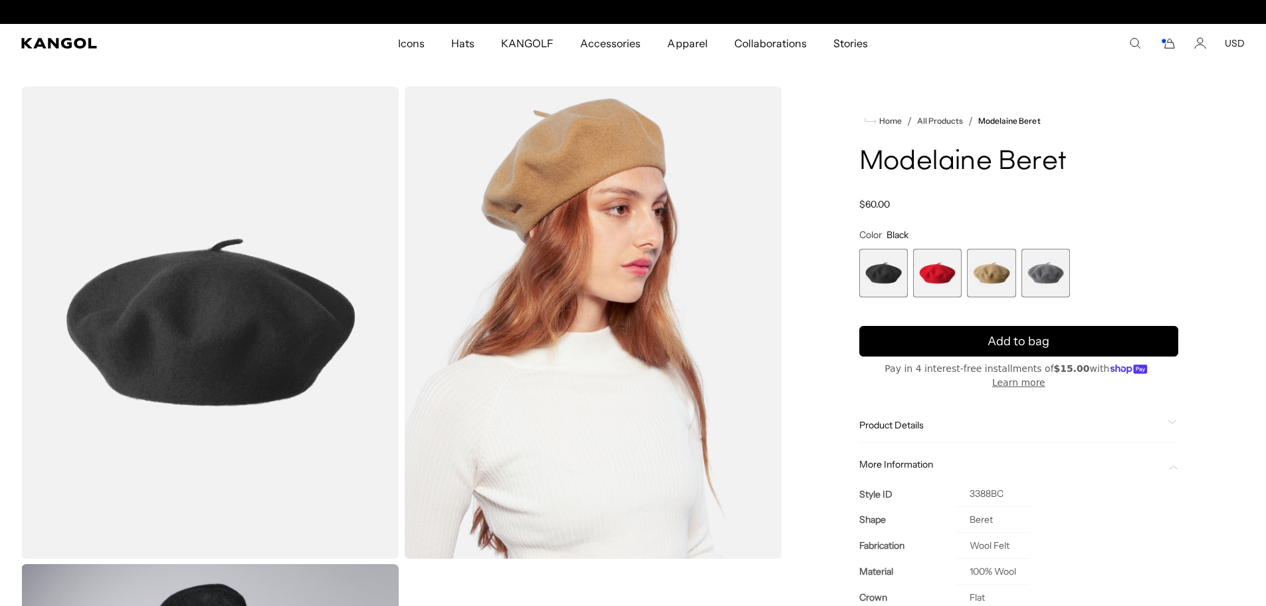
scroll to position [0, 274]
click at [1036, 266] on span "4 of 4" at bounding box center [1046, 273] width 49 height 49
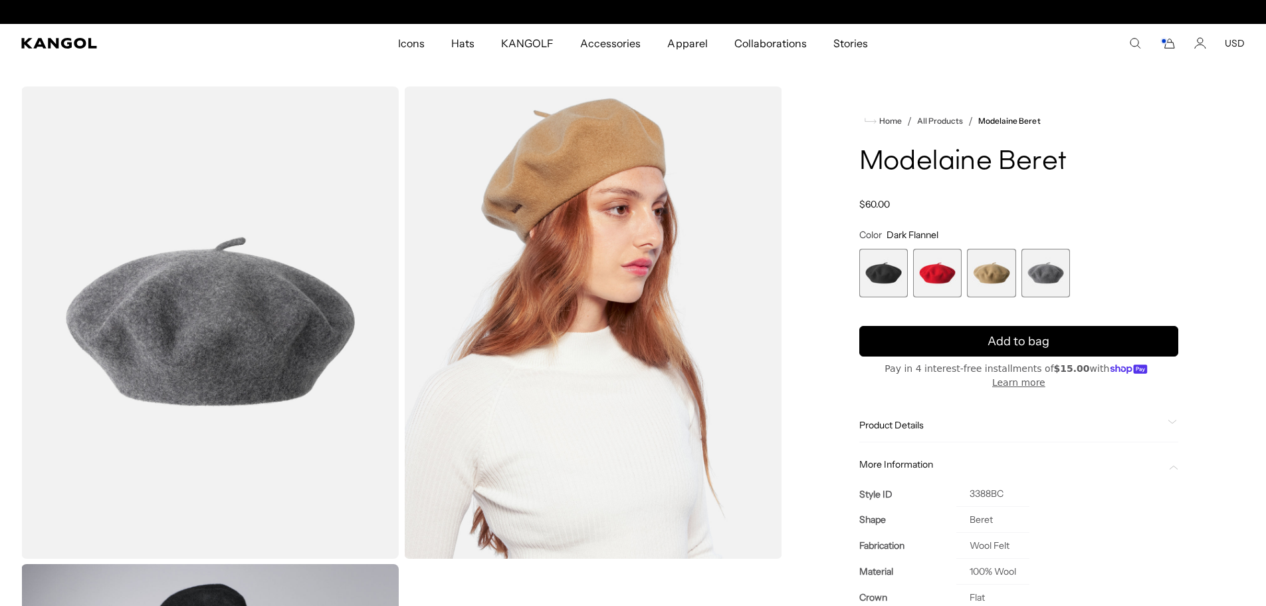
scroll to position [0, 274]
click at [993, 273] on span "3 of 4" at bounding box center [991, 273] width 49 height 49
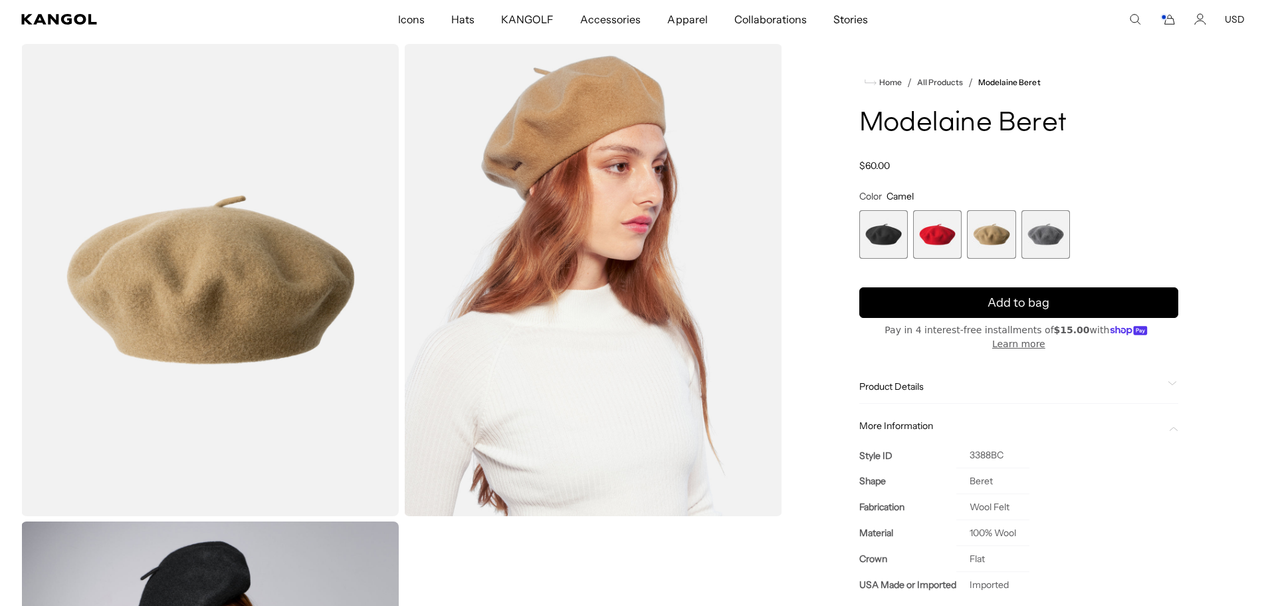
scroll to position [0, 274]
click at [944, 234] on span "2 of 4" at bounding box center [937, 234] width 49 height 49
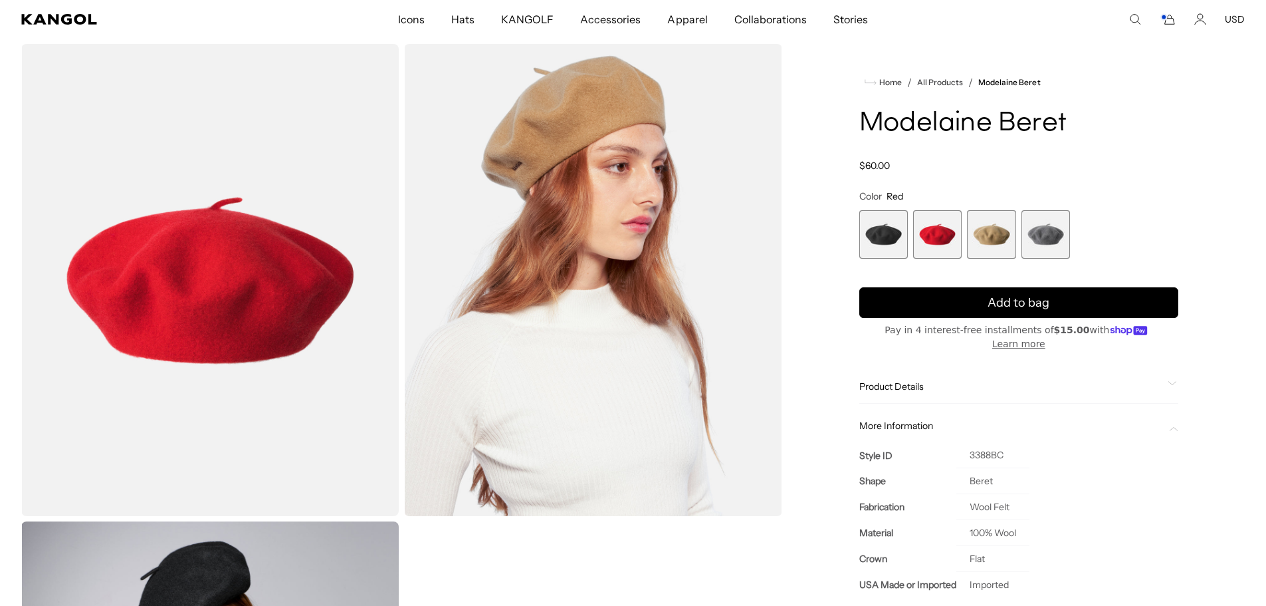
click at [898, 241] on span "1 of 4" at bounding box center [884, 234] width 49 height 49
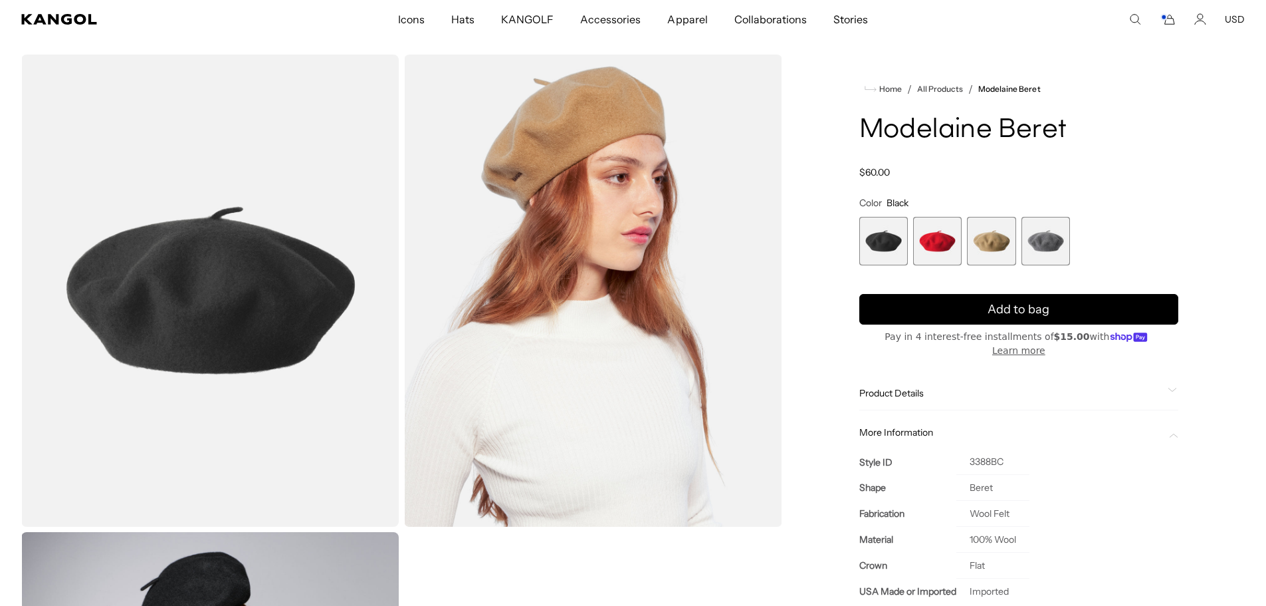
click at [994, 246] on span "3 of 4" at bounding box center [991, 241] width 49 height 49
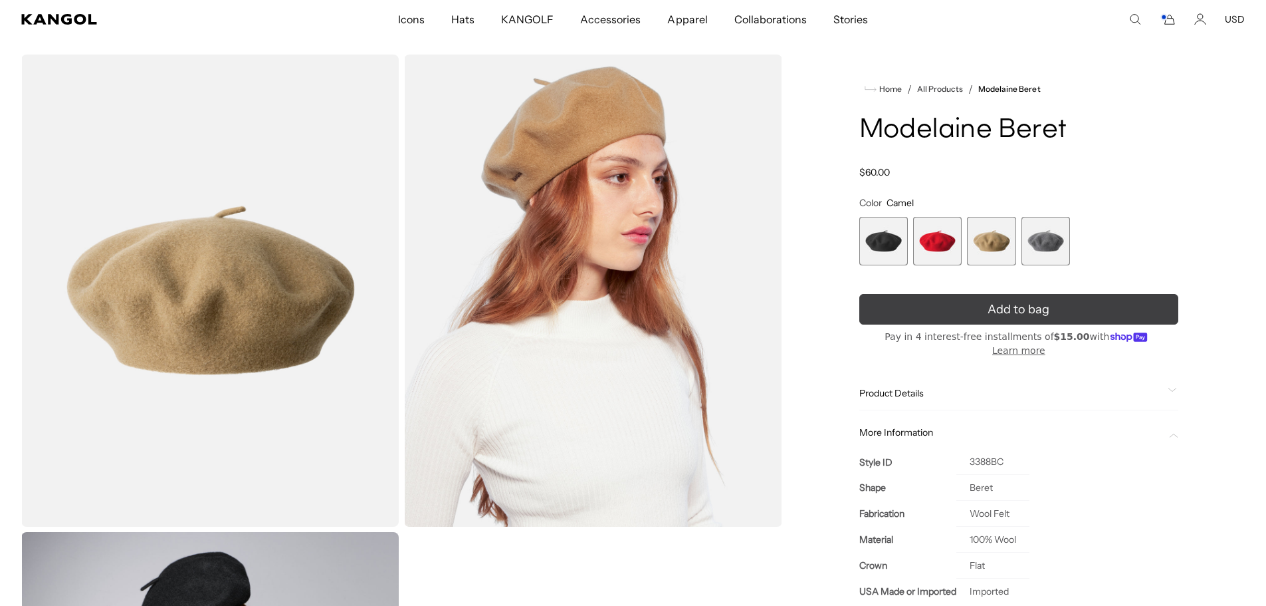
click at [1009, 306] on icon "submit" at bounding box center [1019, 309] width 21 height 21
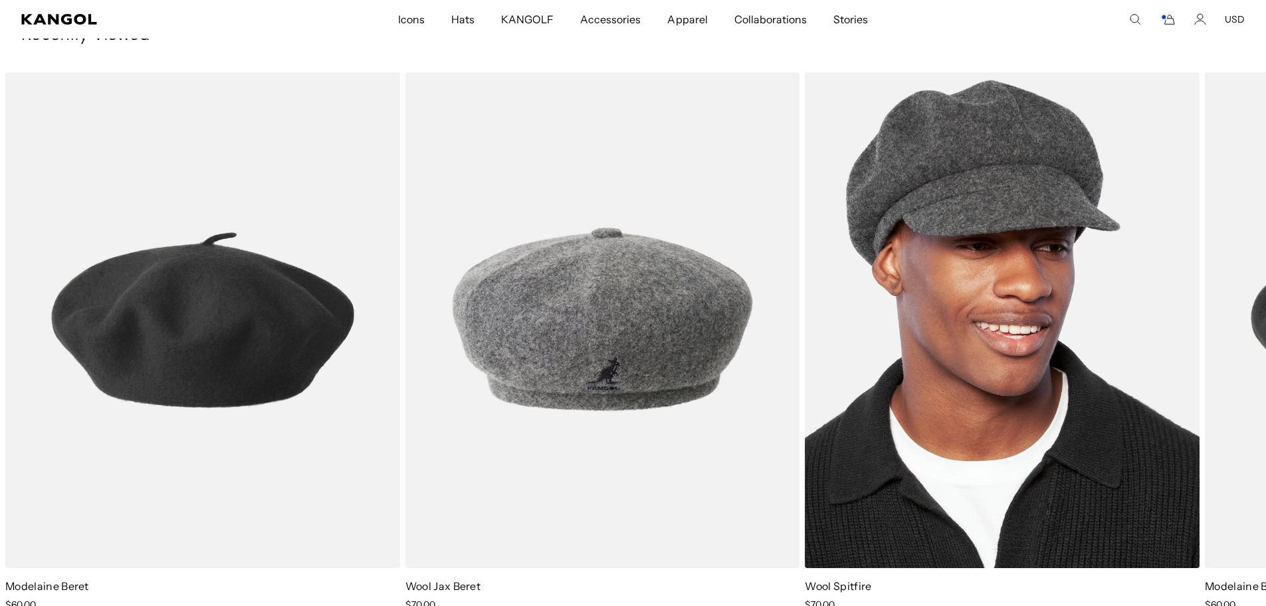
scroll to position [0, 274]
click at [929, 170] on img "3 of 3" at bounding box center [1002, 319] width 395 height 495
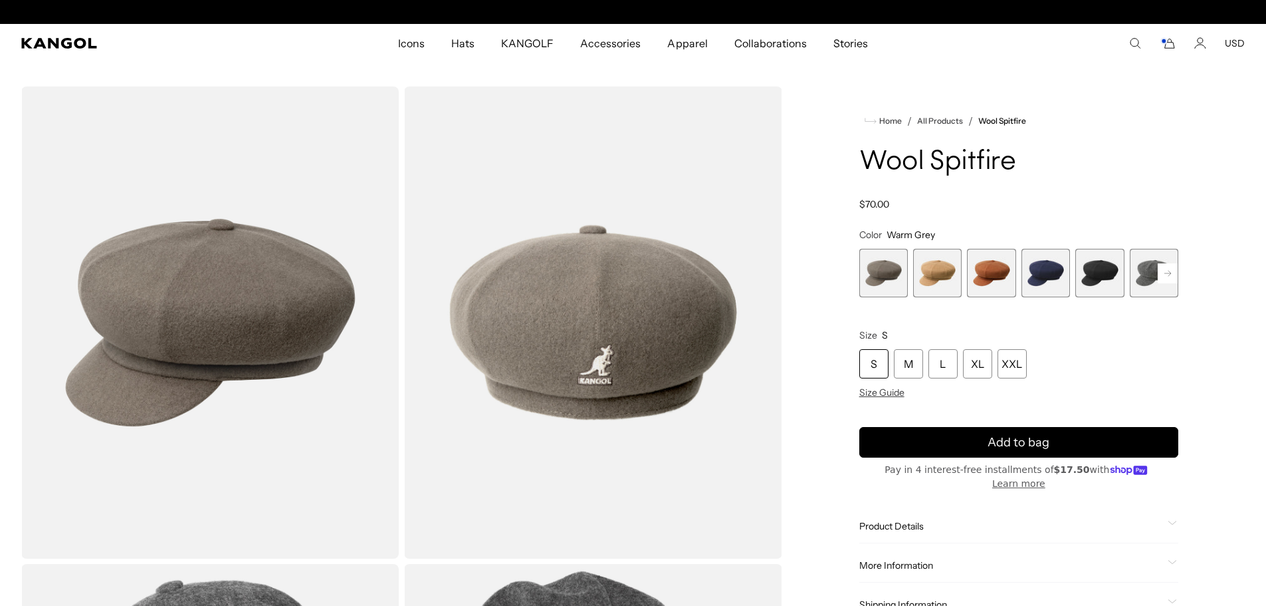
click at [985, 267] on span "3 of 8" at bounding box center [991, 273] width 49 height 49
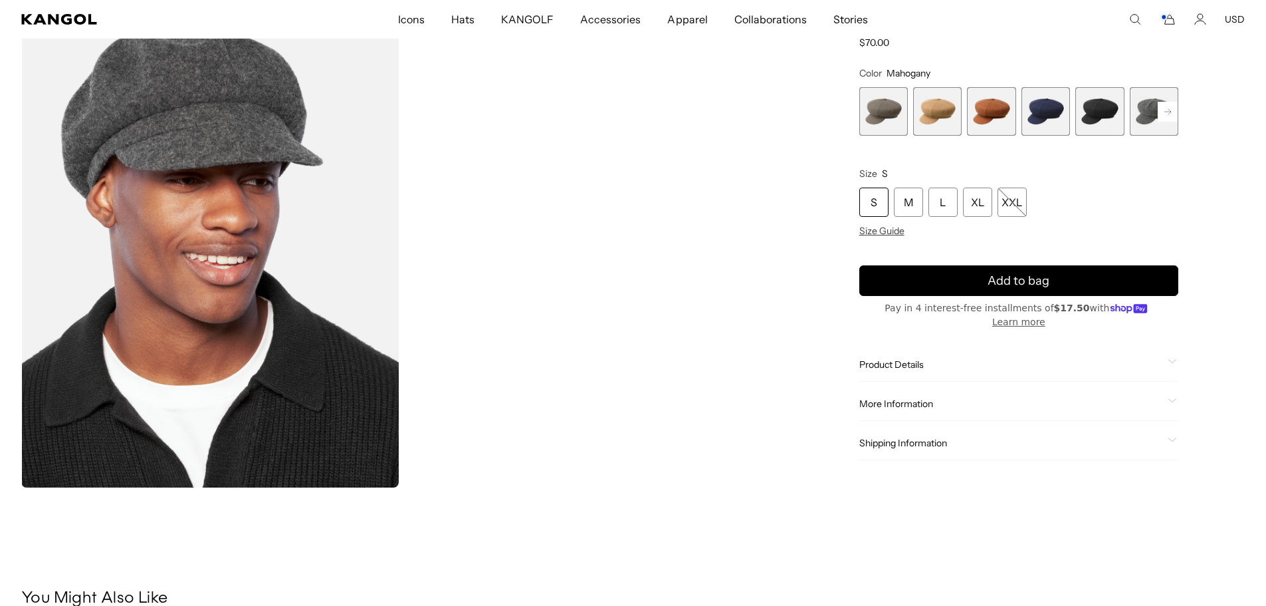
click at [891, 121] on span "1 of 8" at bounding box center [884, 111] width 49 height 49
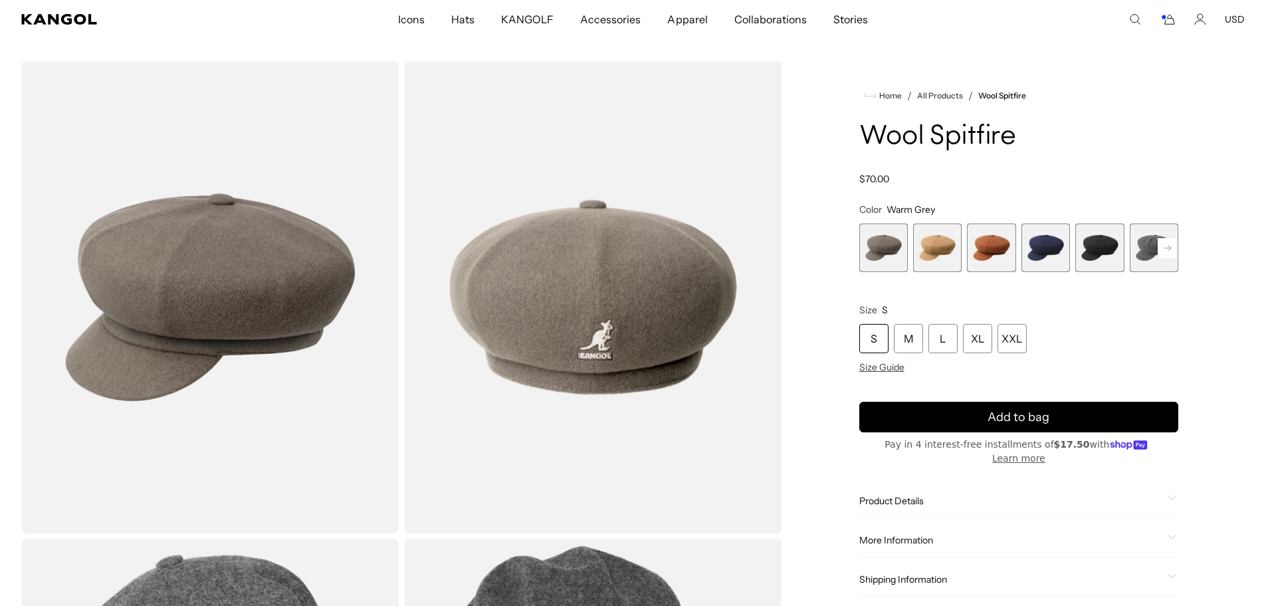
click at [1050, 251] on span "4 of 8" at bounding box center [1046, 247] width 49 height 49
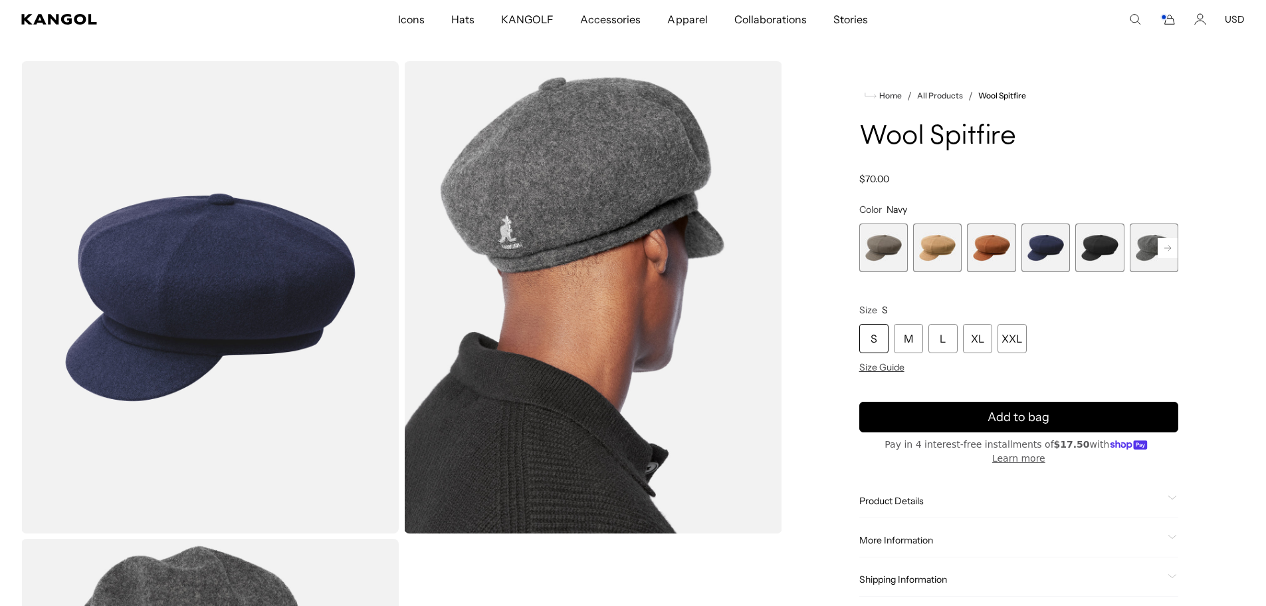
scroll to position [0, 274]
click at [1108, 247] on span "5 of 8" at bounding box center [1100, 247] width 49 height 49
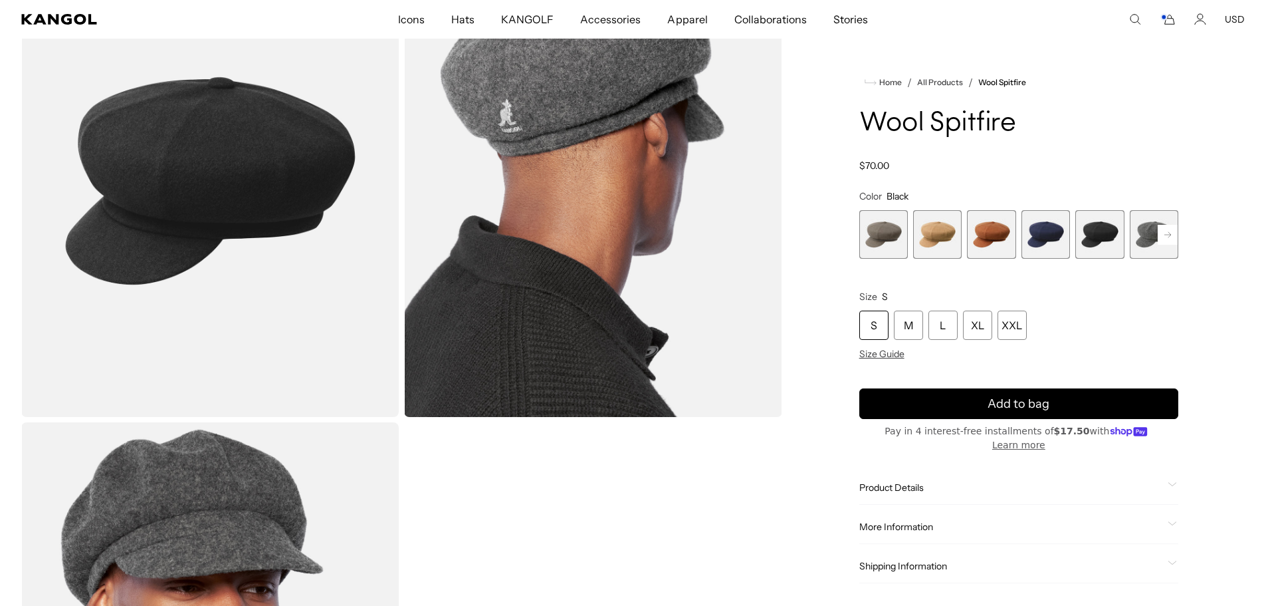
click at [1166, 230] on rect at bounding box center [1168, 235] width 20 height 20
click at [1166, 230] on div "Previous Next Warm Grey Variant sold out or unavailable Camel Variant sold out …" at bounding box center [1019, 234] width 319 height 49
click at [1039, 232] on span "6 of 8" at bounding box center [1046, 234] width 49 height 49
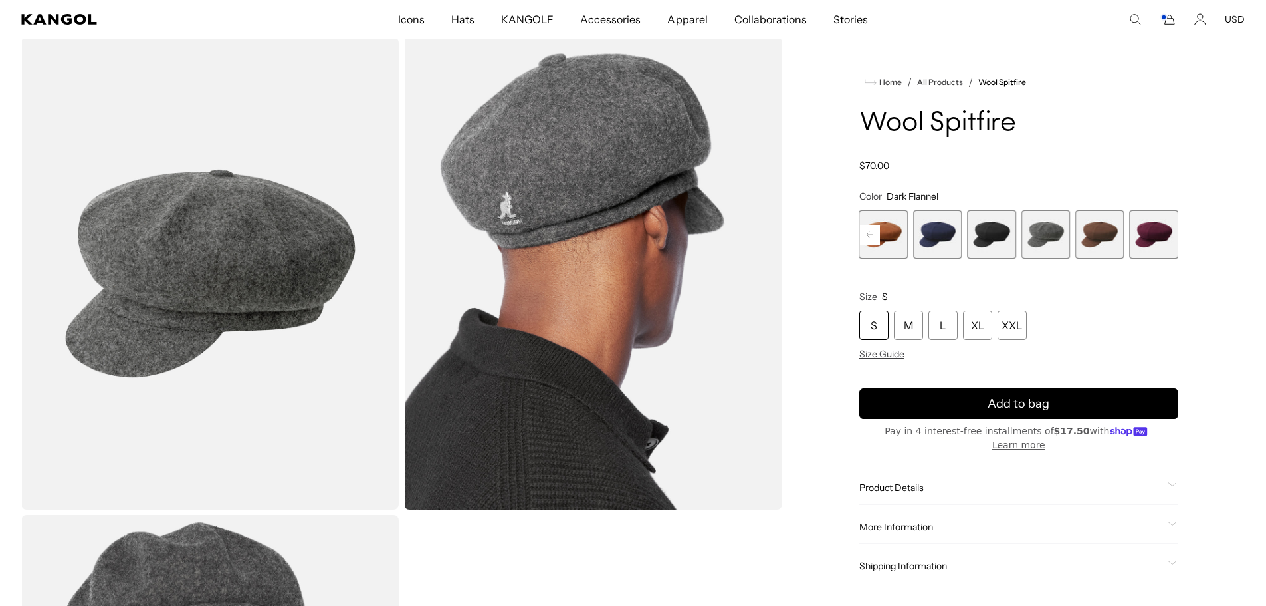
click at [1095, 229] on span "7 of 8" at bounding box center [1100, 234] width 49 height 49
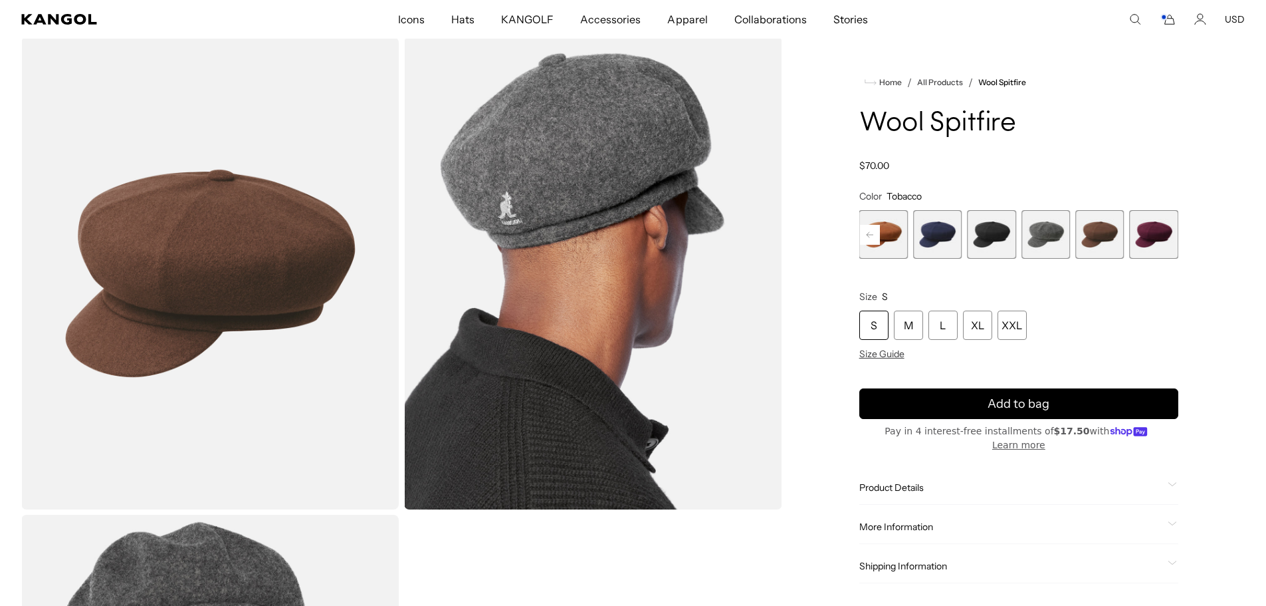
scroll to position [0, 274]
click at [1164, 242] on span "8 of 8" at bounding box center [1154, 234] width 49 height 49
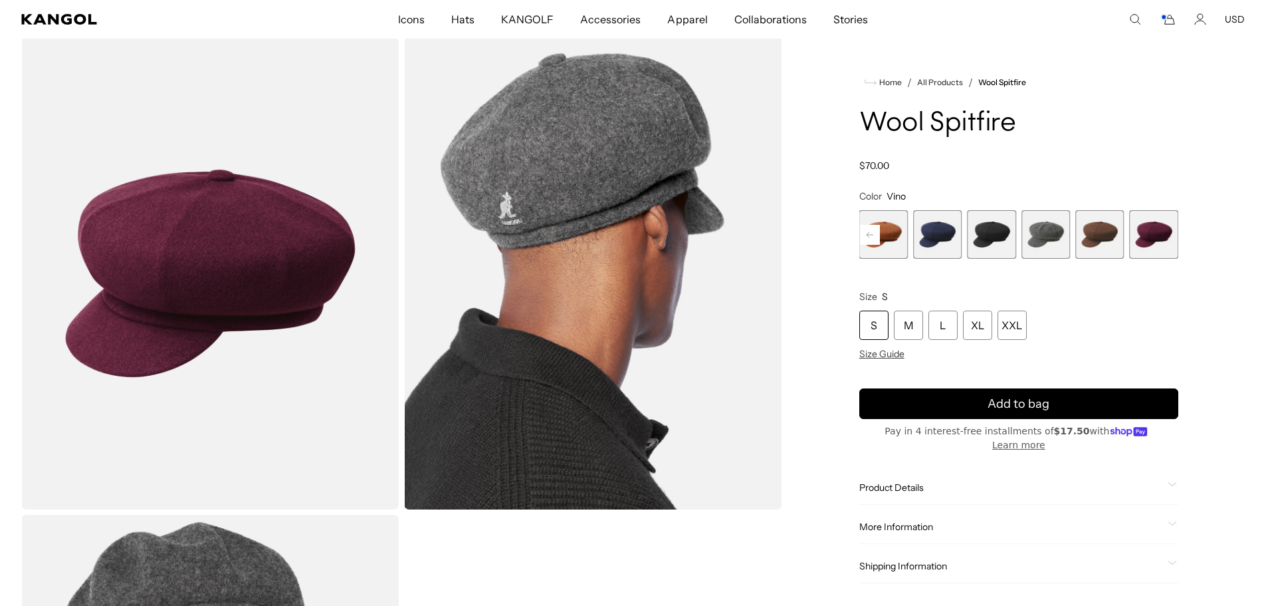
click at [1044, 245] on span "6 of 8" at bounding box center [1046, 234] width 49 height 49
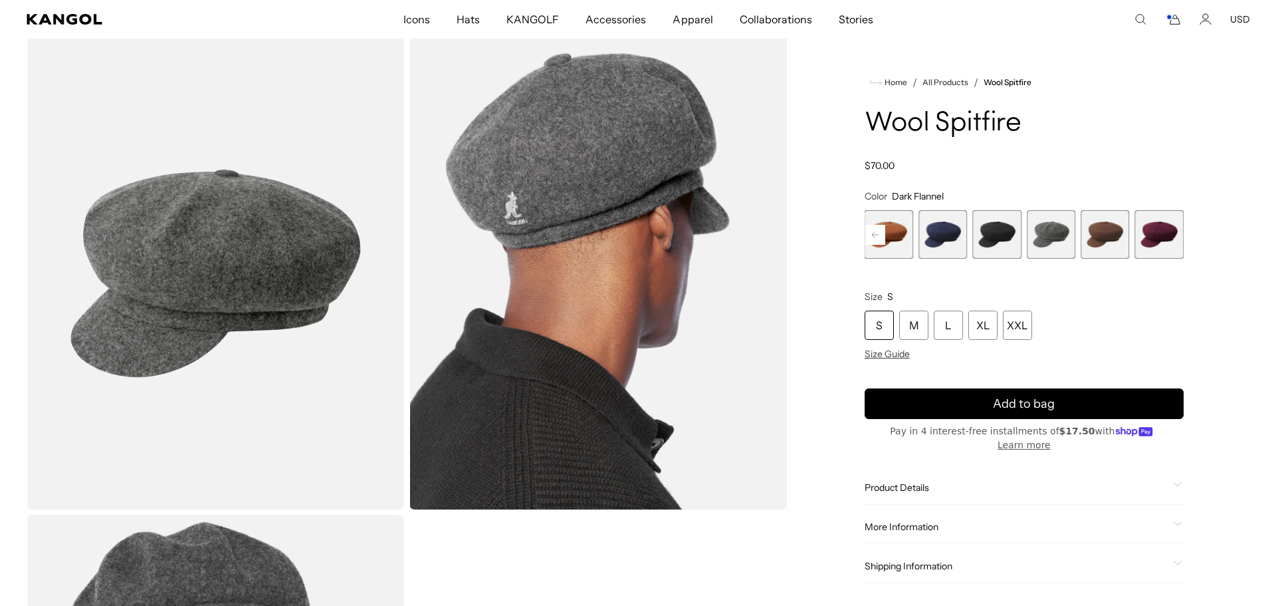
scroll to position [0, 274]
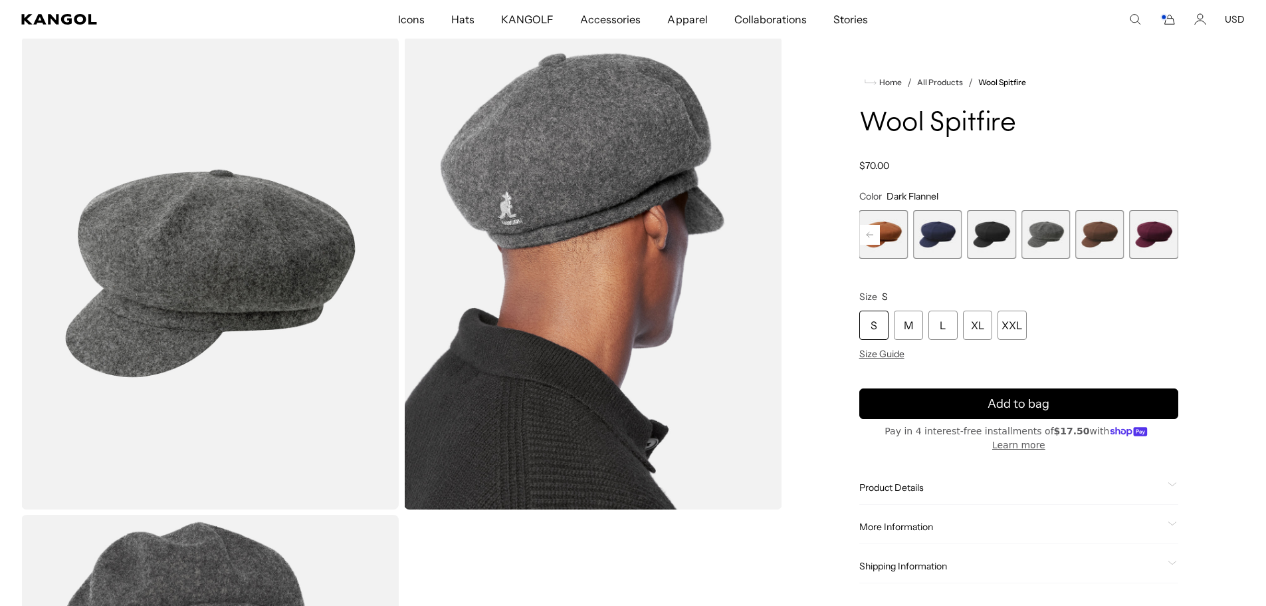
click at [116, 475] on img "Gallery Viewer" at bounding box center [210, 273] width 378 height 472
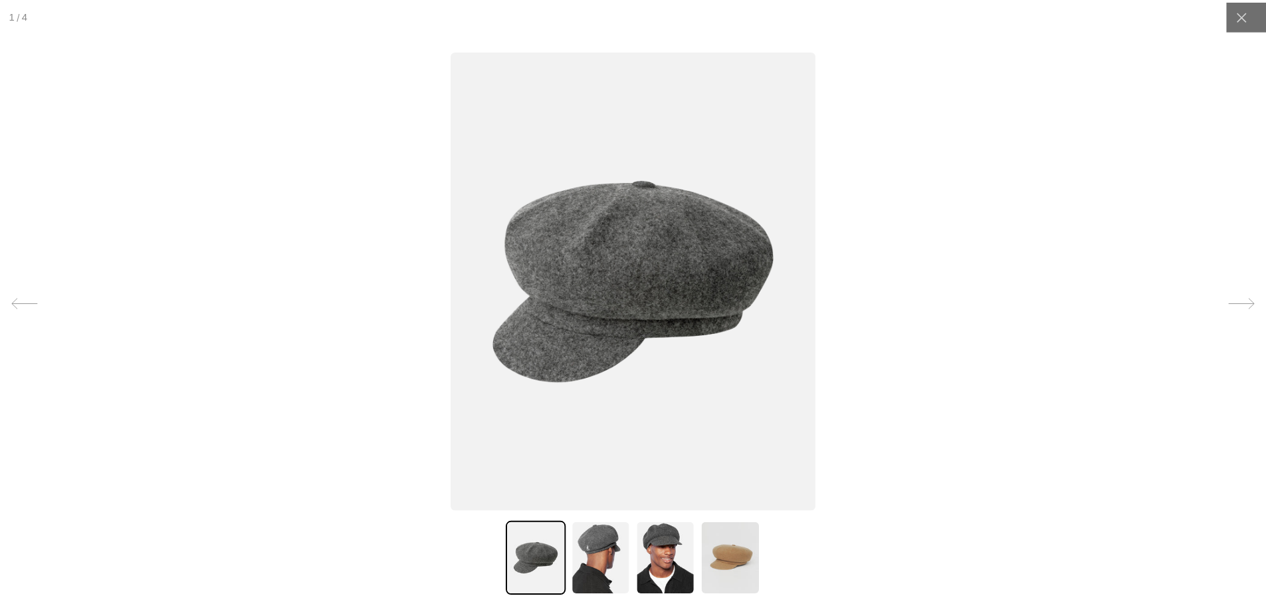
scroll to position [0, 0]
click at [1247, 15] on icon at bounding box center [1252, 15] width 10 height 10
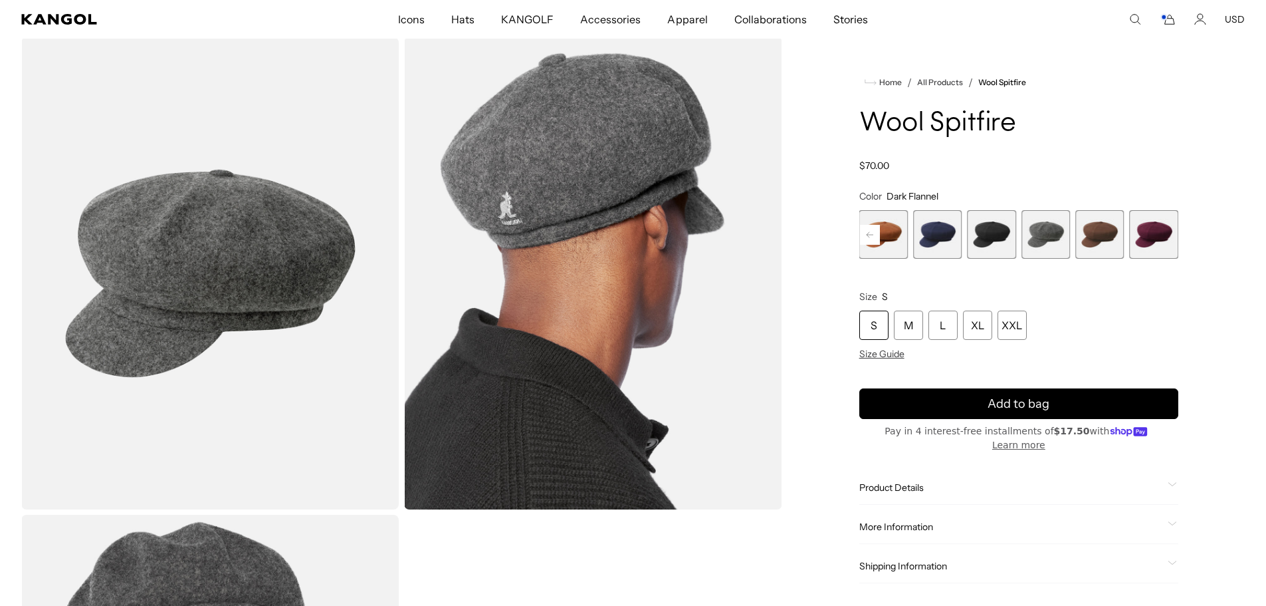
scroll to position [0, 274]
click at [1241, 15] on button "USD" at bounding box center [1235, 19] width 20 height 12
click at [1239, 19] on button "USD" at bounding box center [1235, 19] width 20 height 12
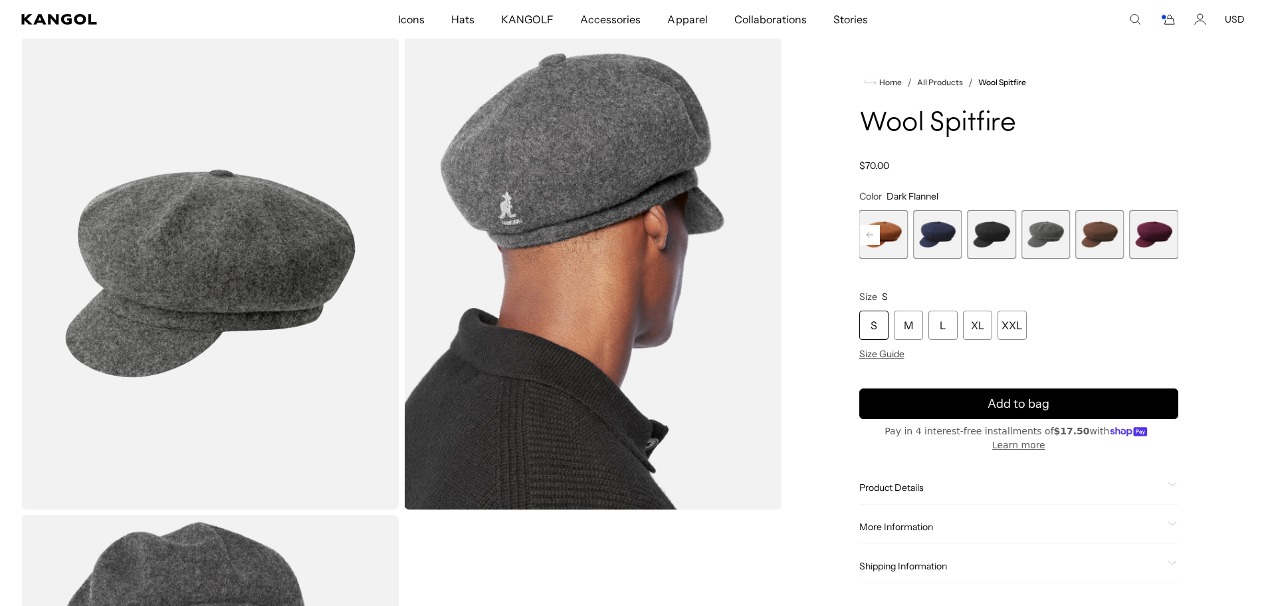
click at [1239, 19] on button "USD" at bounding box center [1235, 19] width 20 height 12
click at [811, 78] on div "Home / All Products / Wool Spitfire Wool Spitfire Regular price $70.00 Regular …" at bounding box center [1019, 512] width 452 height 950
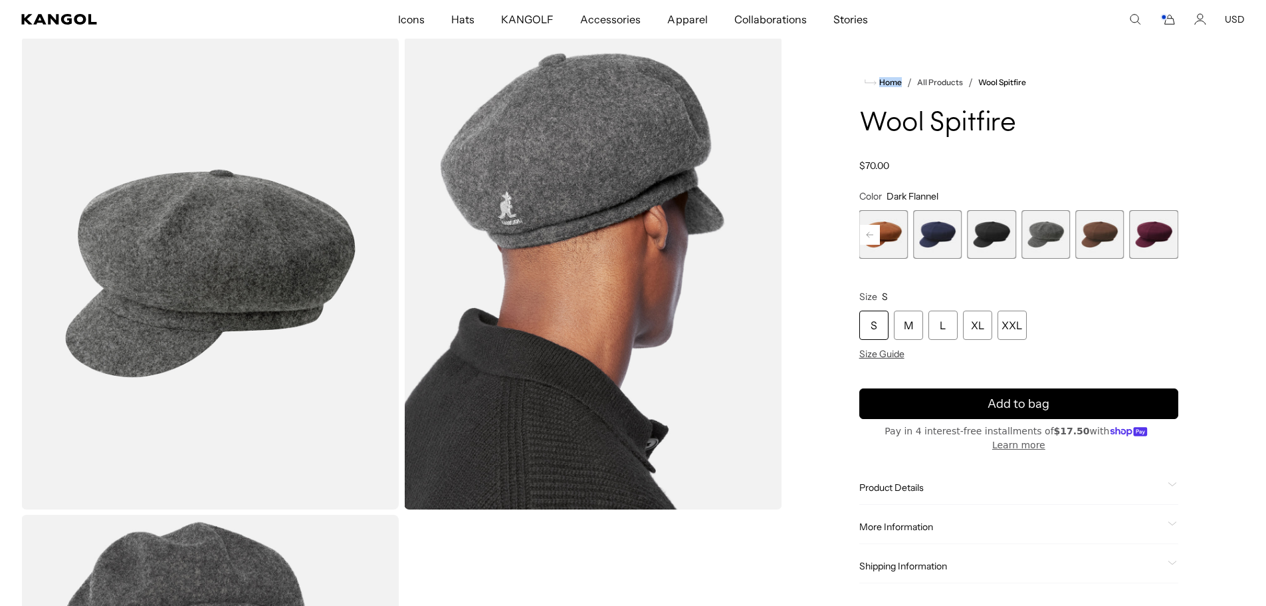
click at [811, 78] on div "Home / All Products / Wool Spitfire Wool Spitfire Regular price $70.00 Regular …" at bounding box center [1019, 512] width 452 height 950
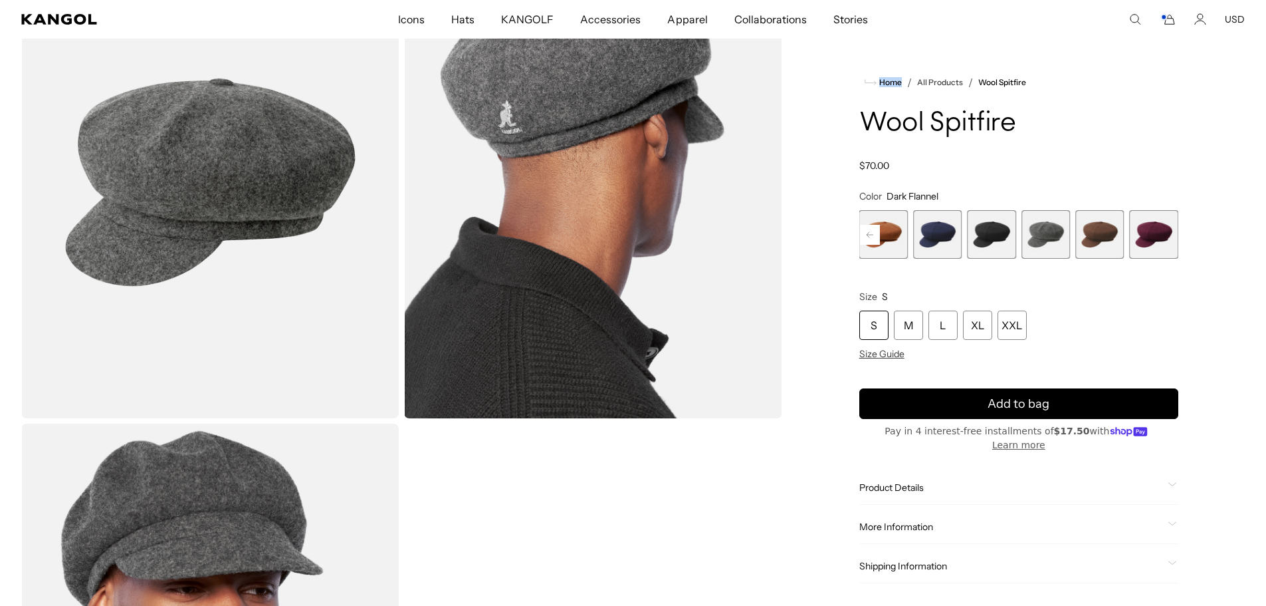
scroll to position [0, 274]
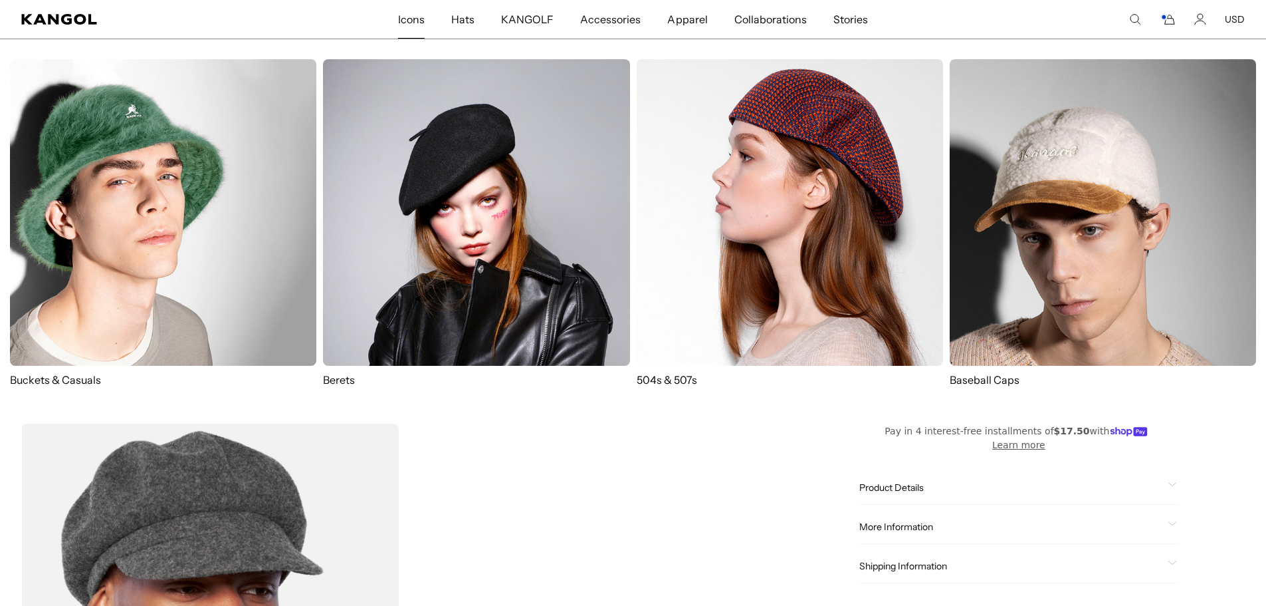
click at [420, 21] on span "Icons" at bounding box center [411, 19] width 27 height 39
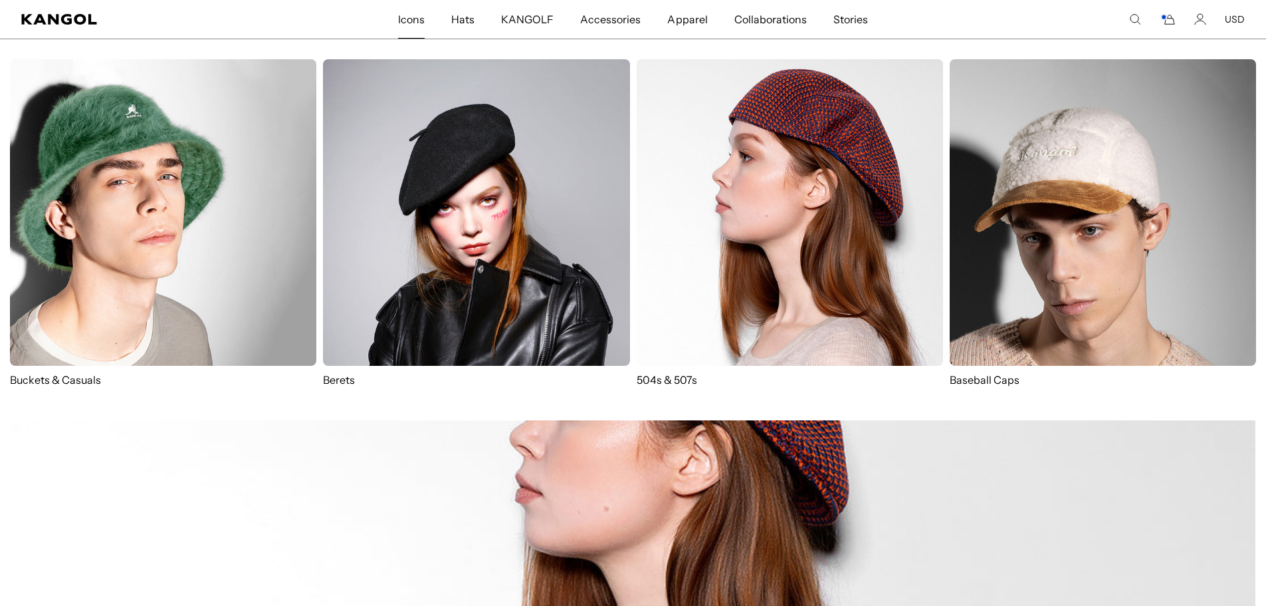
scroll to position [0, 274]
click at [746, 237] on img at bounding box center [790, 212] width 306 height 306
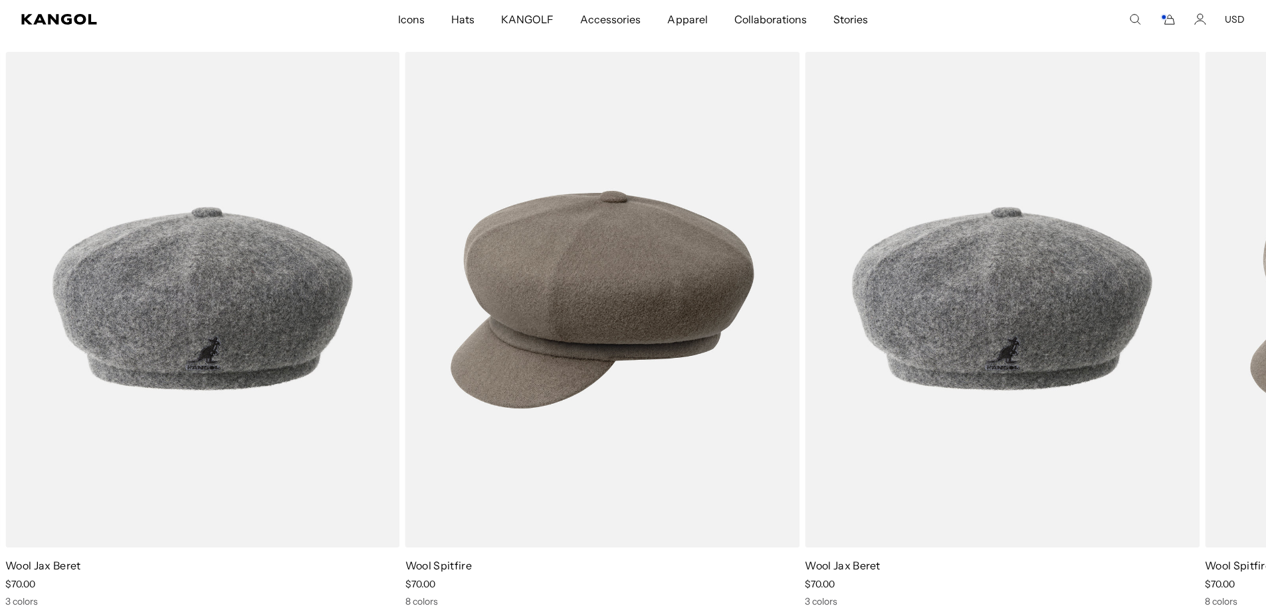
scroll to position [3555, 0]
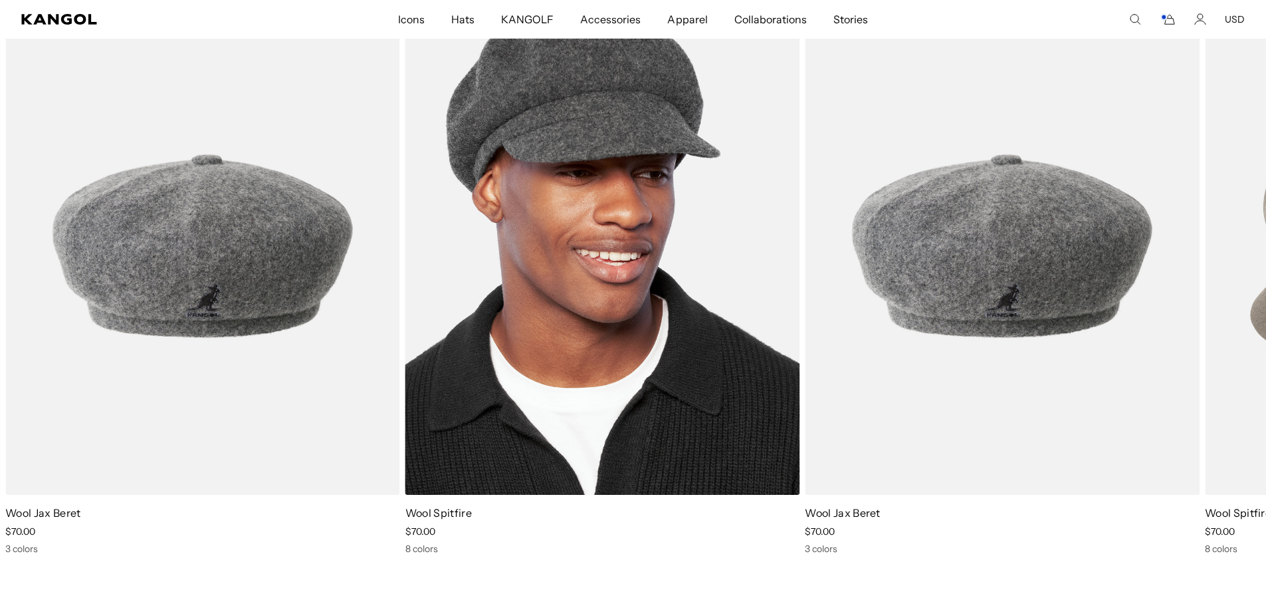
click at [523, 248] on img "1 of 2" at bounding box center [603, 246] width 395 height 495
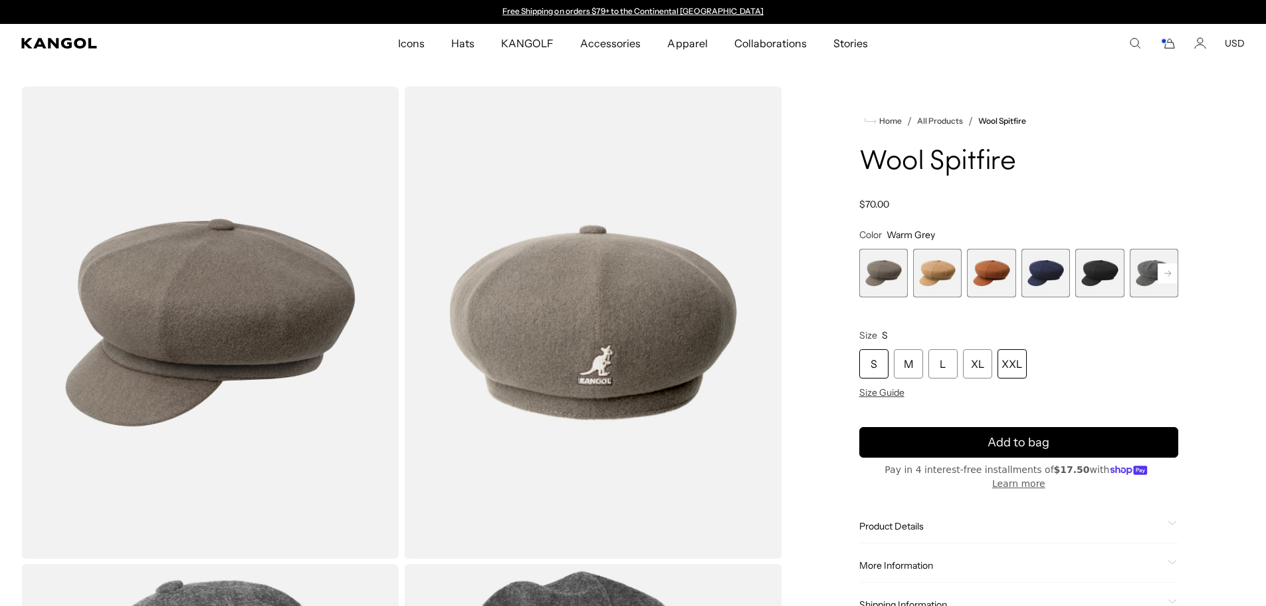
click at [1010, 377] on div "XXL" at bounding box center [1012, 363] width 29 height 29
click at [1004, 372] on div "XXL" at bounding box center [1012, 363] width 29 height 29
click at [876, 273] on span "1 of 8" at bounding box center [884, 273] width 49 height 49
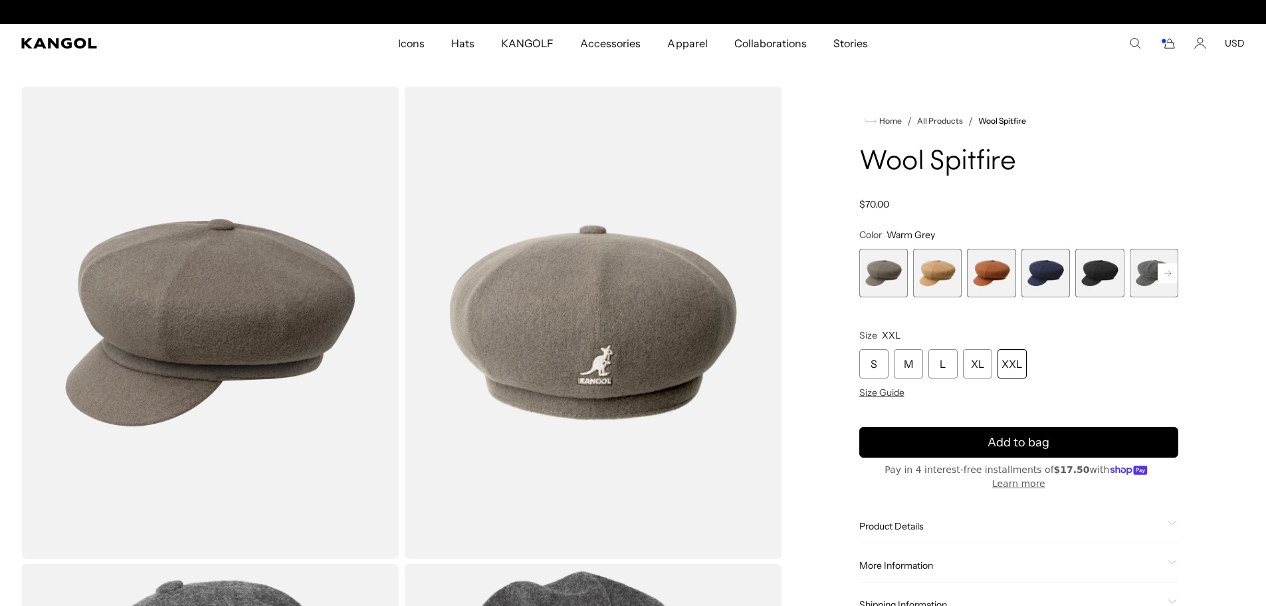
scroll to position [0, 274]
click at [935, 275] on span "2 of 8" at bounding box center [937, 273] width 49 height 49
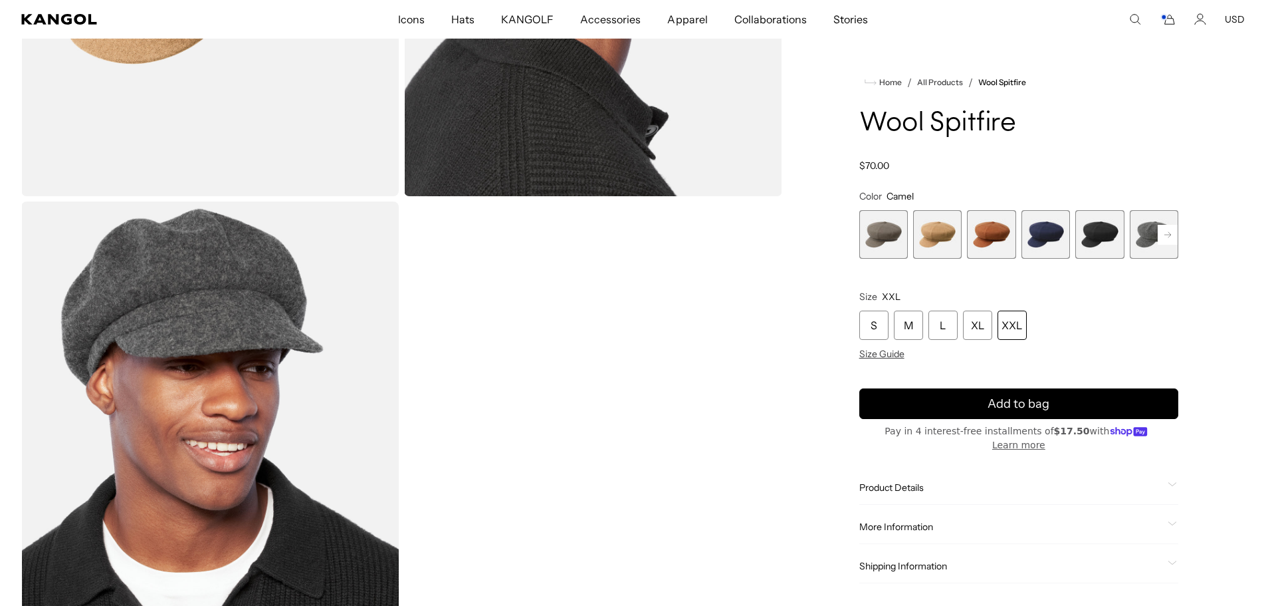
click at [1094, 237] on span "5 of 8" at bounding box center [1100, 234] width 49 height 49
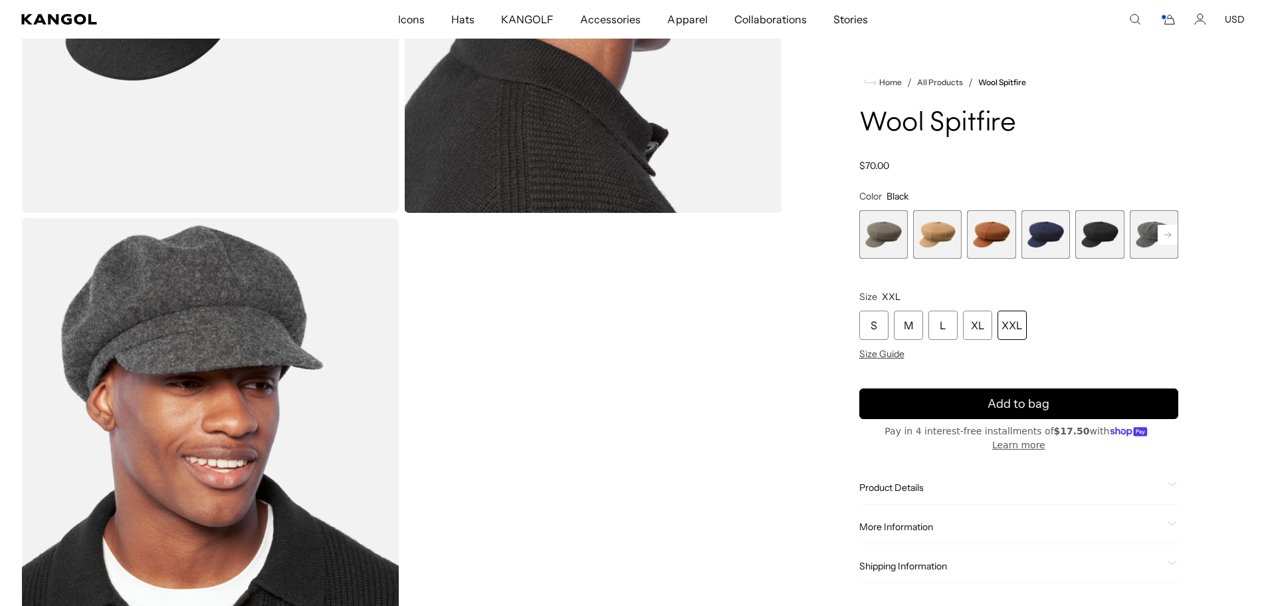
scroll to position [367, 0]
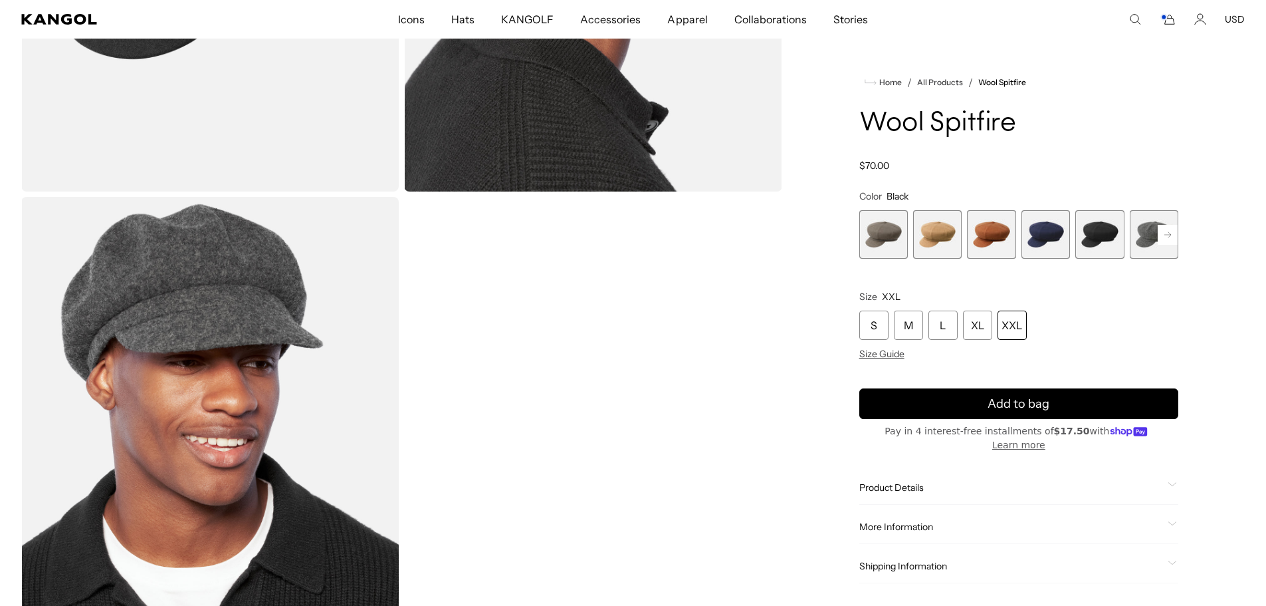
click at [1099, 224] on span "5 of 8" at bounding box center [1100, 234] width 49 height 49
click at [1084, 247] on span "5 of 8" at bounding box center [1100, 234] width 49 height 49
click at [1144, 227] on span "6 of 8" at bounding box center [1154, 234] width 49 height 49
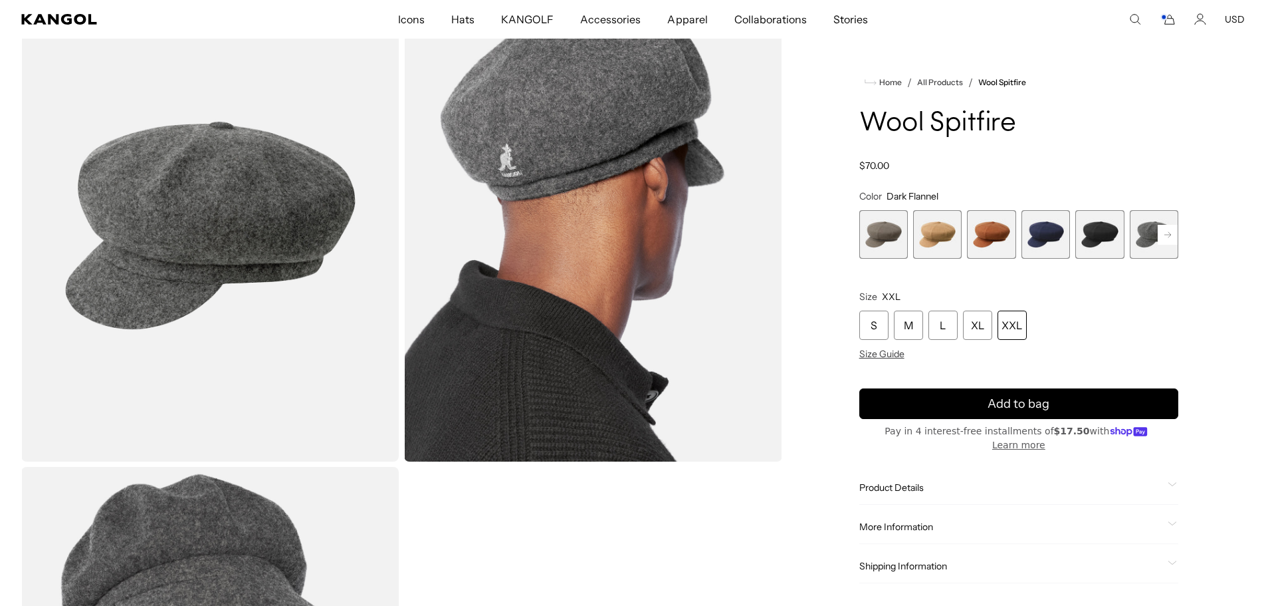
click at [1169, 229] on rect at bounding box center [1168, 235] width 20 height 20
click at [1147, 233] on span "7 of 8" at bounding box center [1154, 234] width 49 height 49
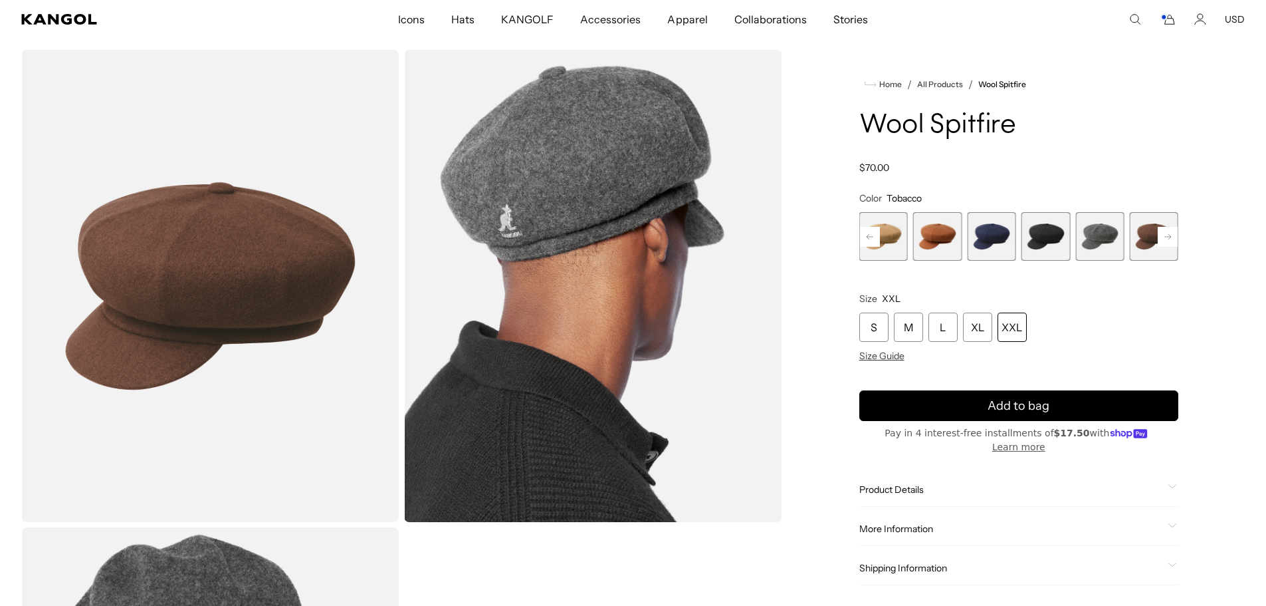
scroll to position [39, 0]
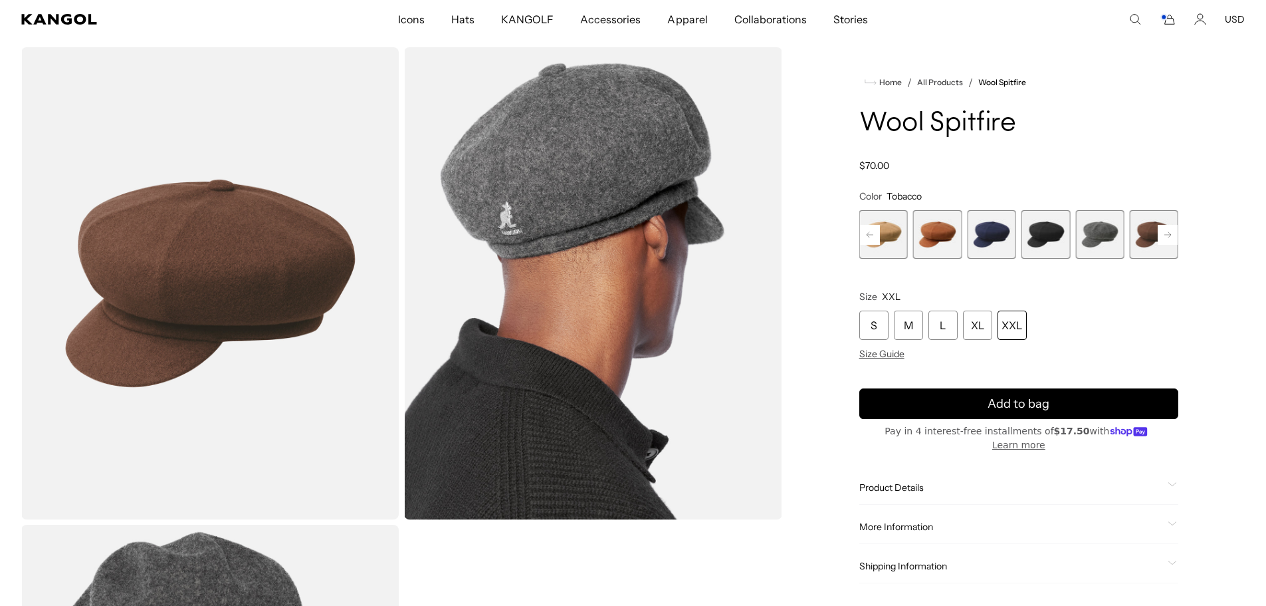
click at [1167, 235] on icon at bounding box center [1168, 233] width 7 height 5
click at [930, 230] on span "4 of 8" at bounding box center [937, 234] width 49 height 49
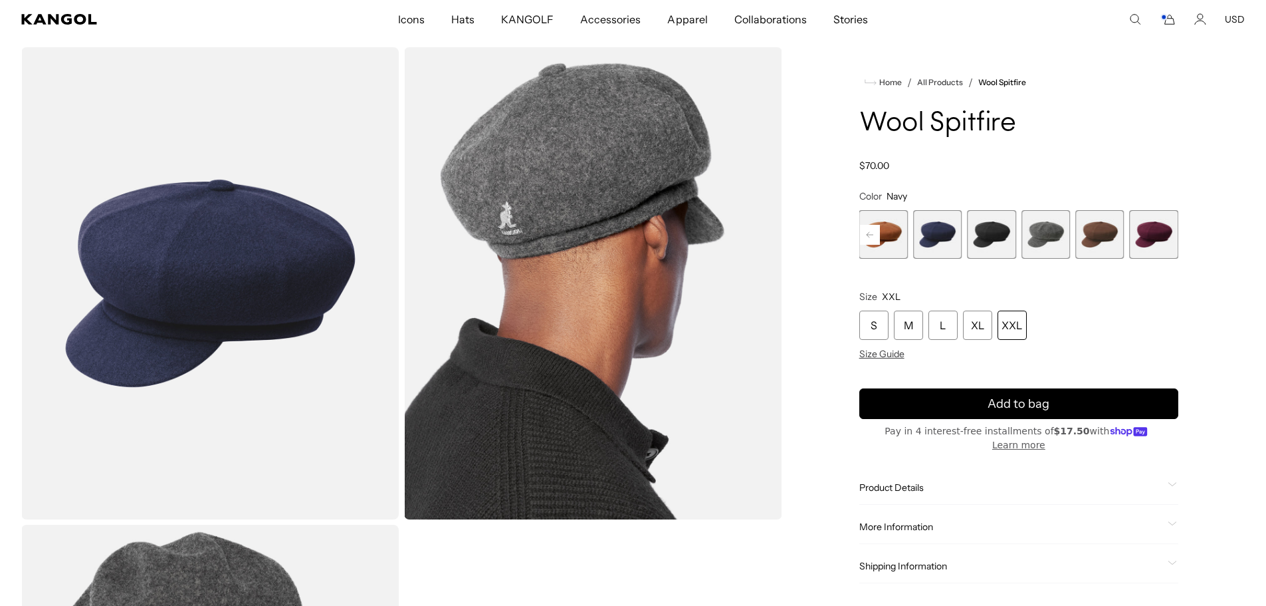
click at [989, 240] on span "5 of 8" at bounding box center [991, 234] width 49 height 49
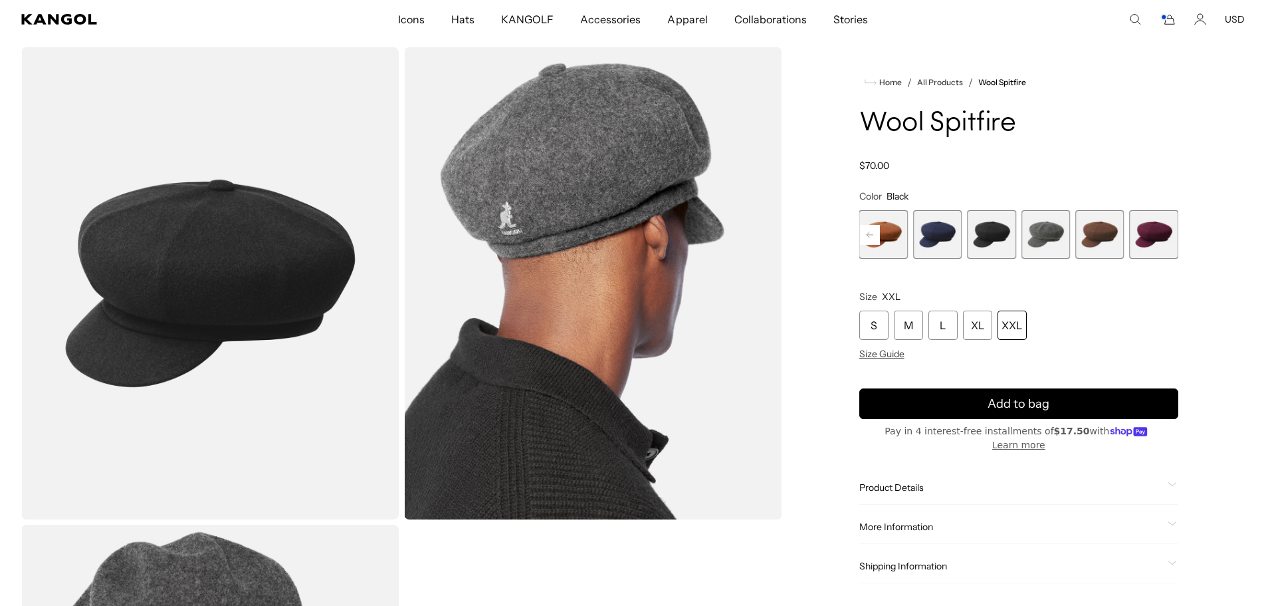
click at [872, 237] on rect at bounding box center [870, 235] width 20 height 20
click at [872, 237] on span "1 of 8" at bounding box center [884, 234] width 49 height 49
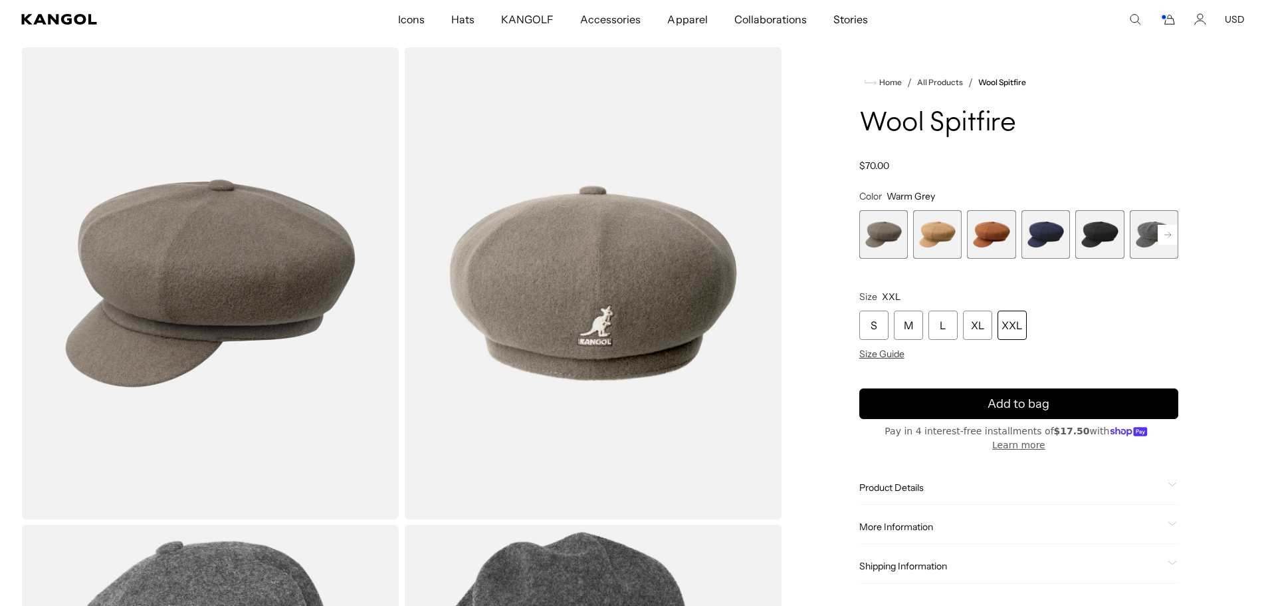
scroll to position [0, 274]
click at [1088, 227] on span "5 of 8" at bounding box center [1100, 234] width 49 height 49
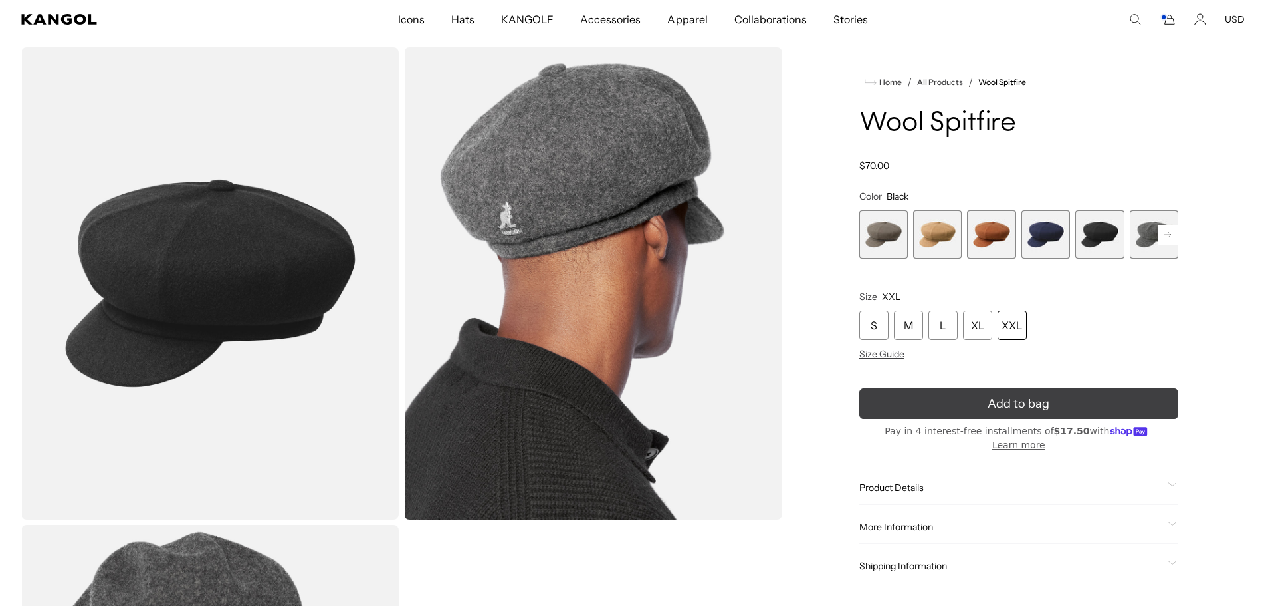
click at [1036, 402] on span "Add to bag" at bounding box center [1019, 404] width 62 height 18
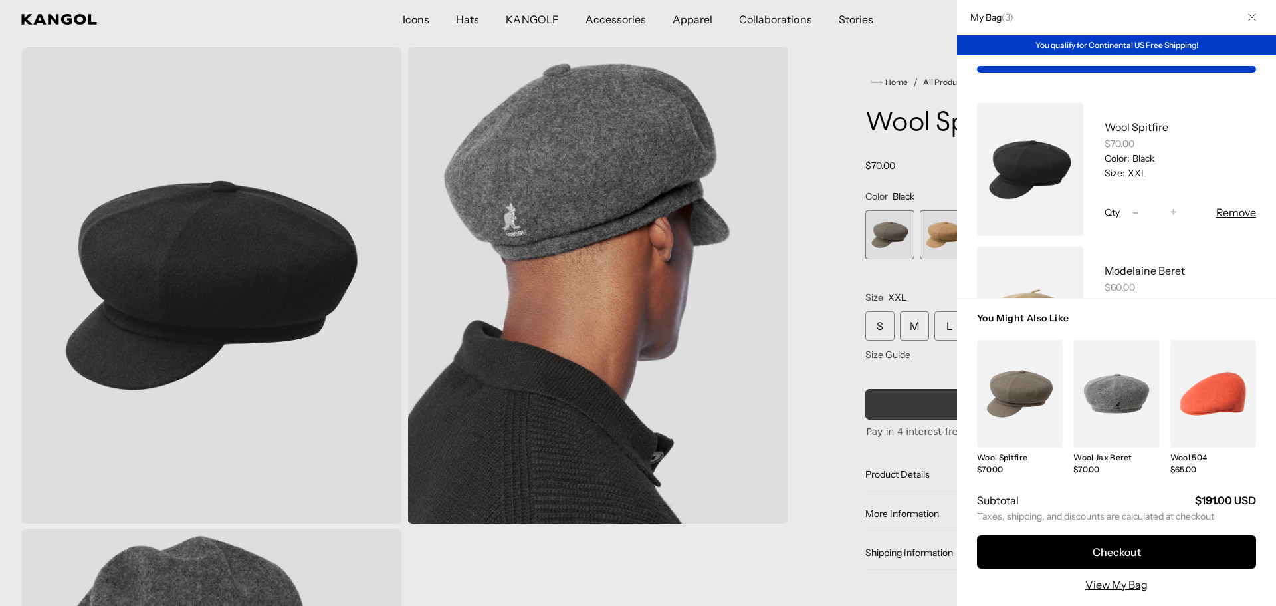
scroll to position [0, 274]
click at [1148, 586] on link "View My Bag" at bounding box center [1117, 584] width 62 height 16
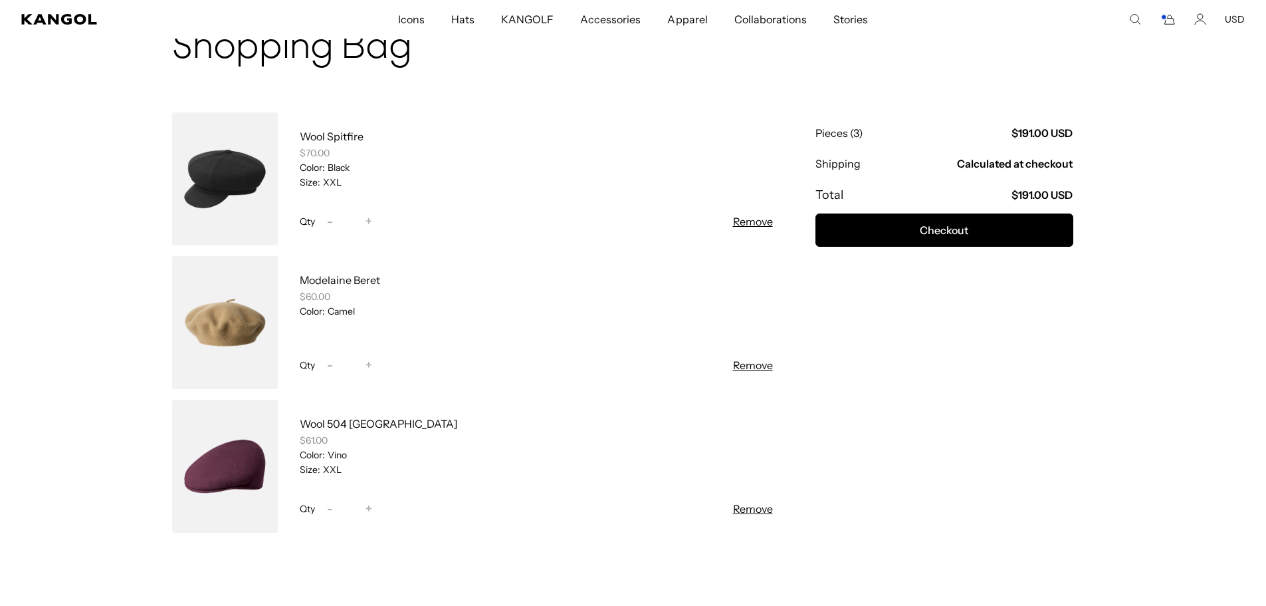
scroll to position [0, 274]
click at [761, 363] on button "Remove" at bounding box center [753, 365] width 40 height 16
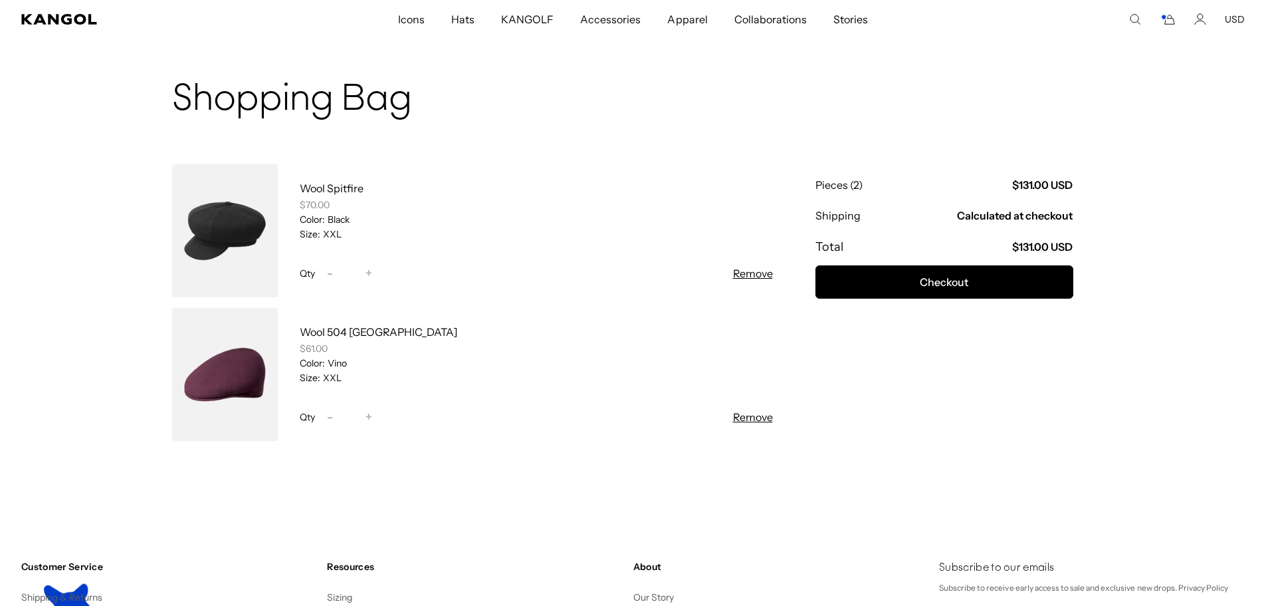
scroll to position [0, 0]
